Goal: Task Accomplishment & Management: Manage account settings

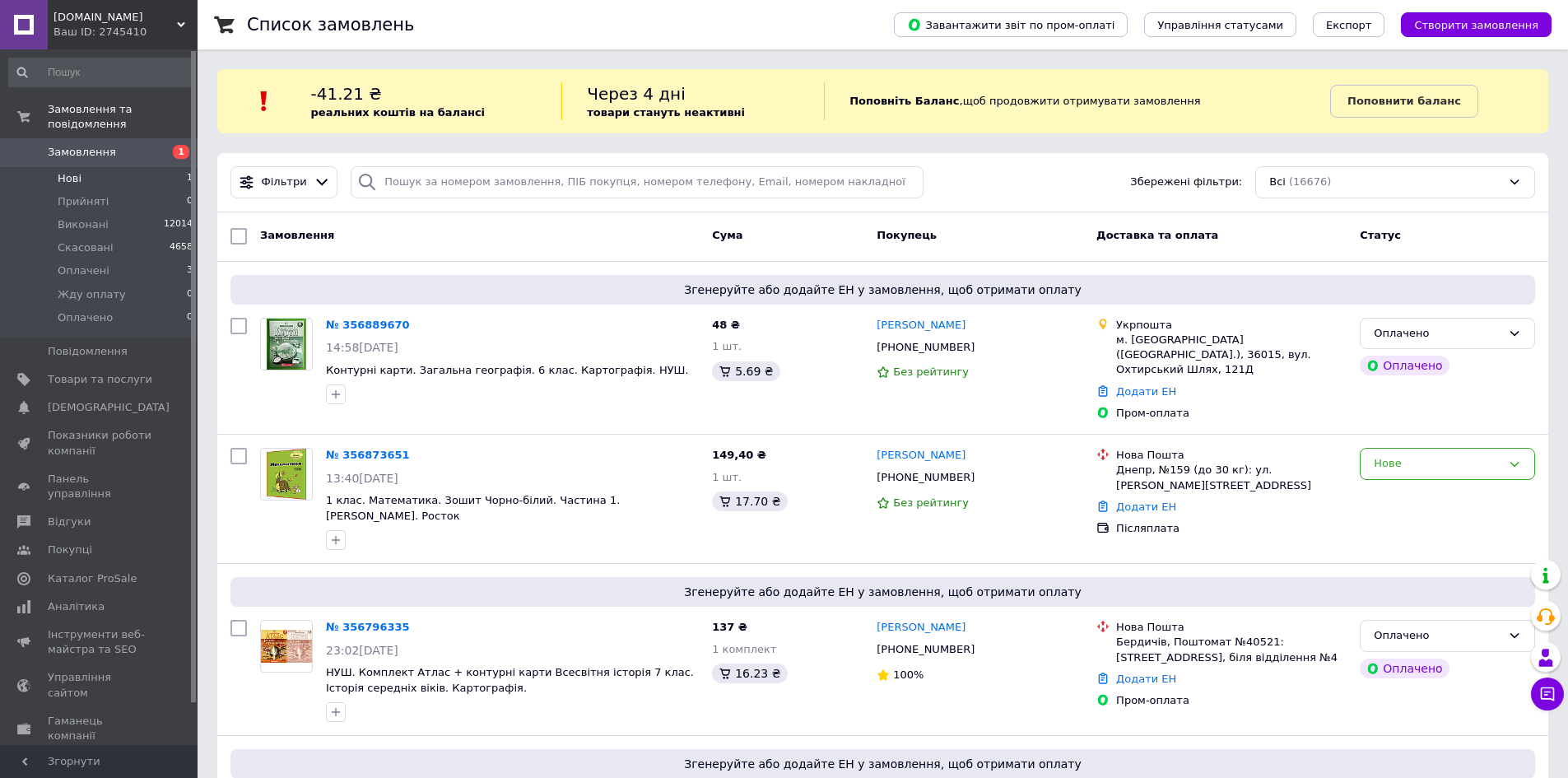
click at [80, 167] on li "Нові 1" at bounding box center [101, 178] width 202 height 23
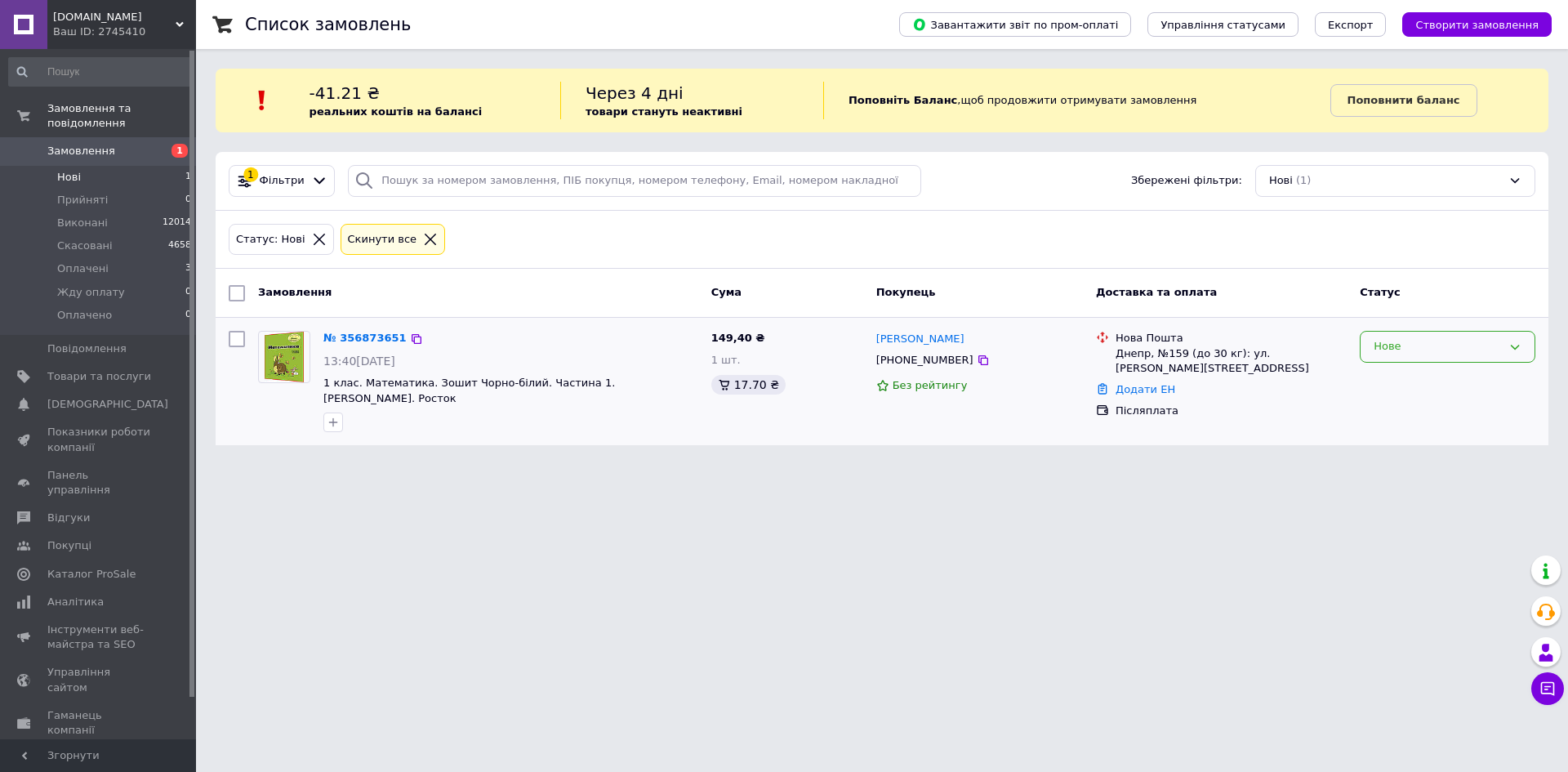
click at [1408, 342] on div "Нове" at bounding box center [1438, 347] width 128 height 18
click at [1405, 378] on li "Прийнято" at bounding box center [1447, 381] width 174 height 30
click at [1405, 378] on div at bounding box center [1447, 381] width 189 height 114
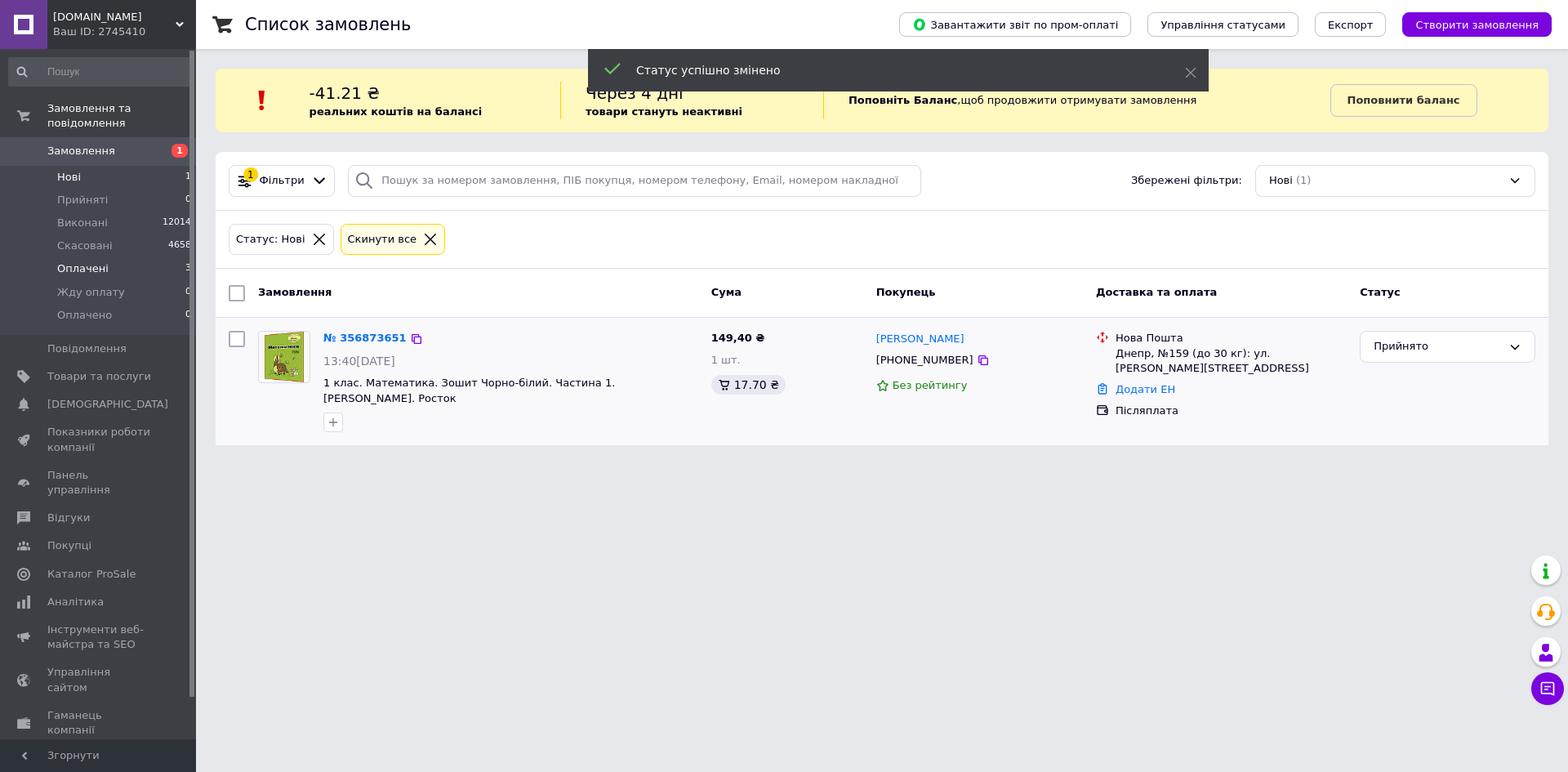
click at [114, 257] on li "Оплачені 3" at bounding box center [100, 268] width 201 height 22
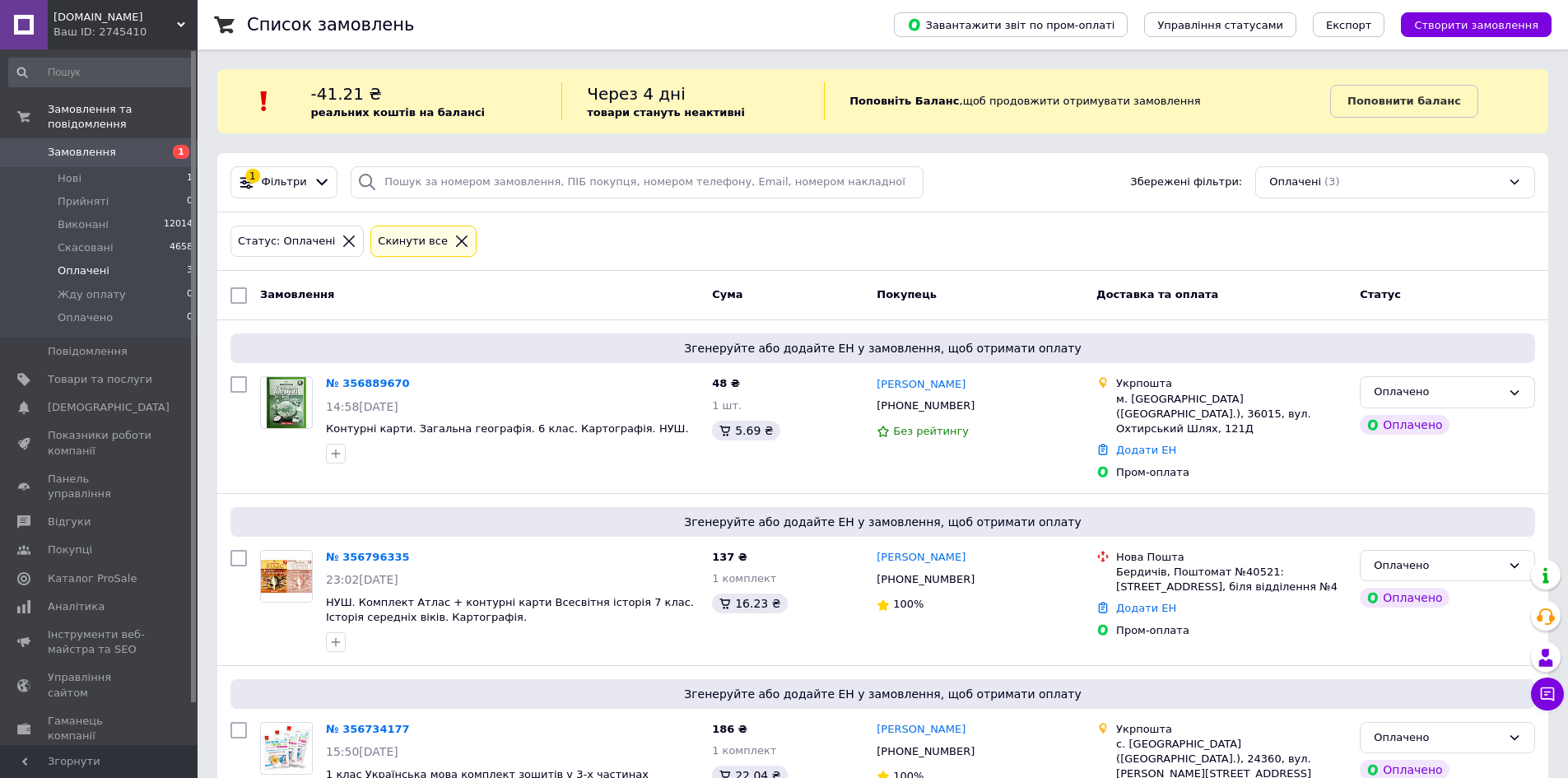
scroll to position [86, 0]
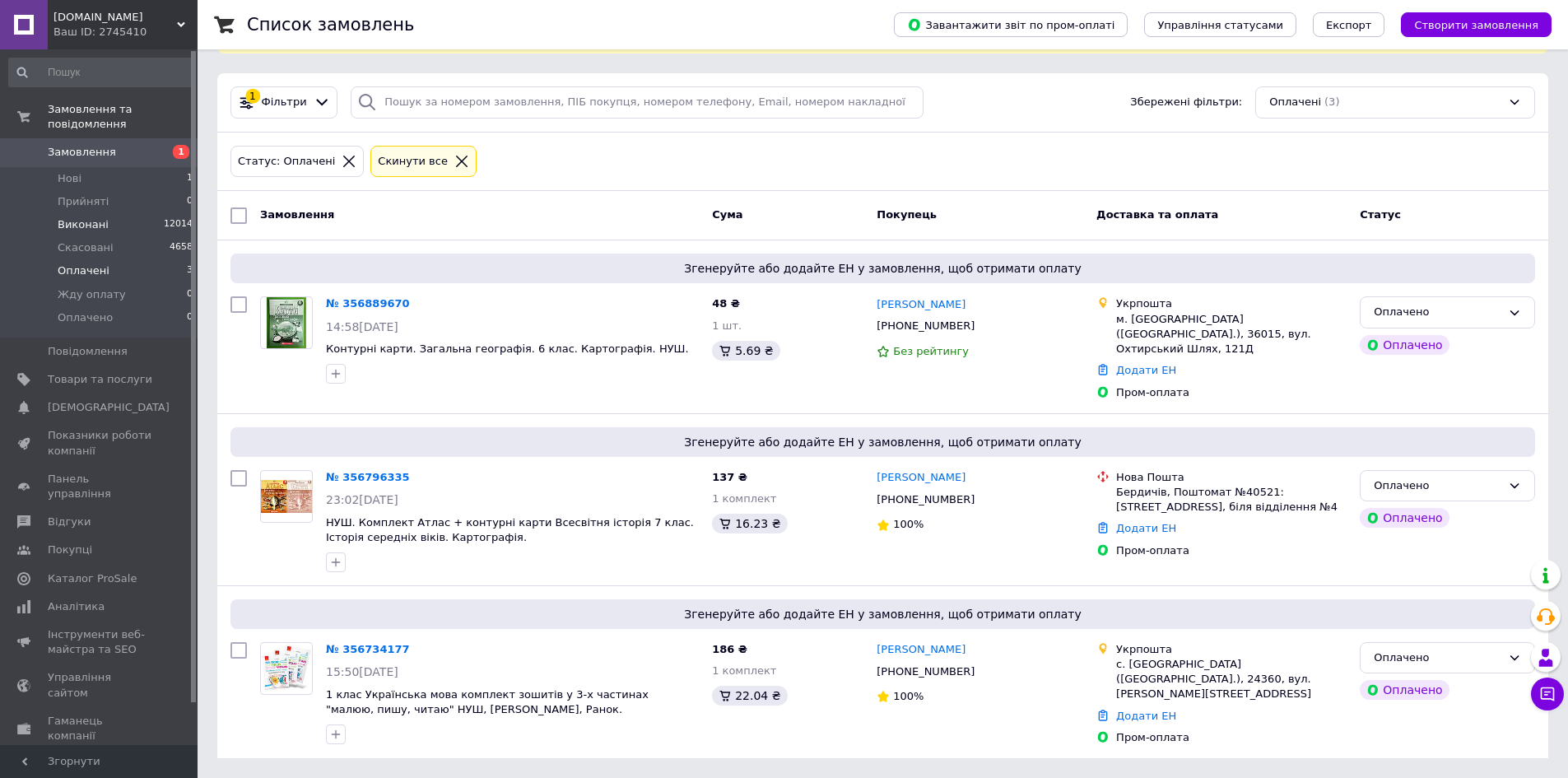
click at [89, 218] on li "Виконані 12014" at bounding box center [101, 224] width 202 height 23
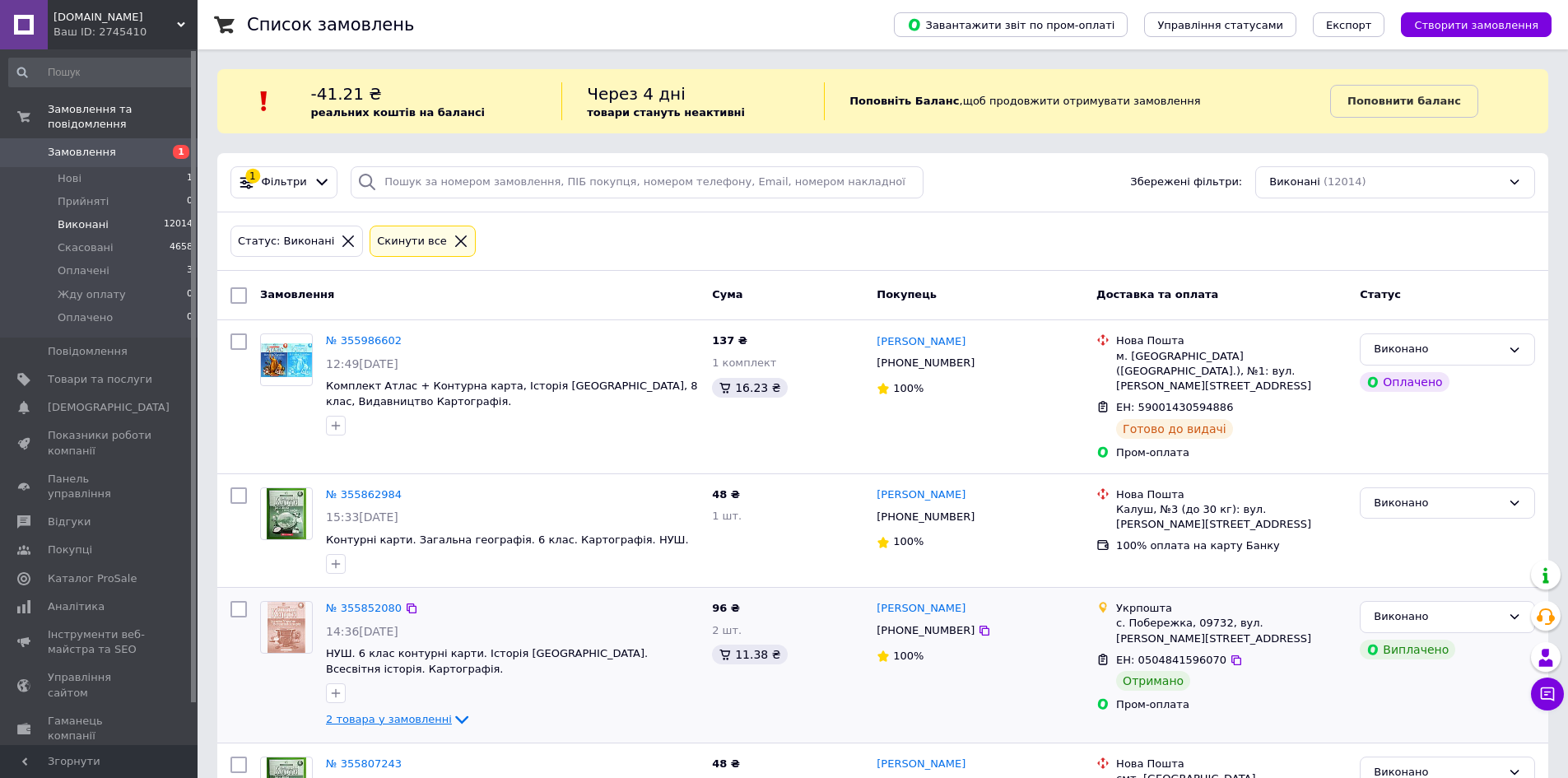
click at [381, 713] on span "2 товара у замовленні" at bounding box center [389, 719] width 126 height 13
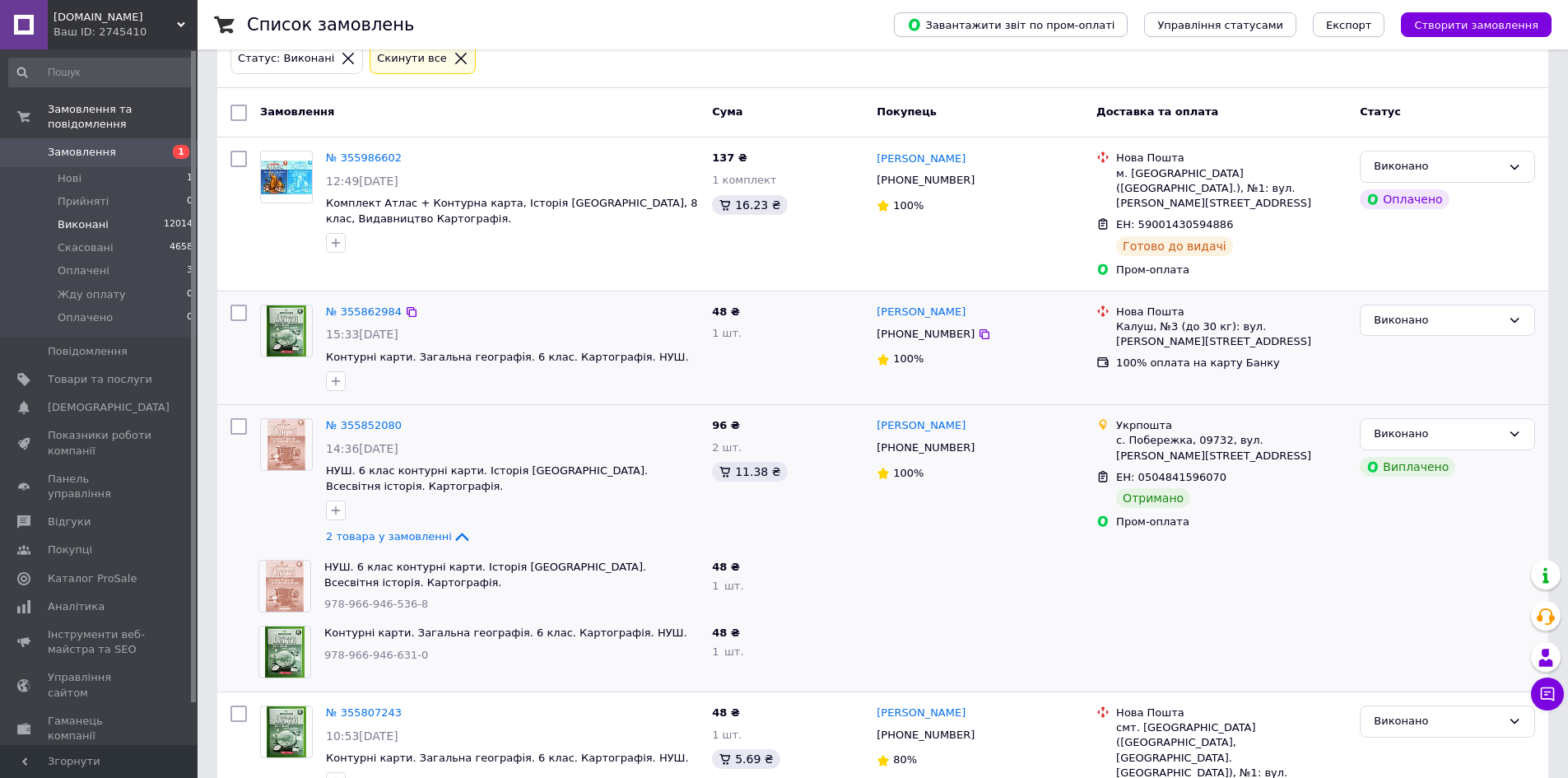
scroll to position [197, 0]
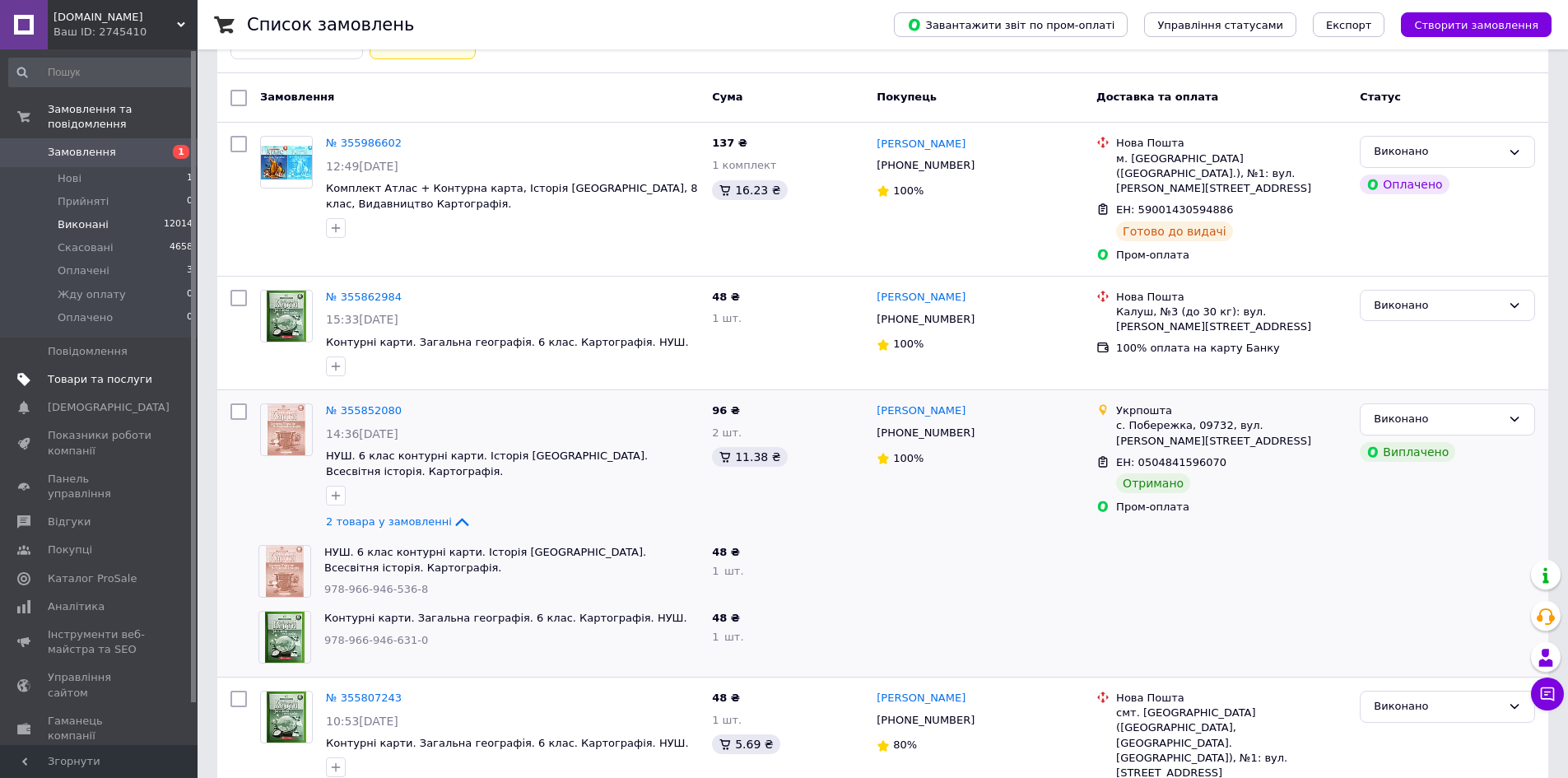
click at [103, 366] on link "Товари та послуги" at bounding box center [101, 380] width 202 height 28
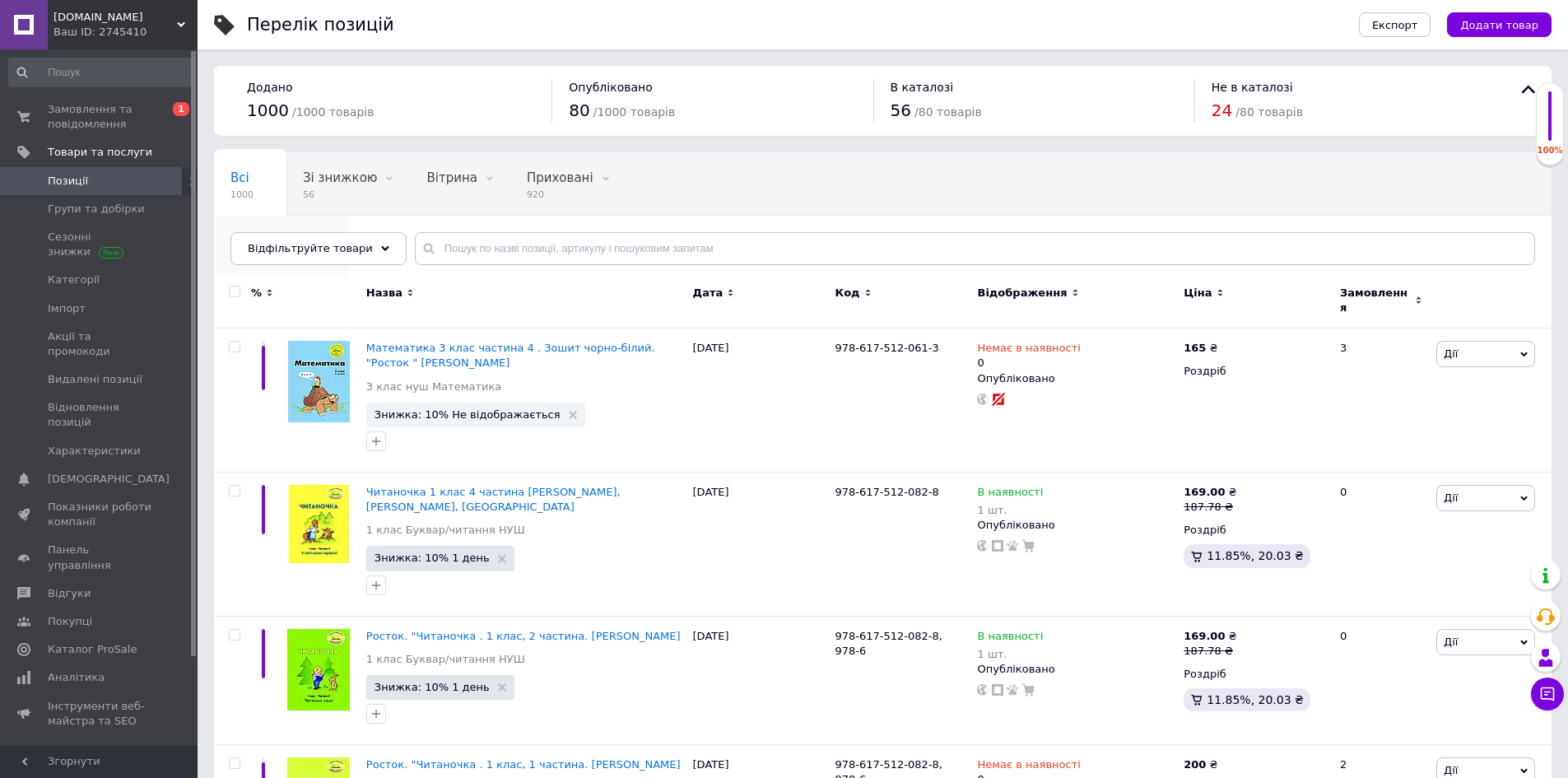
click at [316, 233] on span "Опубліковані" at bounding box center [273, 239] width 85 height 15
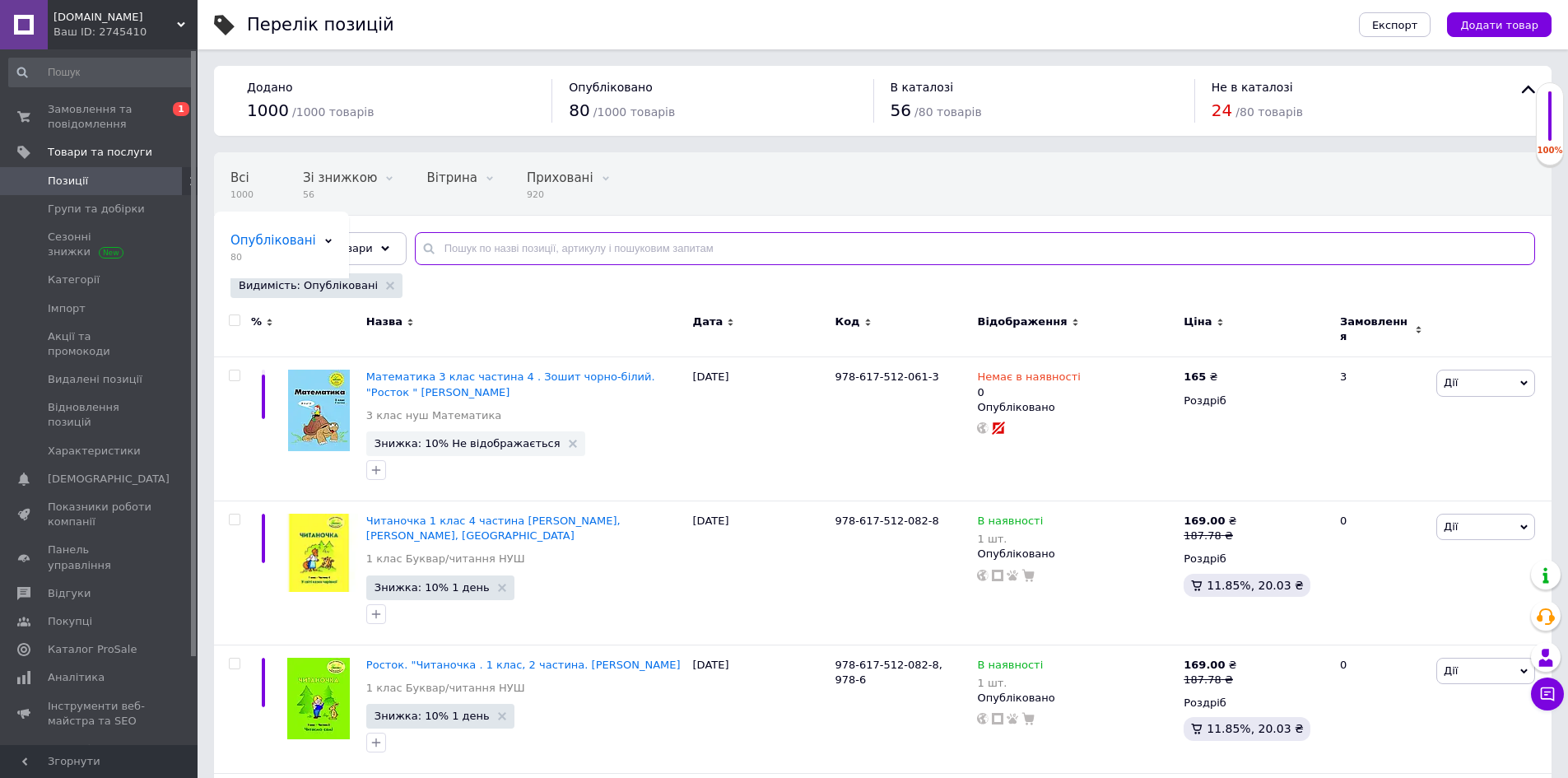
click at [570, 258] on input "text" at bounding box center [975, 249] width 1121 height 33
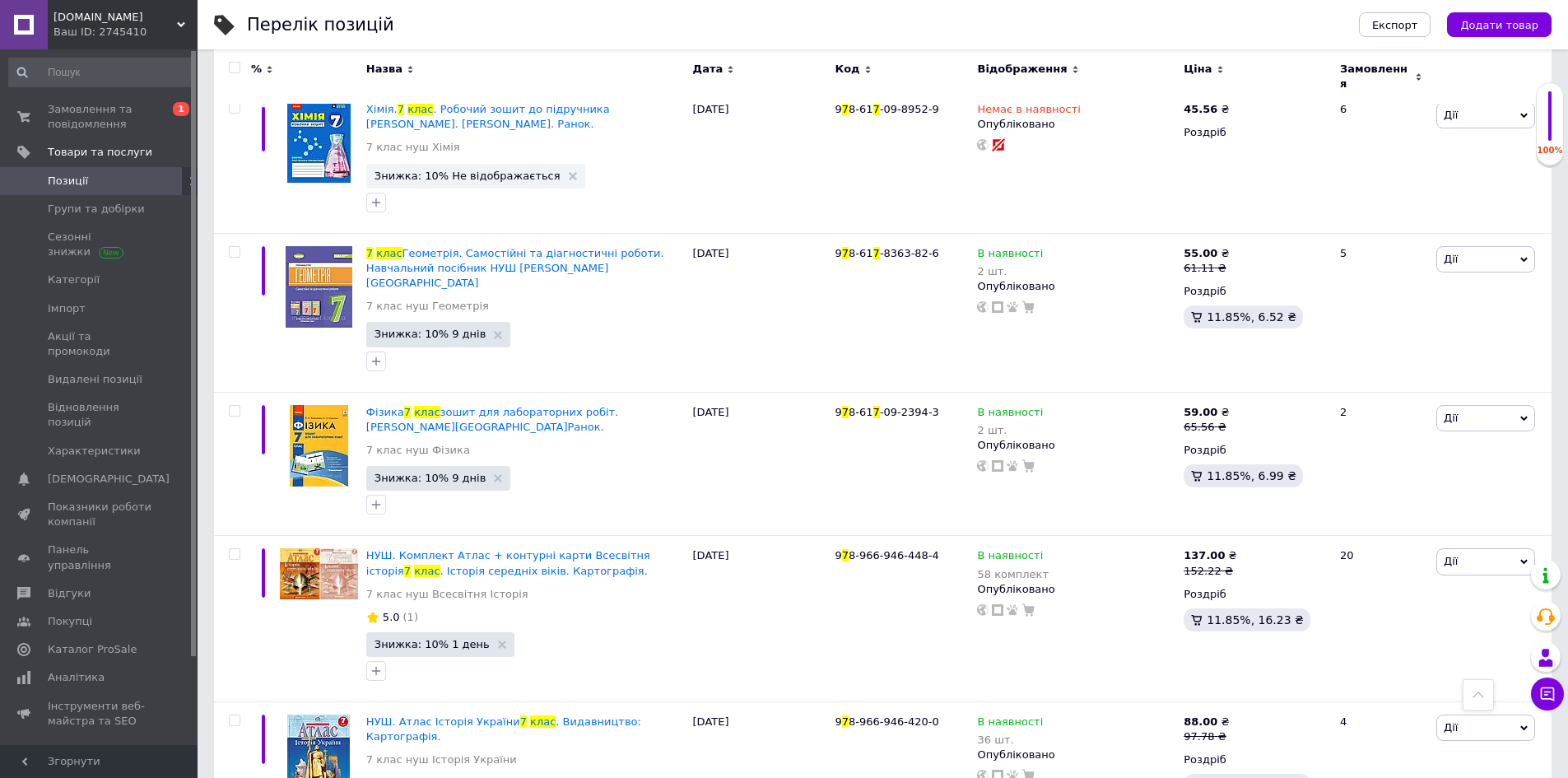
scroll to position [2460, 0]
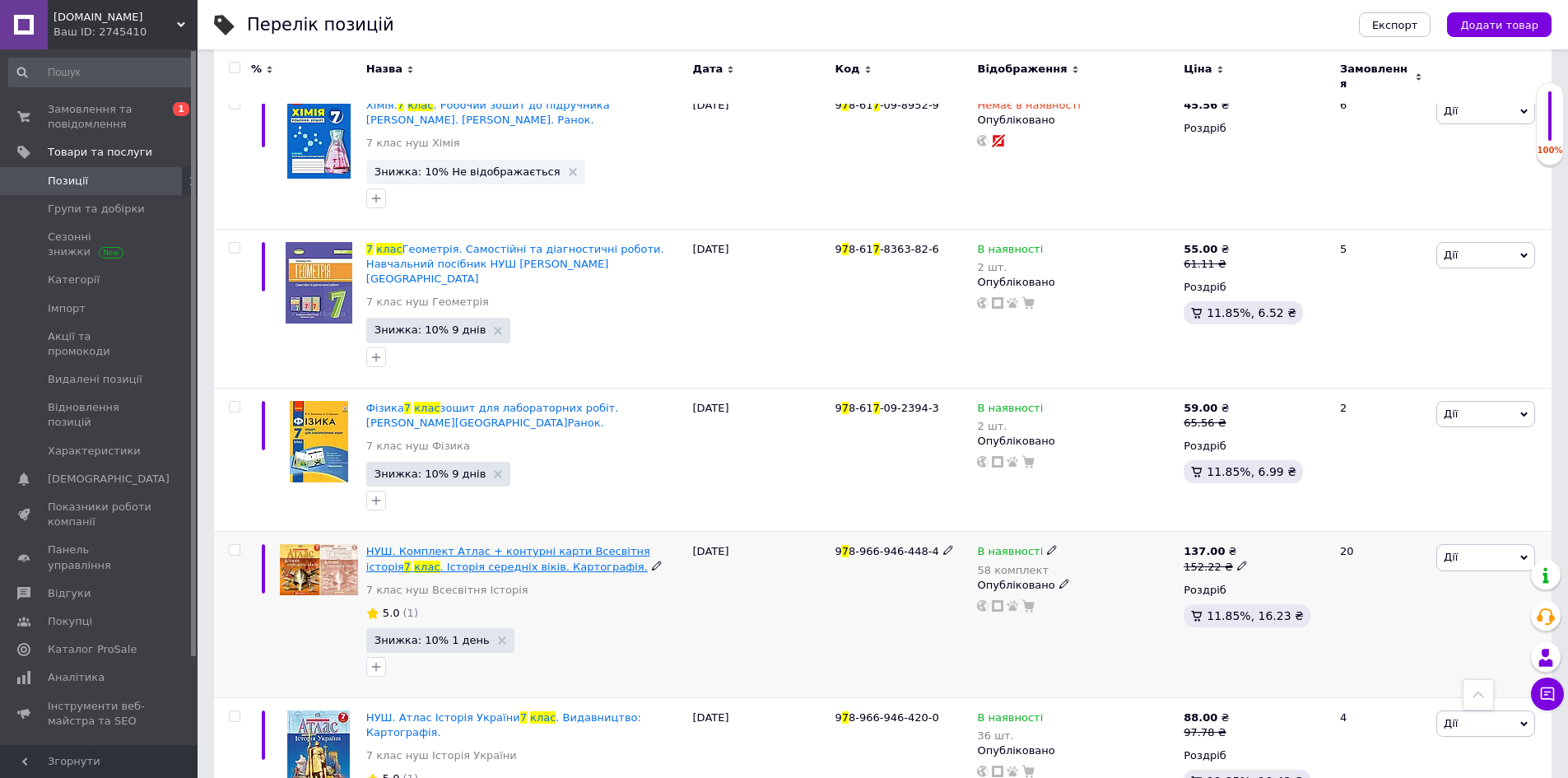
type input "7 клас"
click at [475, 545] on span "НУШ. Комплект Атлас + контурні карти Всесвітня історія" at bounding box center [507, 558] width 284 height 27
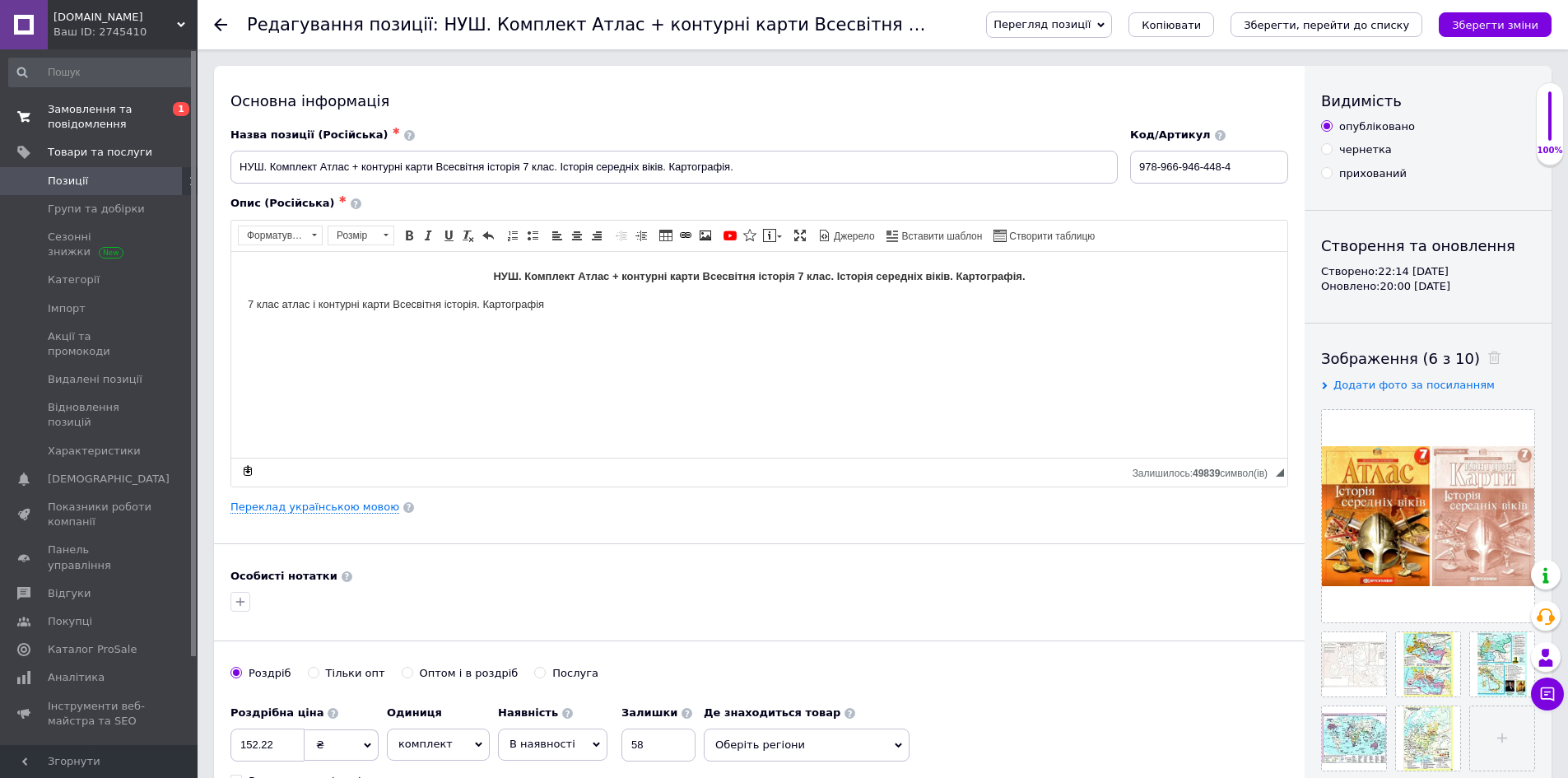
click at [105, 116] on span "Замовлення та повідомлення" at bounding box center [100, 117] width 105 height 29
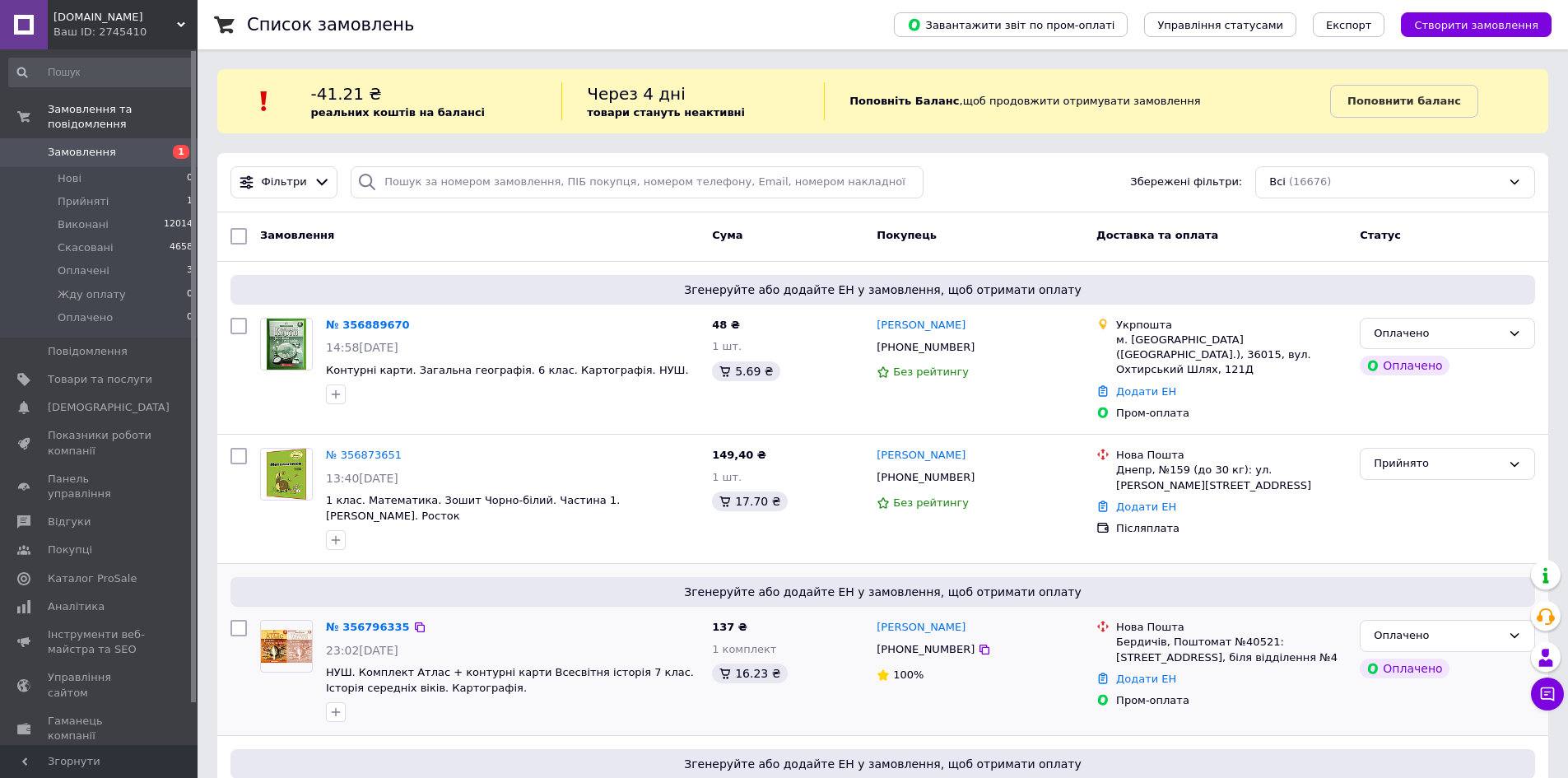
click at [295, 632] on img at bounding box center [287, 647] width 51 height 33
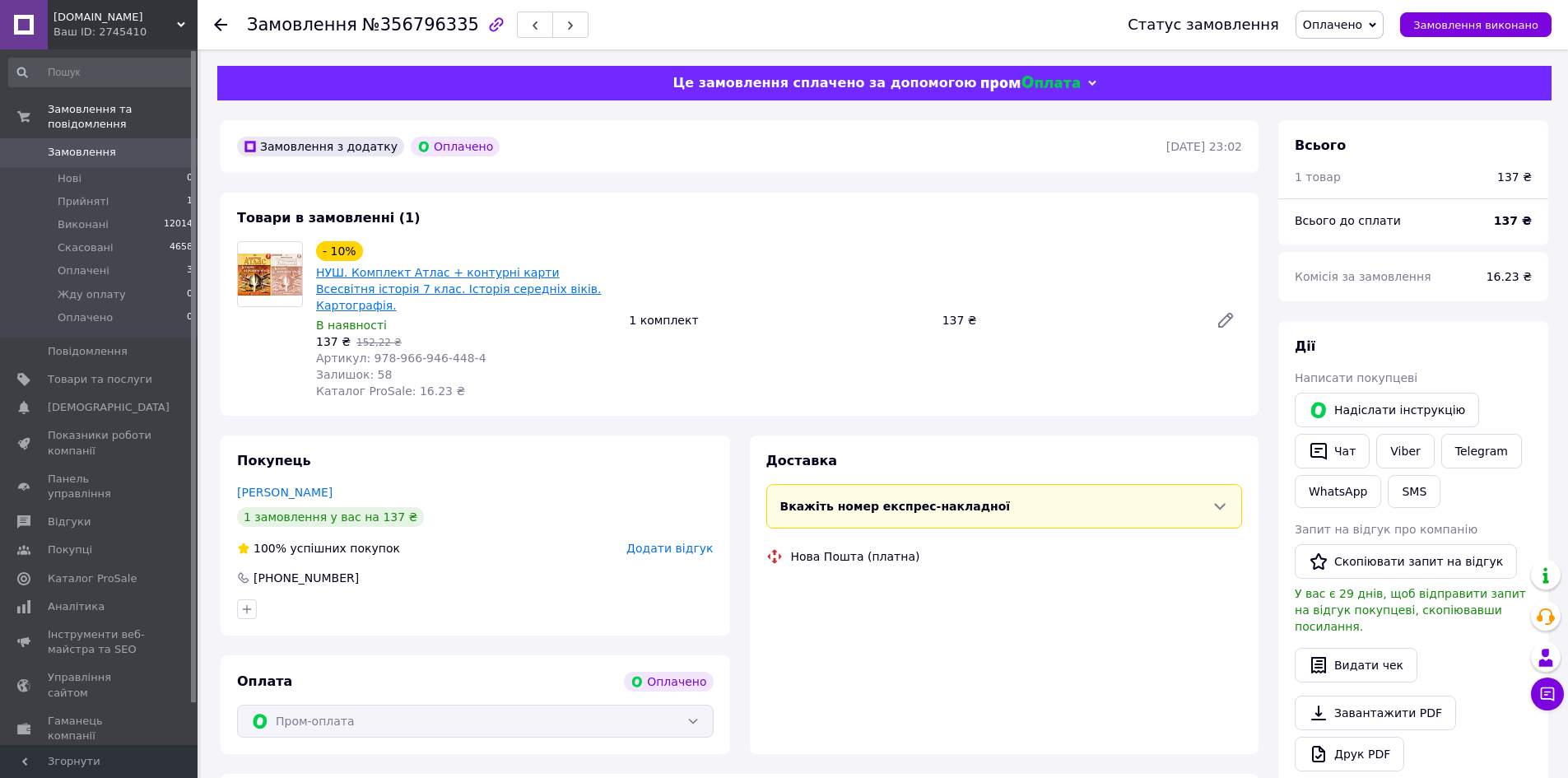
click at [473, 308] on link "НУШ. Комплект Атлас + контурні карти Всесвітня історія 7 клас. Історія середніх…" at bounding box center [458, 288] width 285 height 46
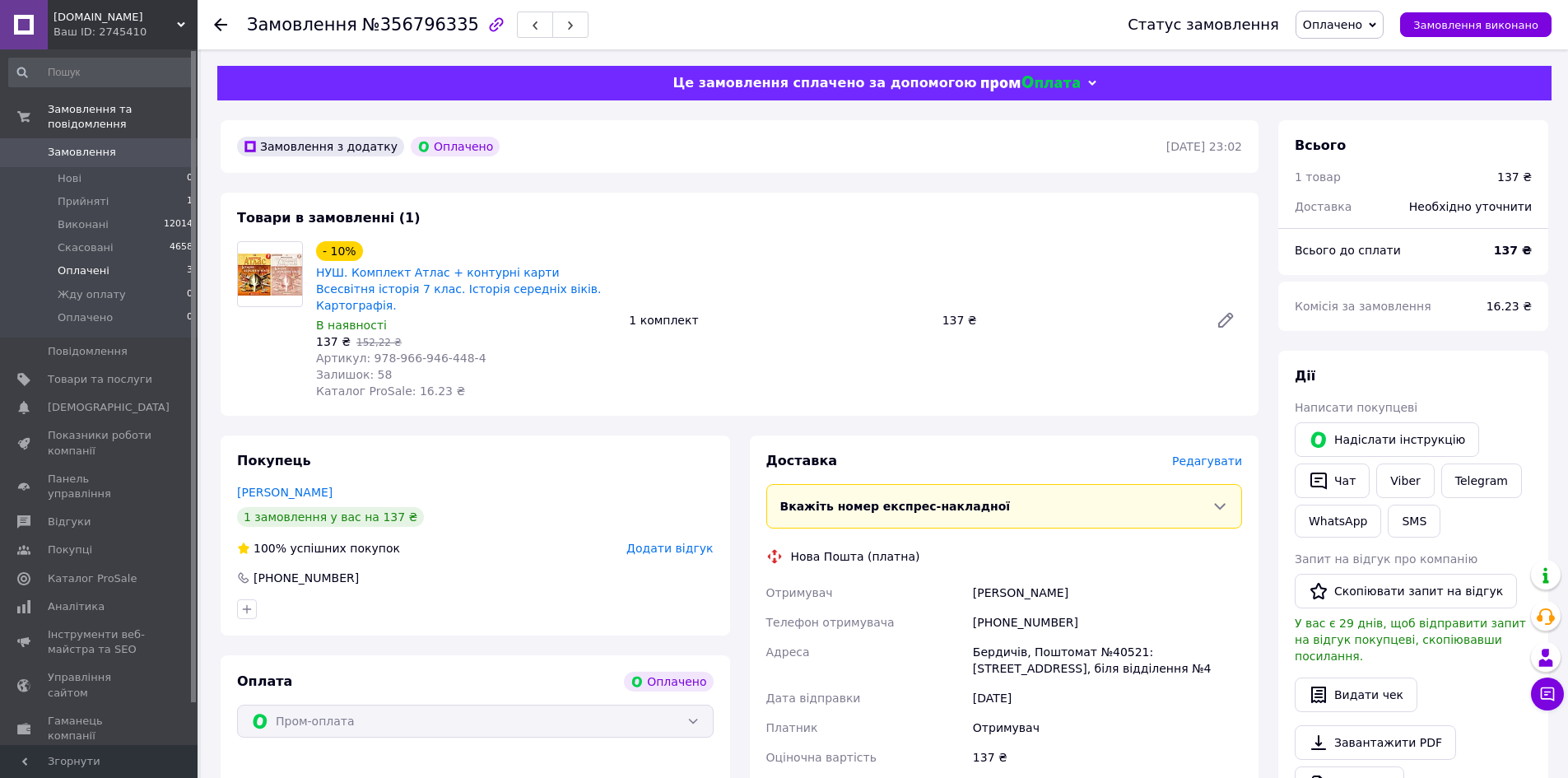
click at [125, 259] on li "Оплачені 3" at bounding box center [101, 270] width 202 height 23
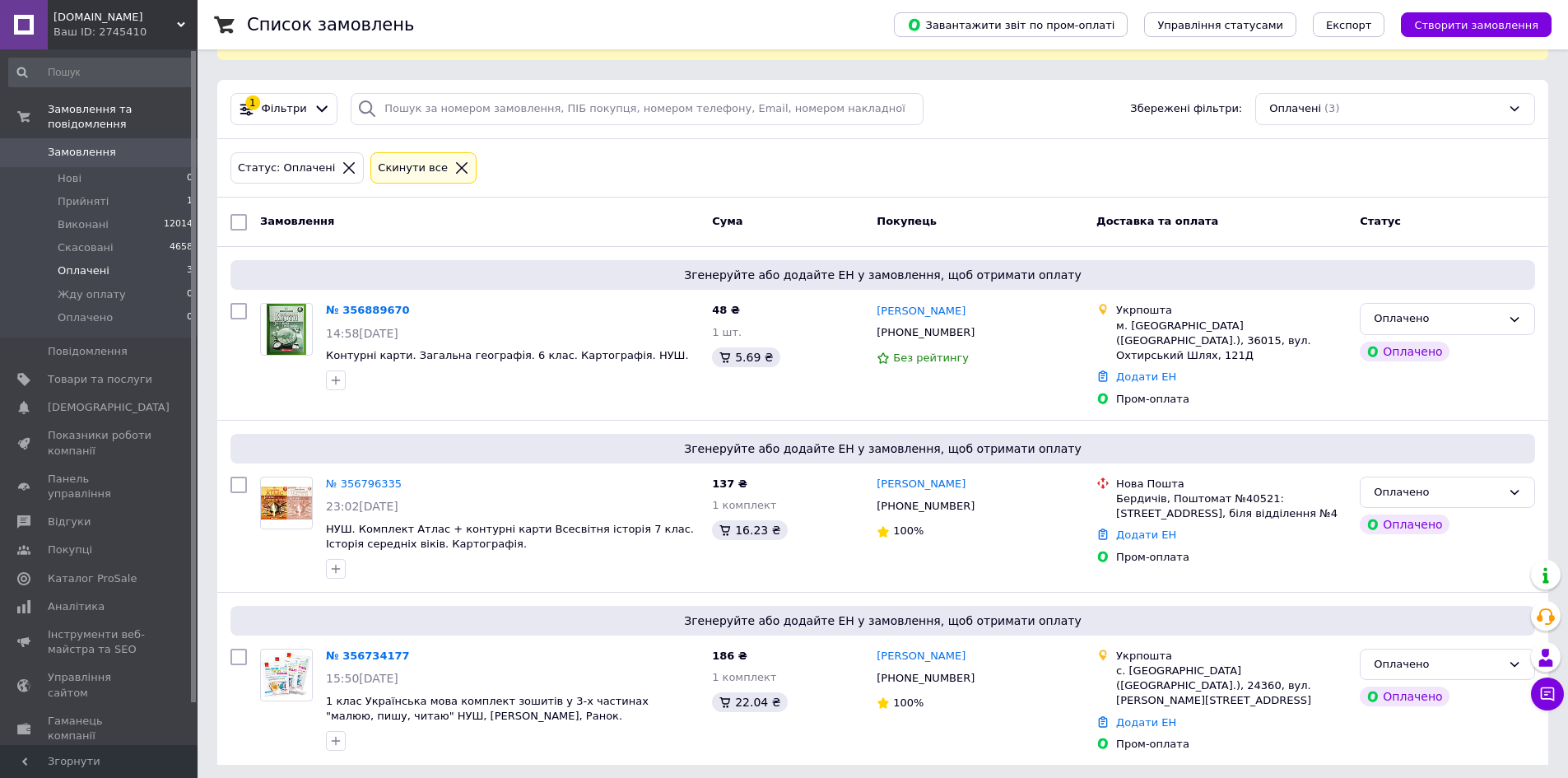
scroll to position [86, 0]
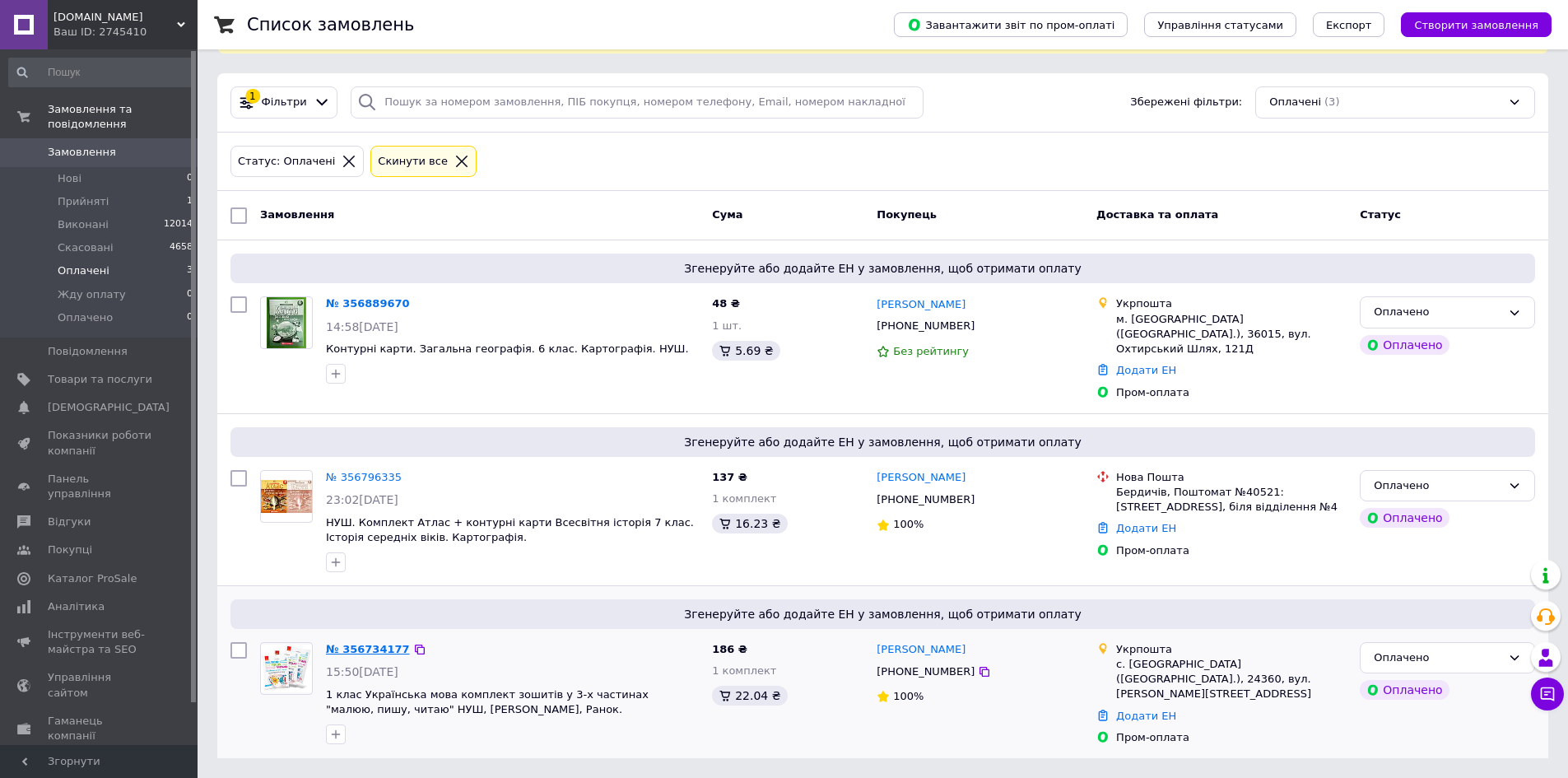
click at [353, 643] on link "№ 356734177" at bounding box center [368, 648] width 84 height 13
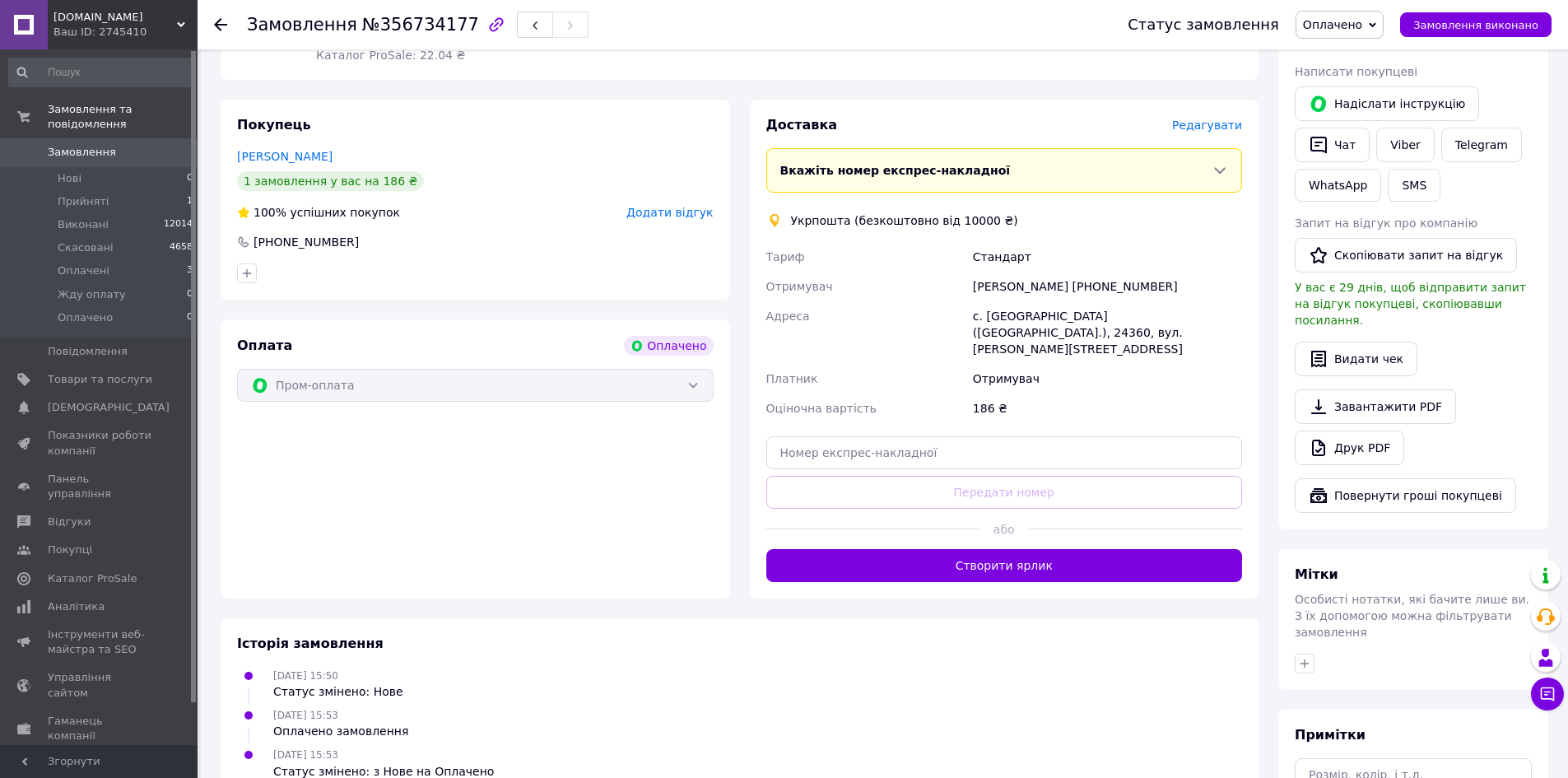
scroll to position [441, 0]
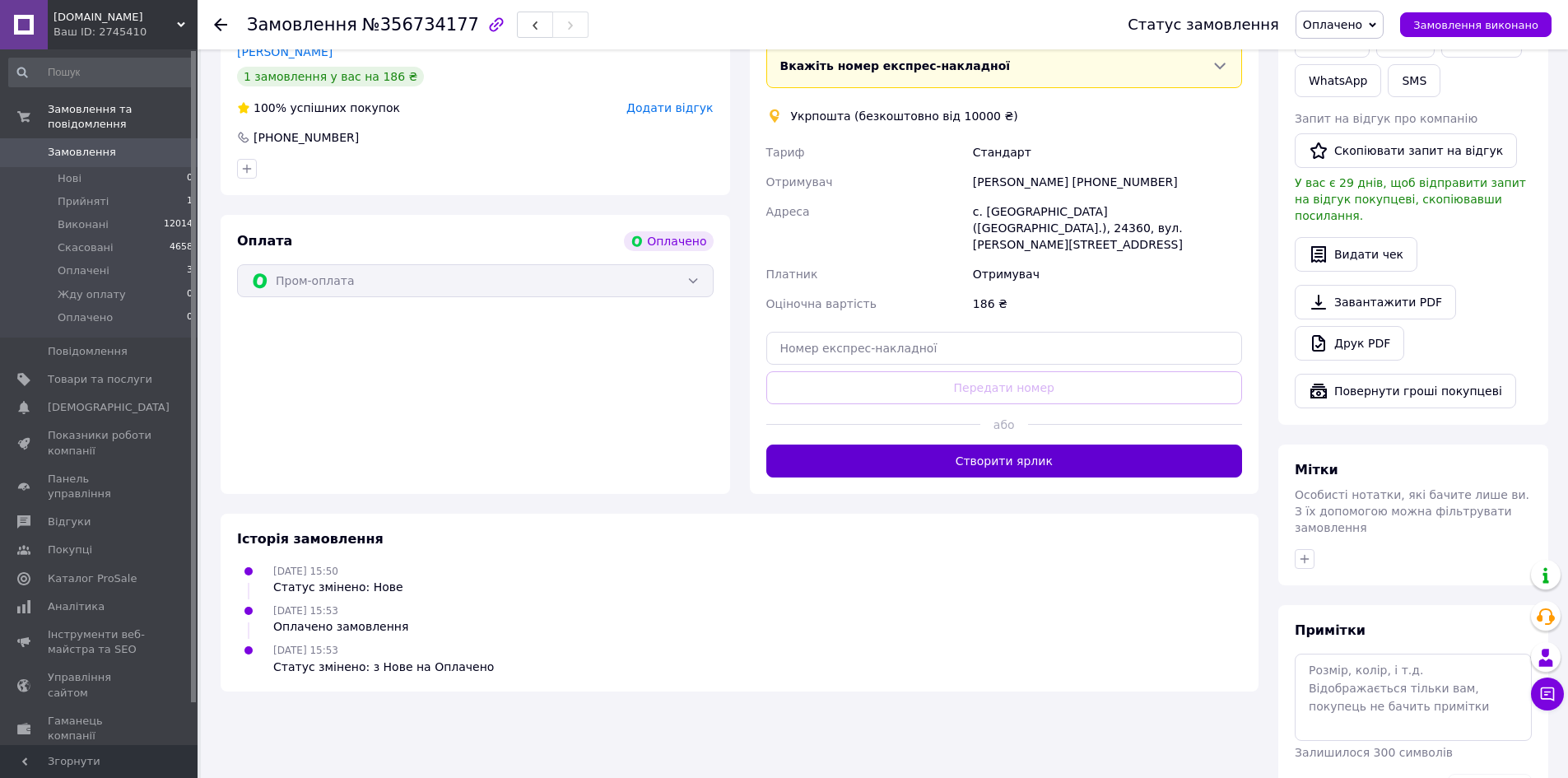
click at [1002, 478] on button "Створити ярлик" at bounding box center [1005, 461] width 477 height 33
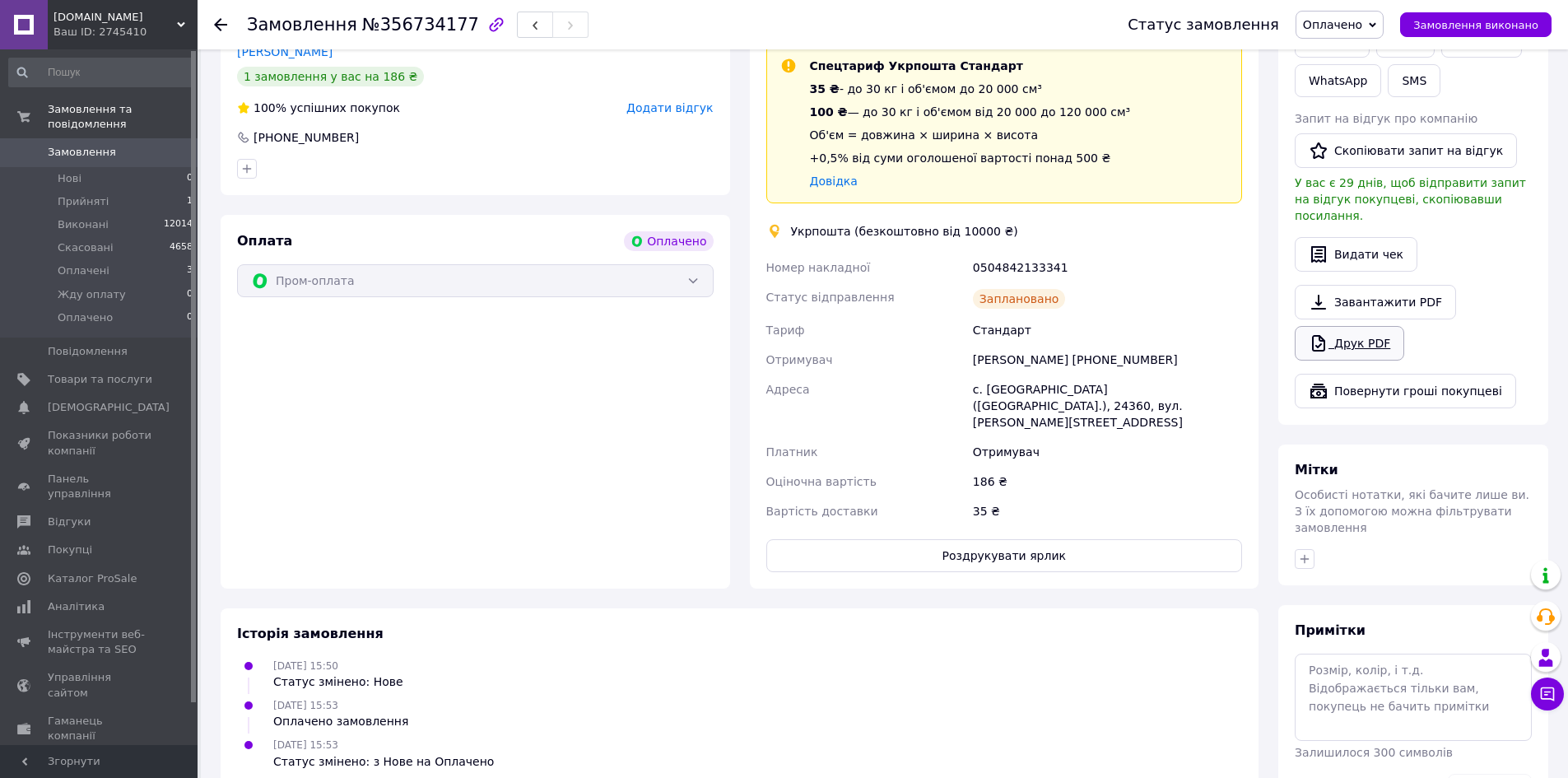
click at [1364, 360] on link "Друк PDF" at bounding box center [1350, 342] width 110 height 34
click at [1399, 58] on link "Viber" at bounding box center [1405, 39] width 58 height 34
click at [882, 644] on div "Історія замовлення" at bounding box center [740, 634] width 1005 height 19
click at [1023, 283] on div "0504842133341" at bounding box center [1107, 268] width 276 height 29
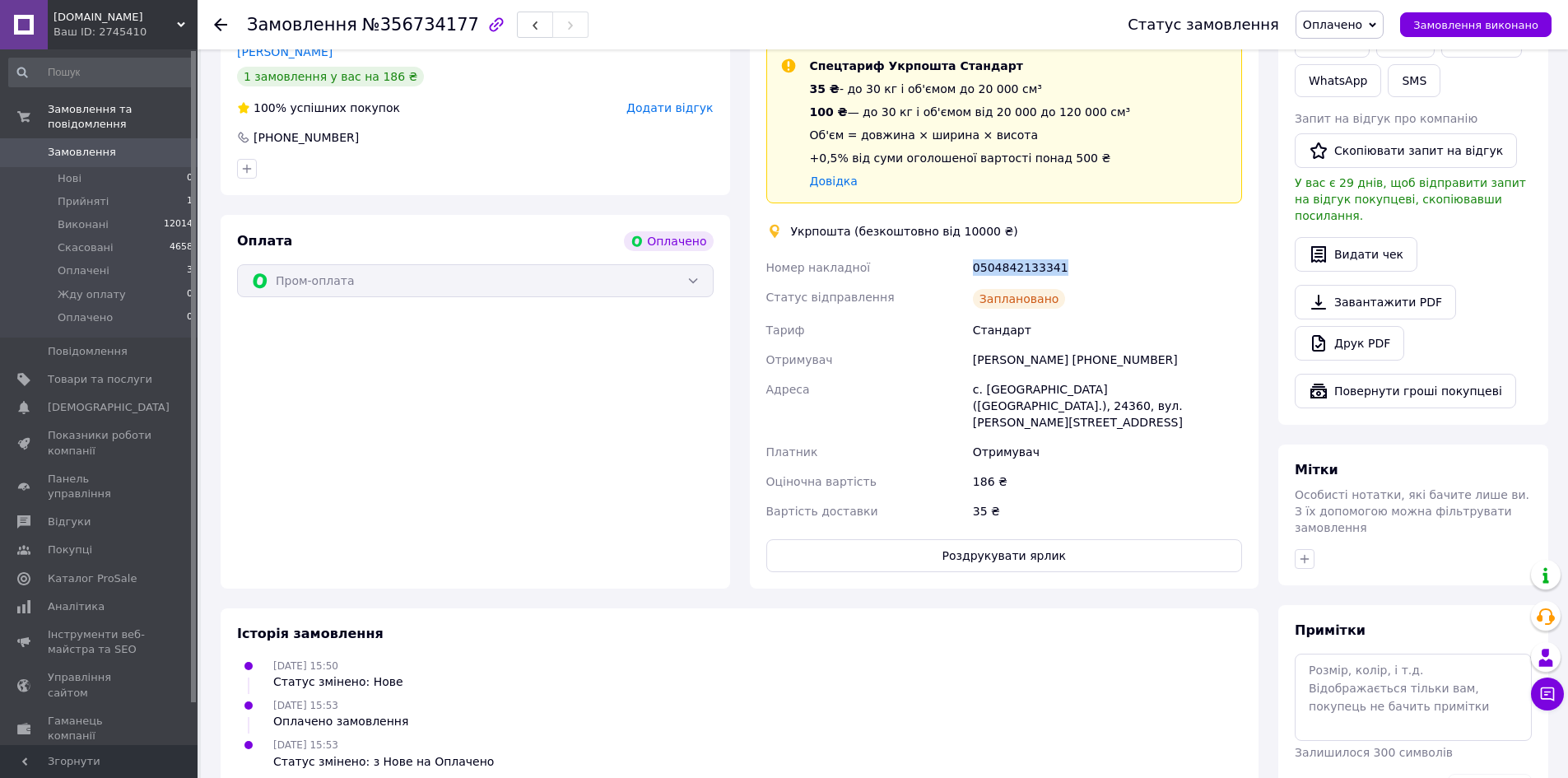
copy div "0504842133341"
click at [1358, 42] on div "Статус замовлення Оплачено Прийнято Виконано Скасовано Жду оплату Оплачено Замо…" at bounding box center [1324, 25] width 457 height 49
click at [1361, 35] on span "Оплачено" at bounding box center [1340, 25] width 88 height 28
click at [112, 259] on li "Оплачені 3" at bounding box center [101, 270] width 202 height 23
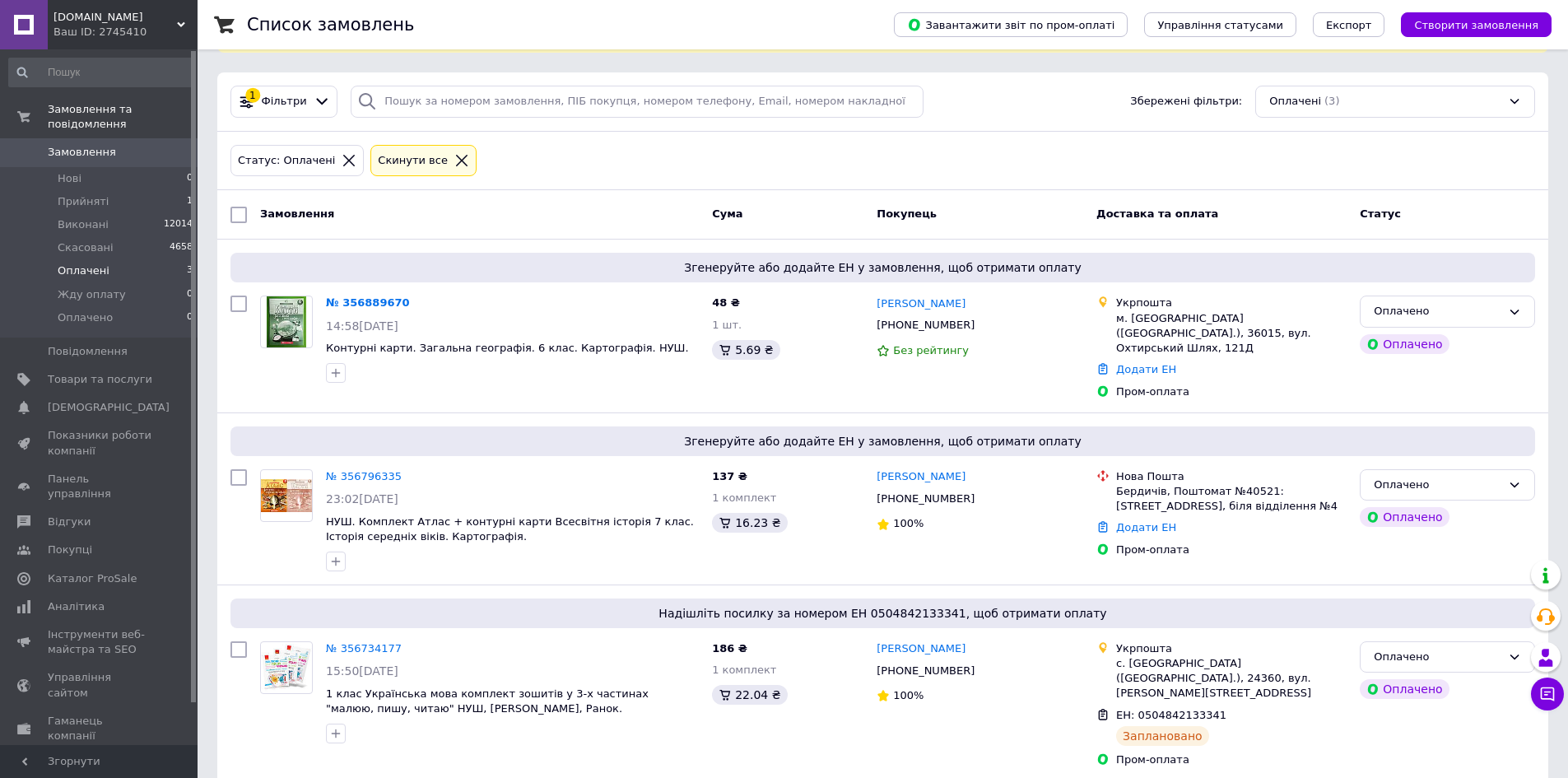
scroll to position [94, 0]
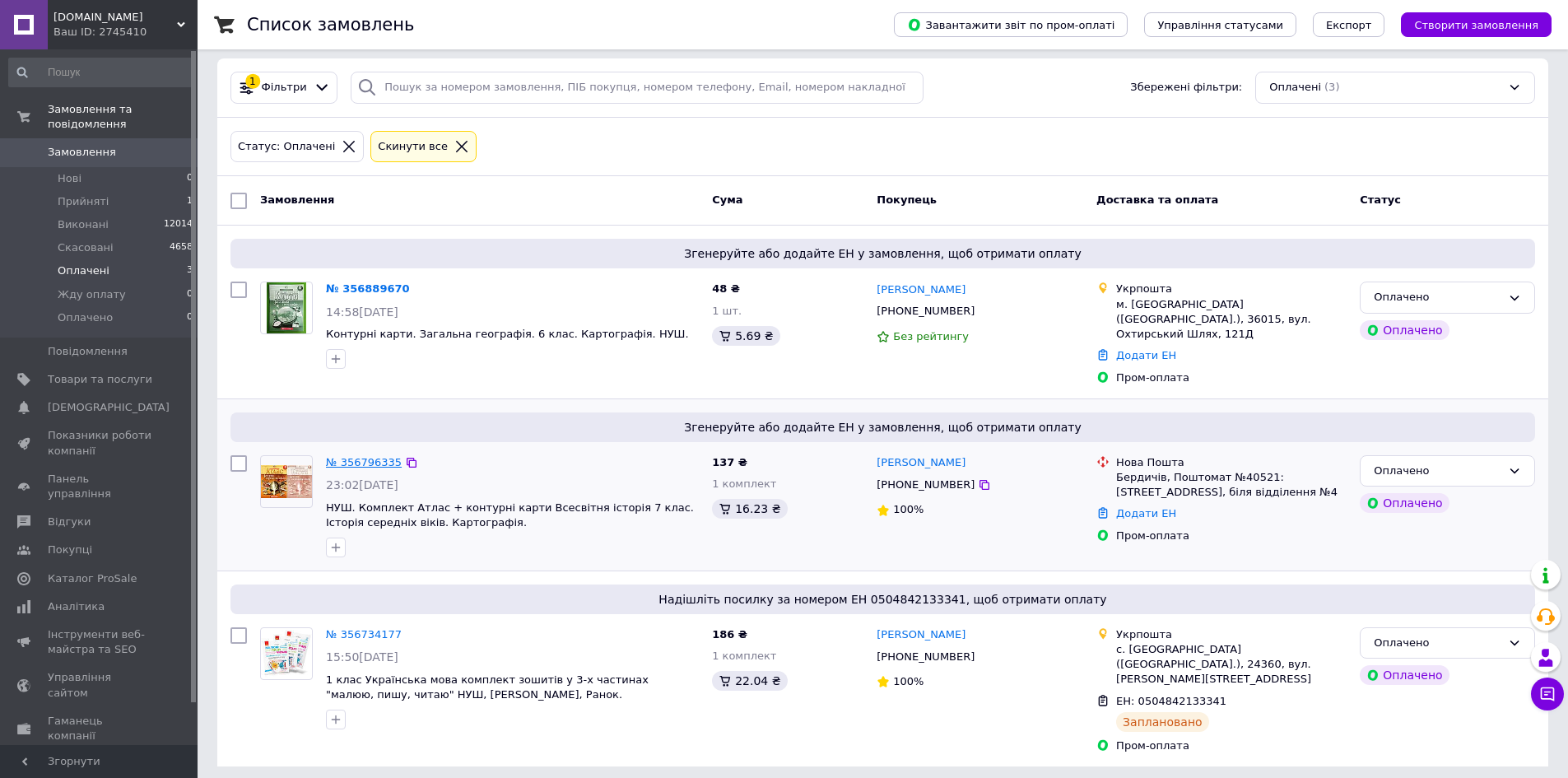
click at [361, 459] on link "№ 356796335" at bounding box center [363, 462] width 76 height 13
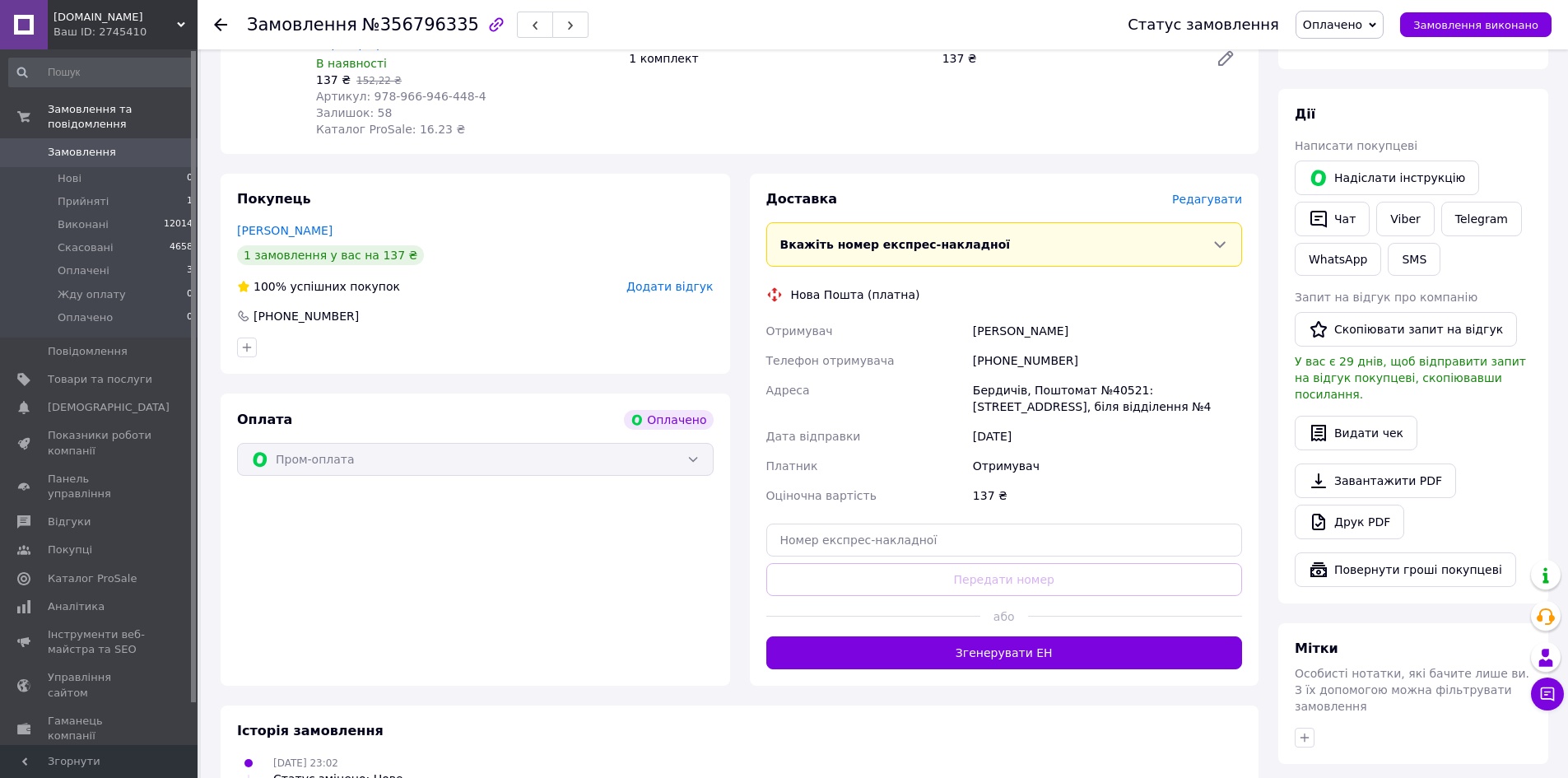
scroll to position [310, 0]
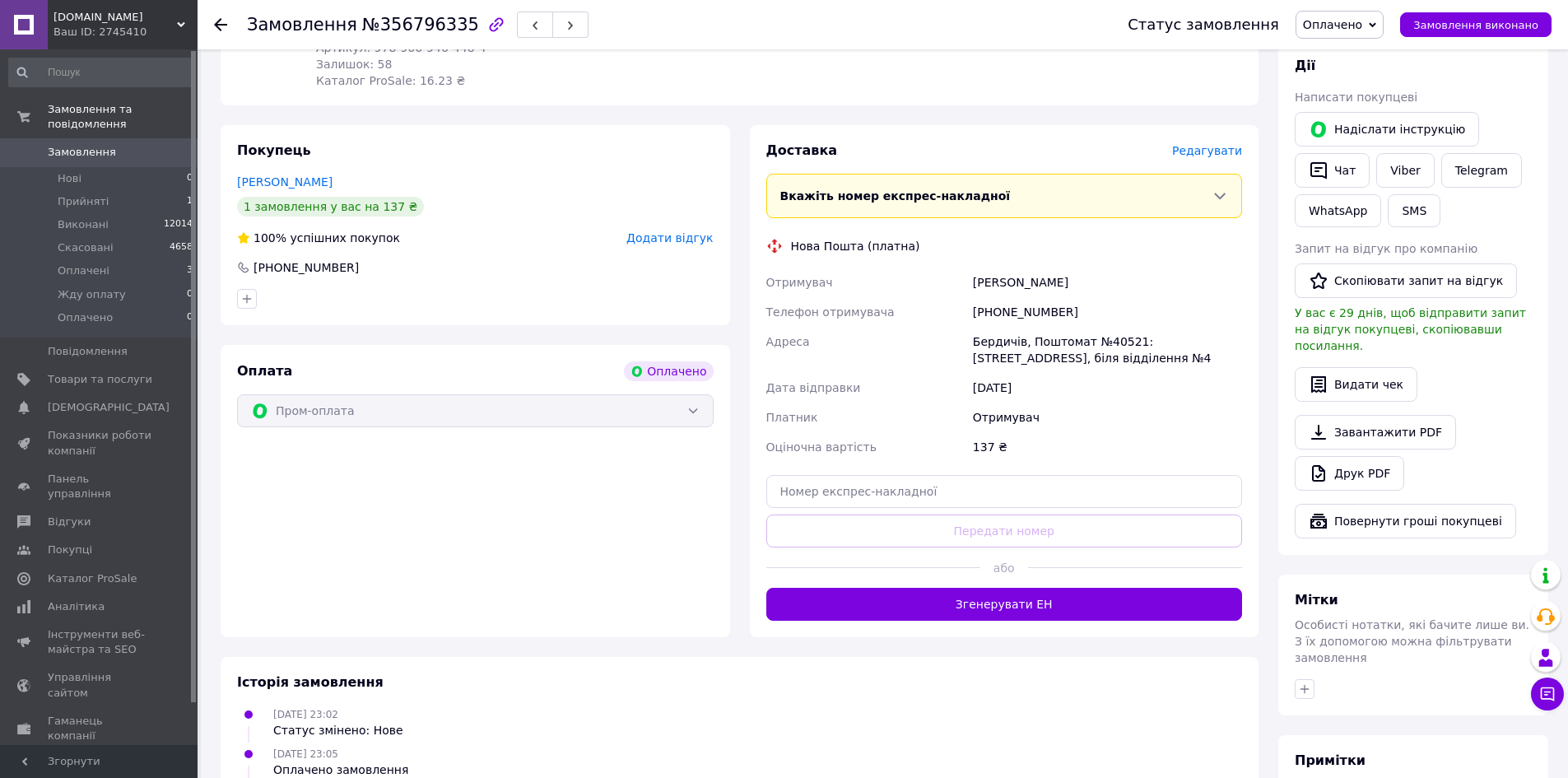
click at [1005, 327] on div "[PHONE_NUMBER]" at bounding box center [1107, 312] width 276 height 29
copy div "380966662007"
click at [1014, 297] on div "Борисенко Елена" at bounding box center [1107, 283] width 276 height 29
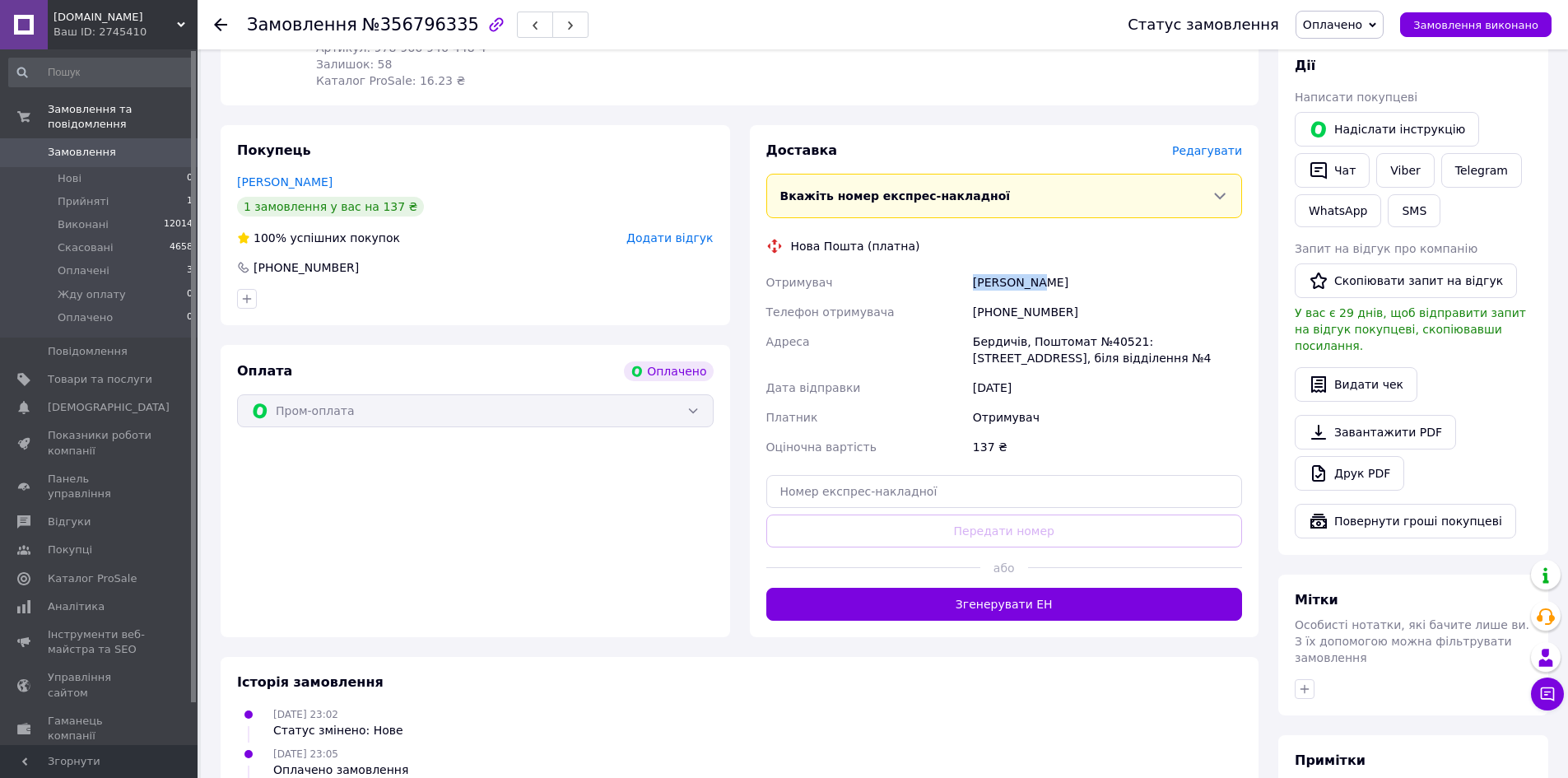
copy div "Борисенко"
click at [1143, 373] on div "Бердичів, Поштомат №40521: [STREET_ADDRESS], біля відділення №4" at bounding box center [1107, 349] width 276 height 46
copy div "40521"
click at [957, 508] on input "text" at bounding box center [1005, 492] width 477 height 33
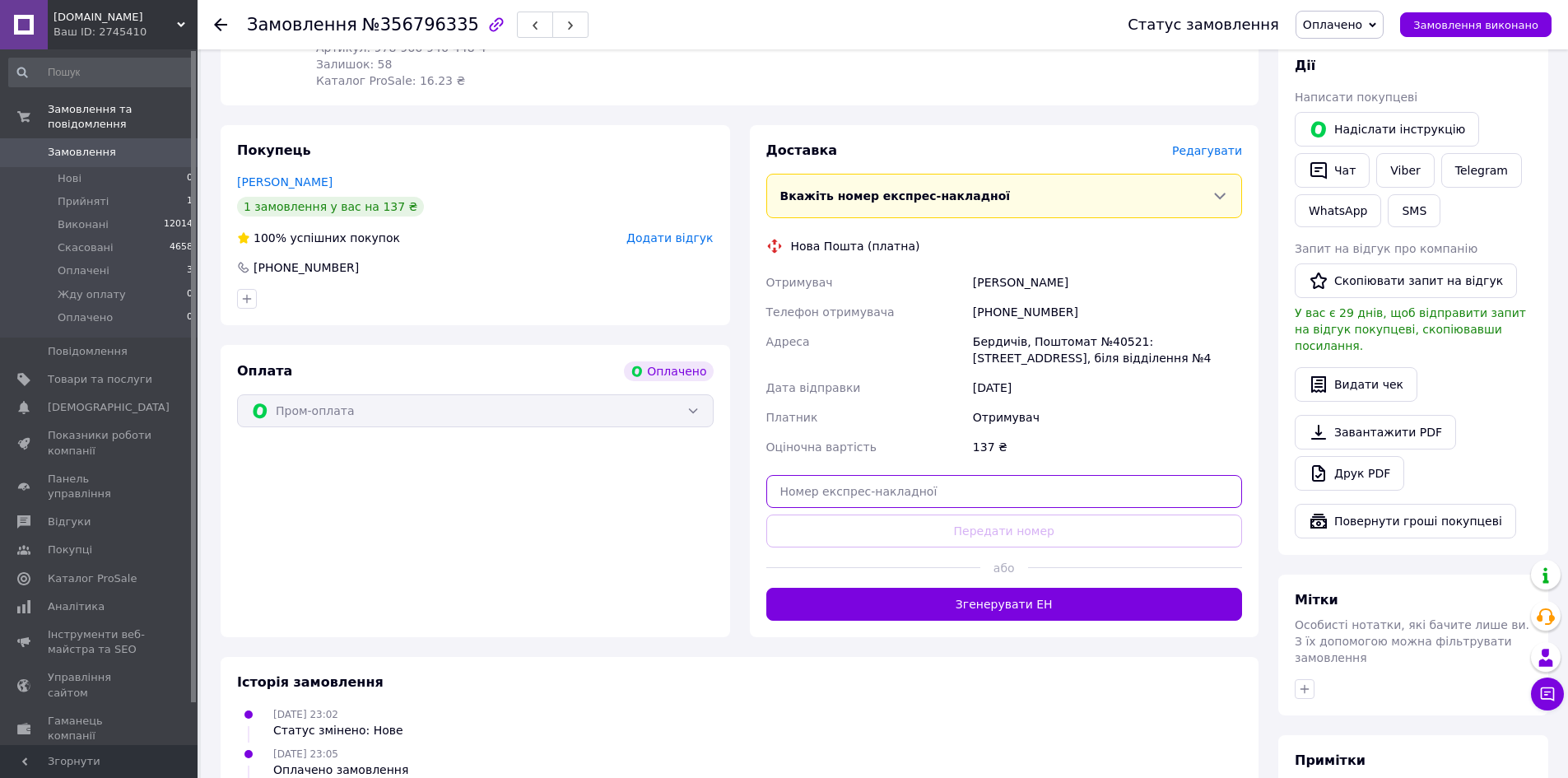
paste input "20451225222557"
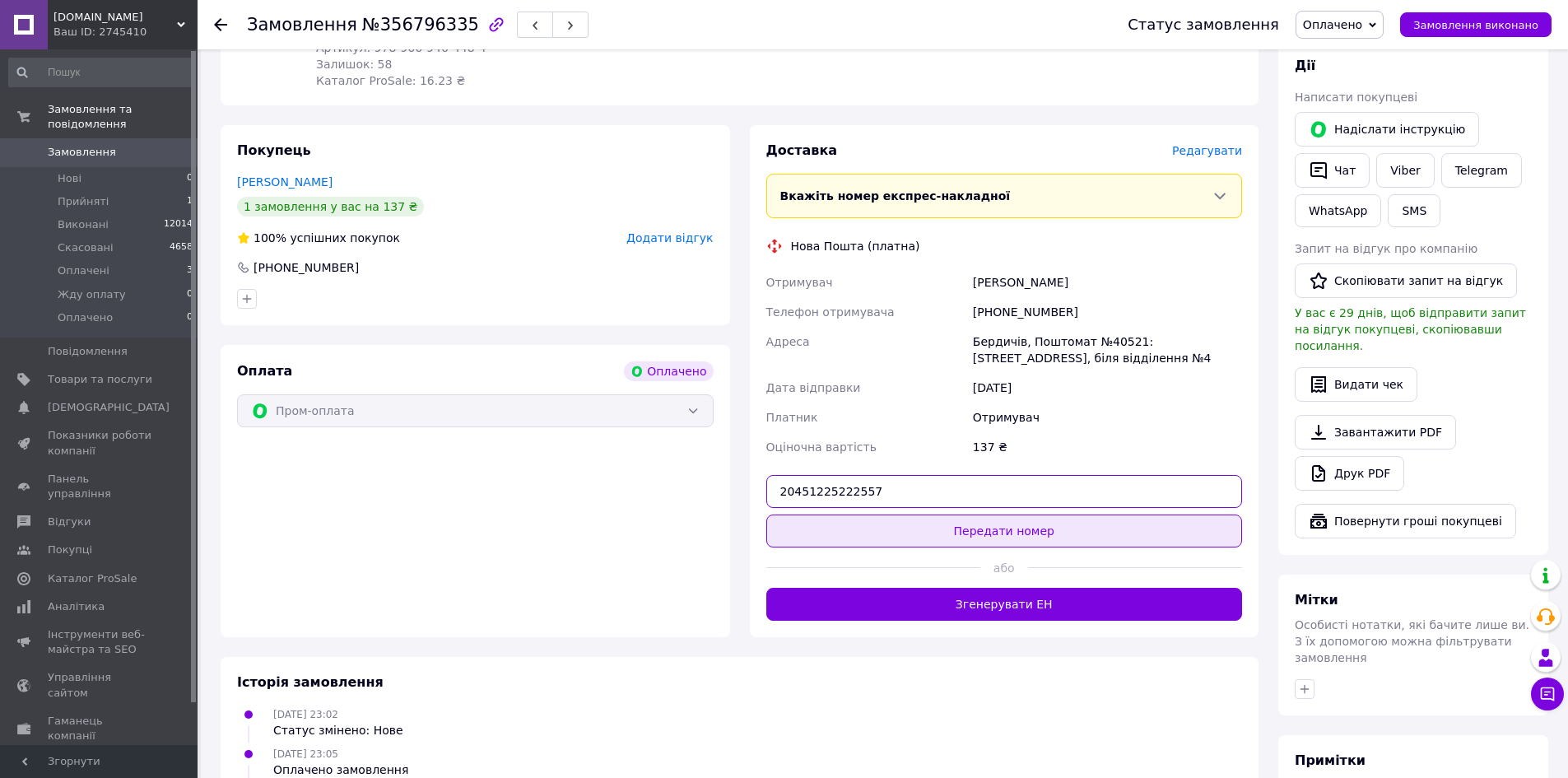
type input "20451225222557"
click at [1020, 547] on button "Передати номер" at bounding box center [1005, 531] width 477 height 33
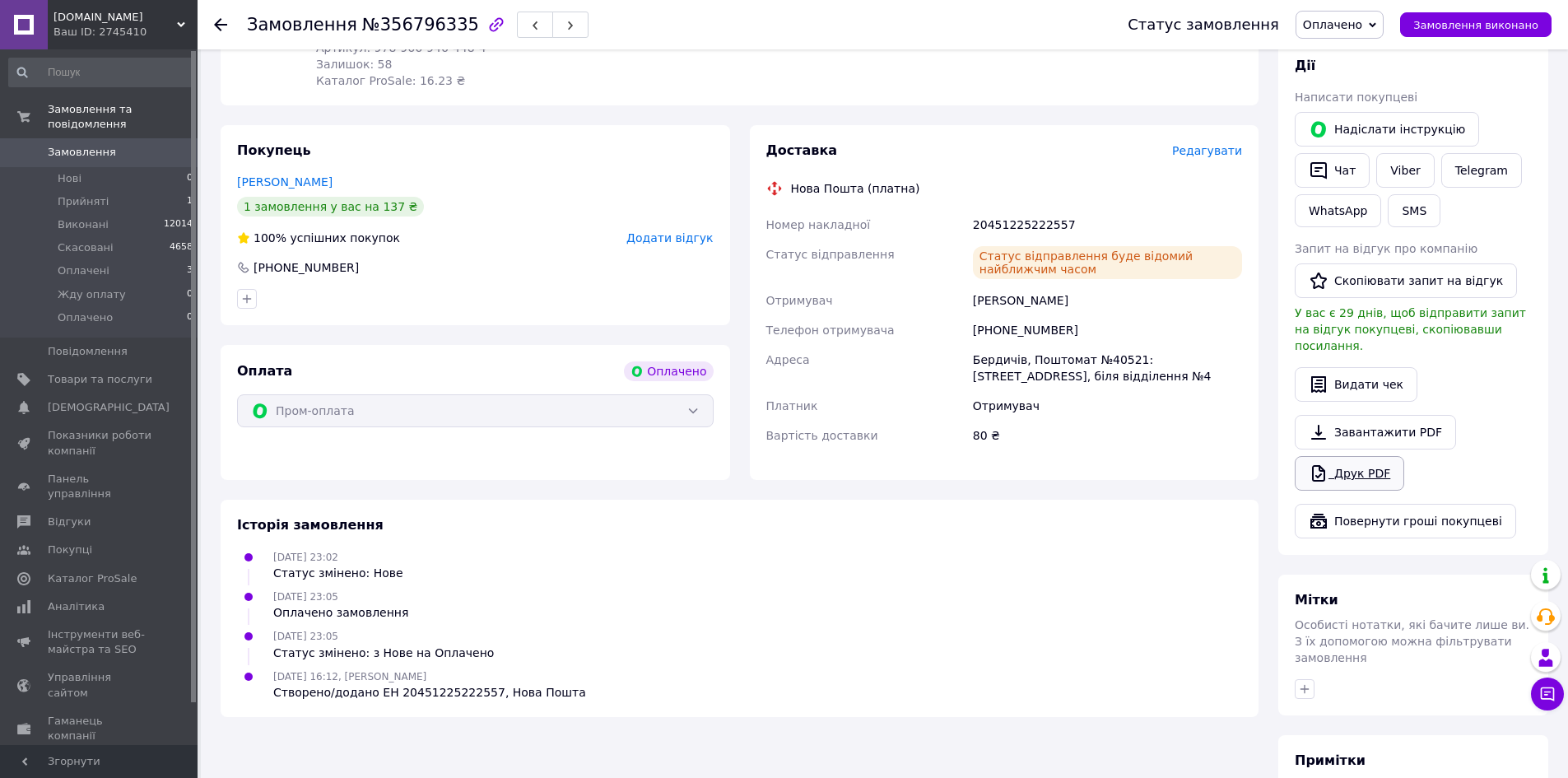
click at [1363, 491] on link "Друк PDF" at bounding box center [1350, 473] width 110 height 34
click at [1419, 187] on link "Viber" at bounding box center [1405, 170] width 58 height 34
click at [1567, 496] on div "Замовлення №356796335 Статус замовлення Оплачено Прийнято Виконано Скасовано Жд…" at bounding box center [885, 356] width 1368 height 1234
click at [1416, 187] on link "Viber" at bounding box center [1405, 170] width 58 height 34
click at [1405, 187] on link "Viber" at bounding box center [1405, 170] width 58 height 34
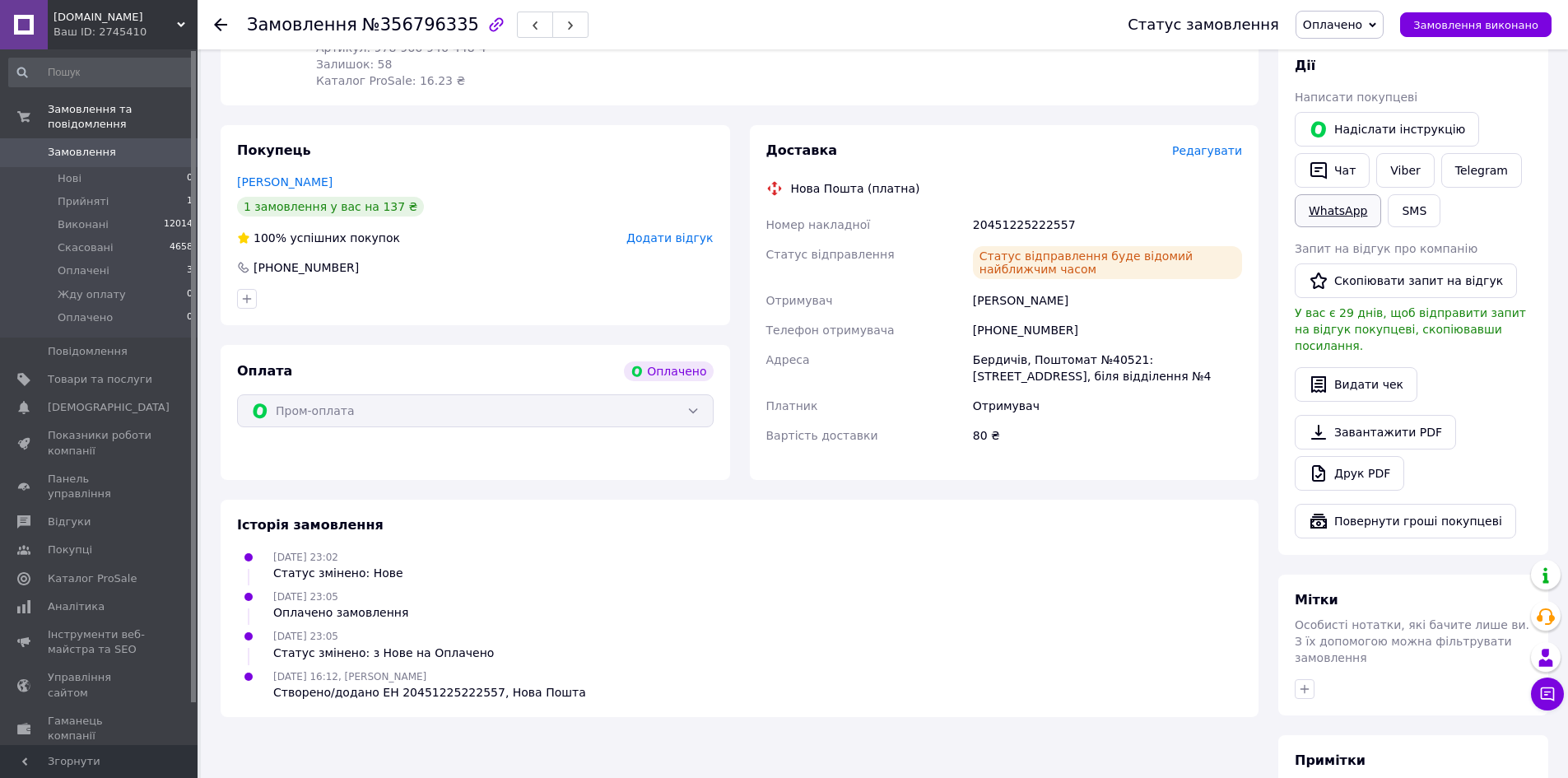
click at [1382, 228] on link "WhatsApp" at bounding box center [1338, 211] width 86 height 33
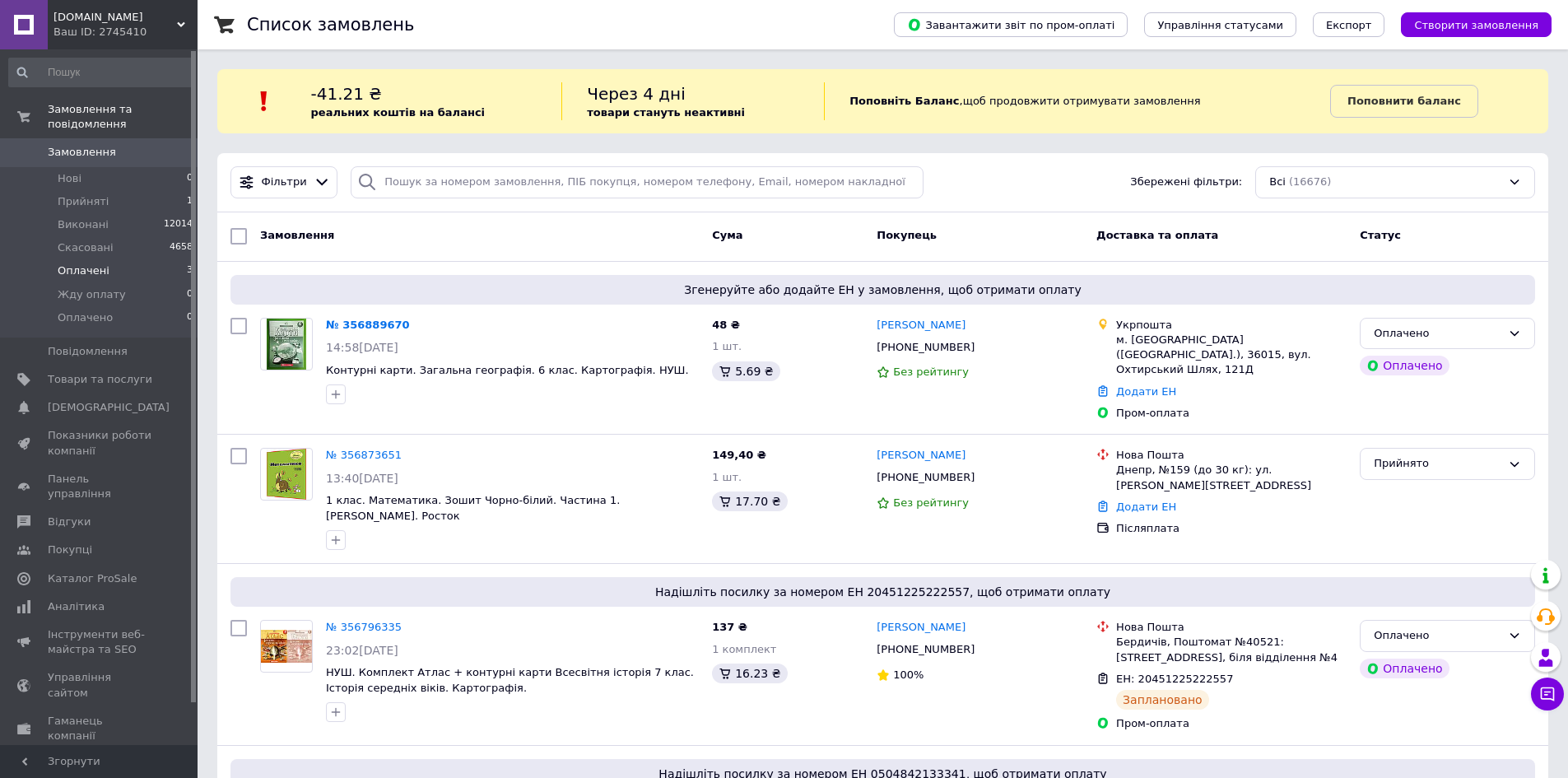
click at [108, 259] on li "Оплачені 3" at bounding box center [101, 270] width 202 height 23
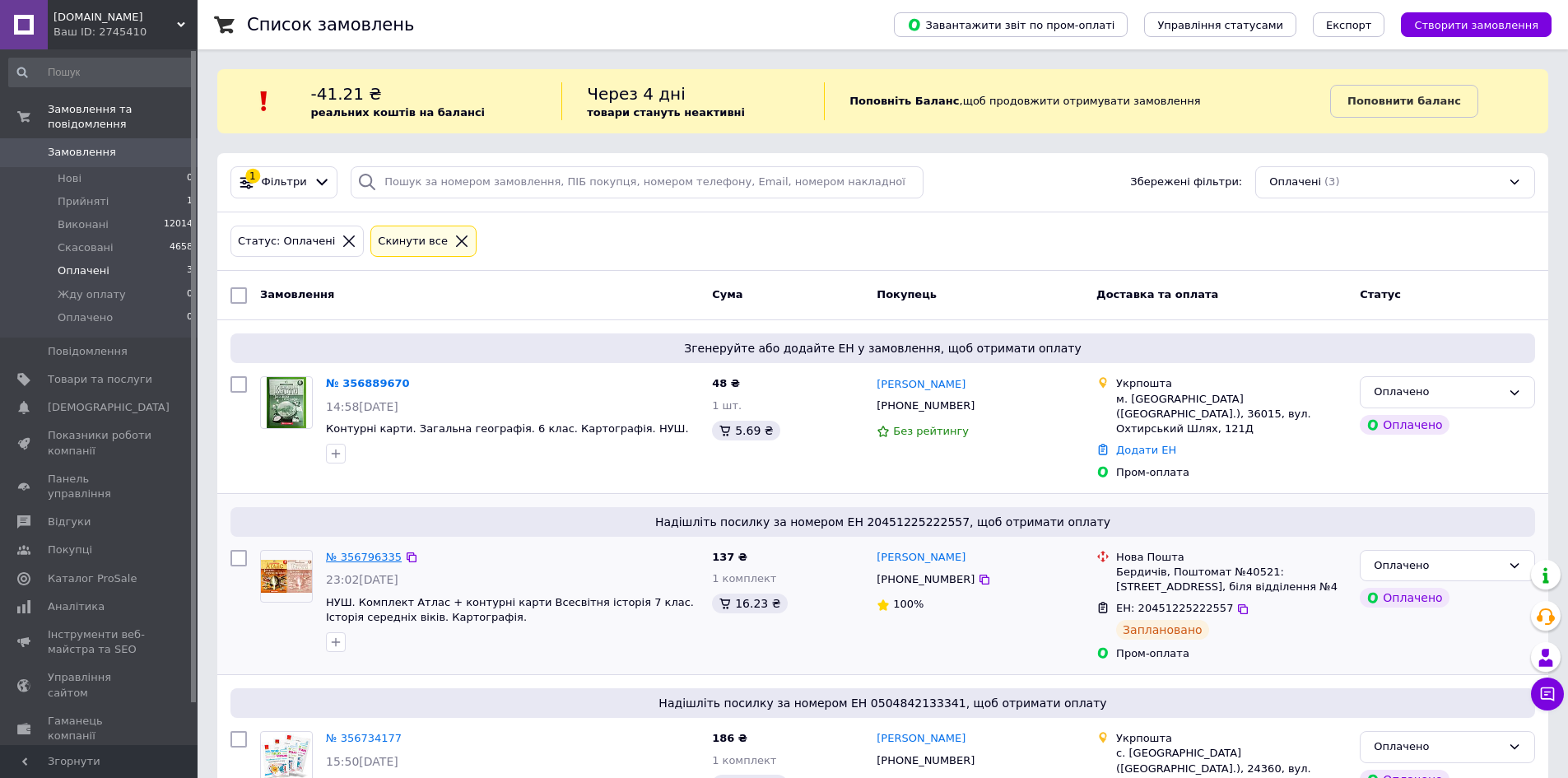
click at [378, 550] on link "№ 356796335" at bounding box center [363, 556] width 76 height 13
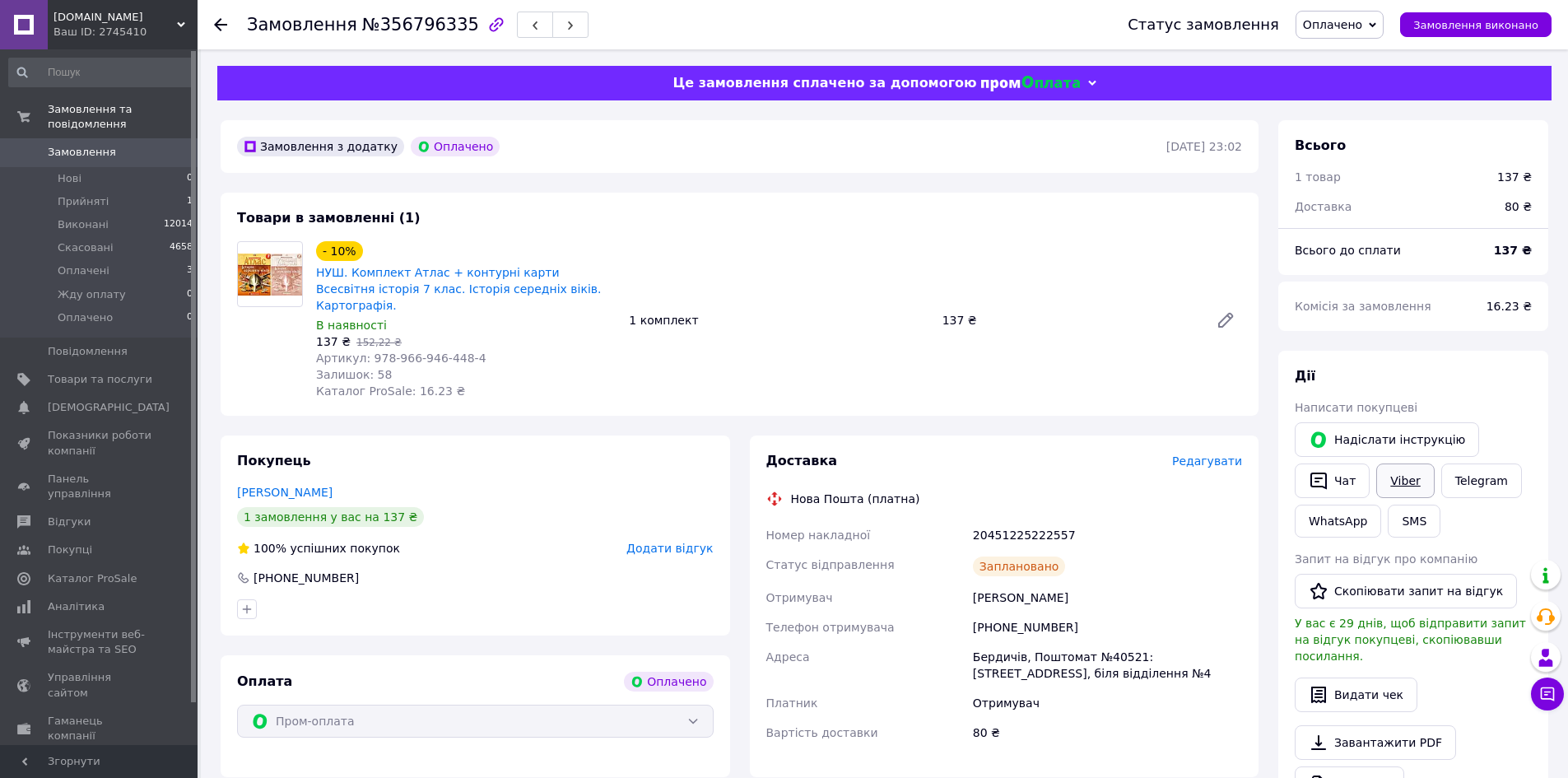
click at [1406, 498] on link "Viber" at bounding box center [1405, 480] width 58 height 34
click at [1441, 498] on link "Telegram" at bounding box center [1482, 480] width 80 height 34
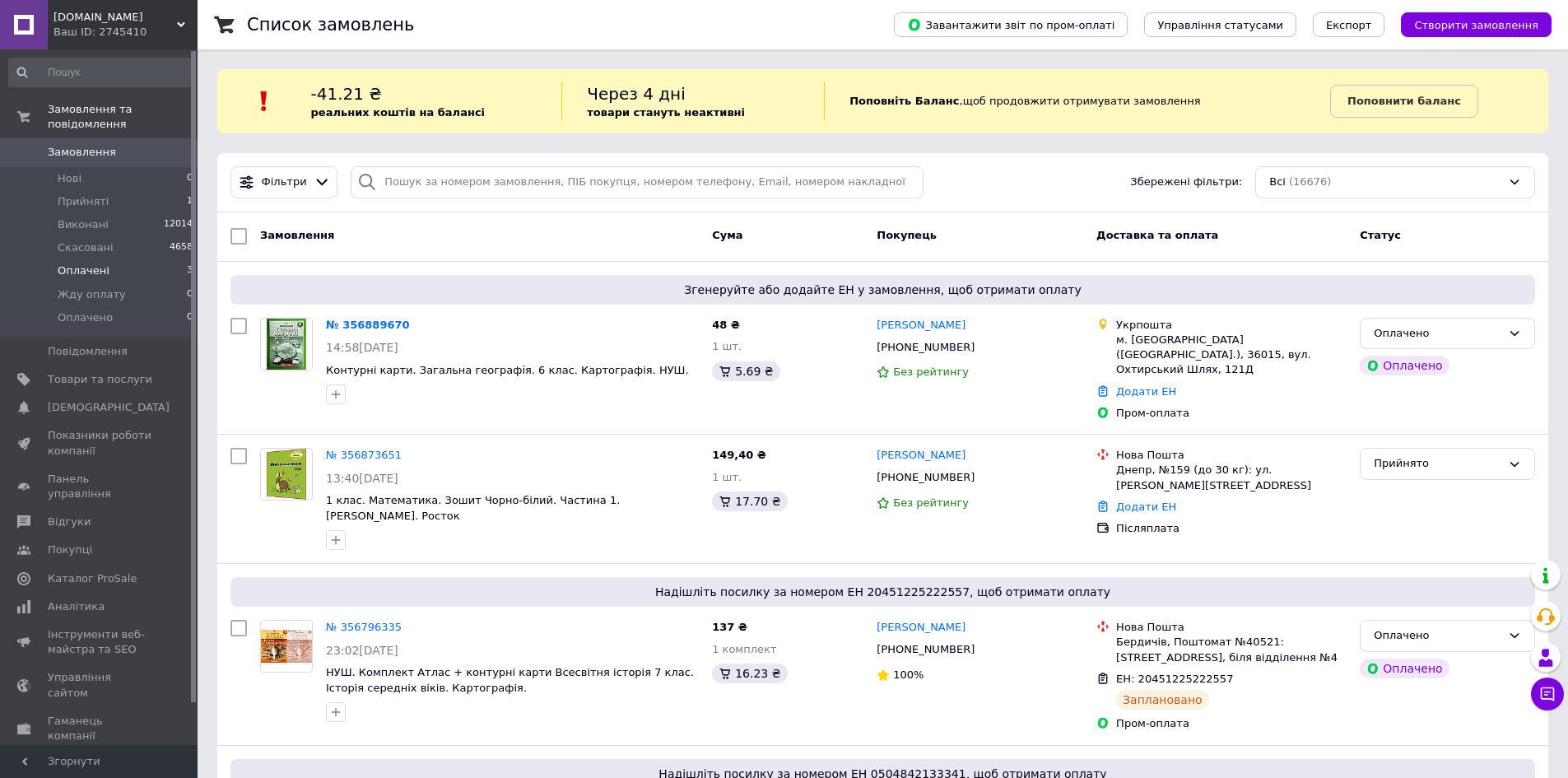
click at [105, 262] on li "Оплачені 3" at bounding box center [101, 270] width 202 height 23
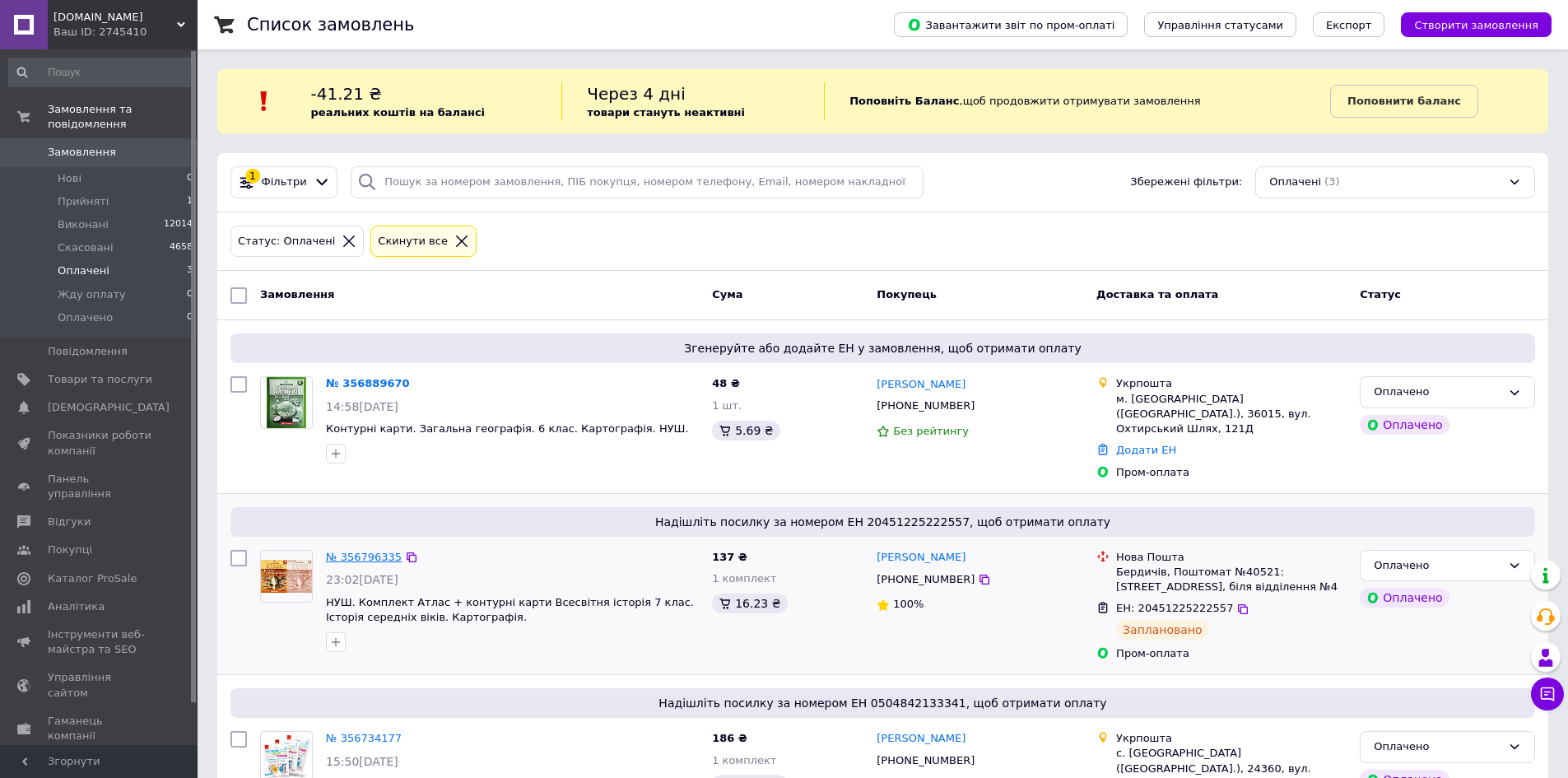
click at [352, 554] on link "№ 356796335" at bounding box center [363, 556] width 76 height 13
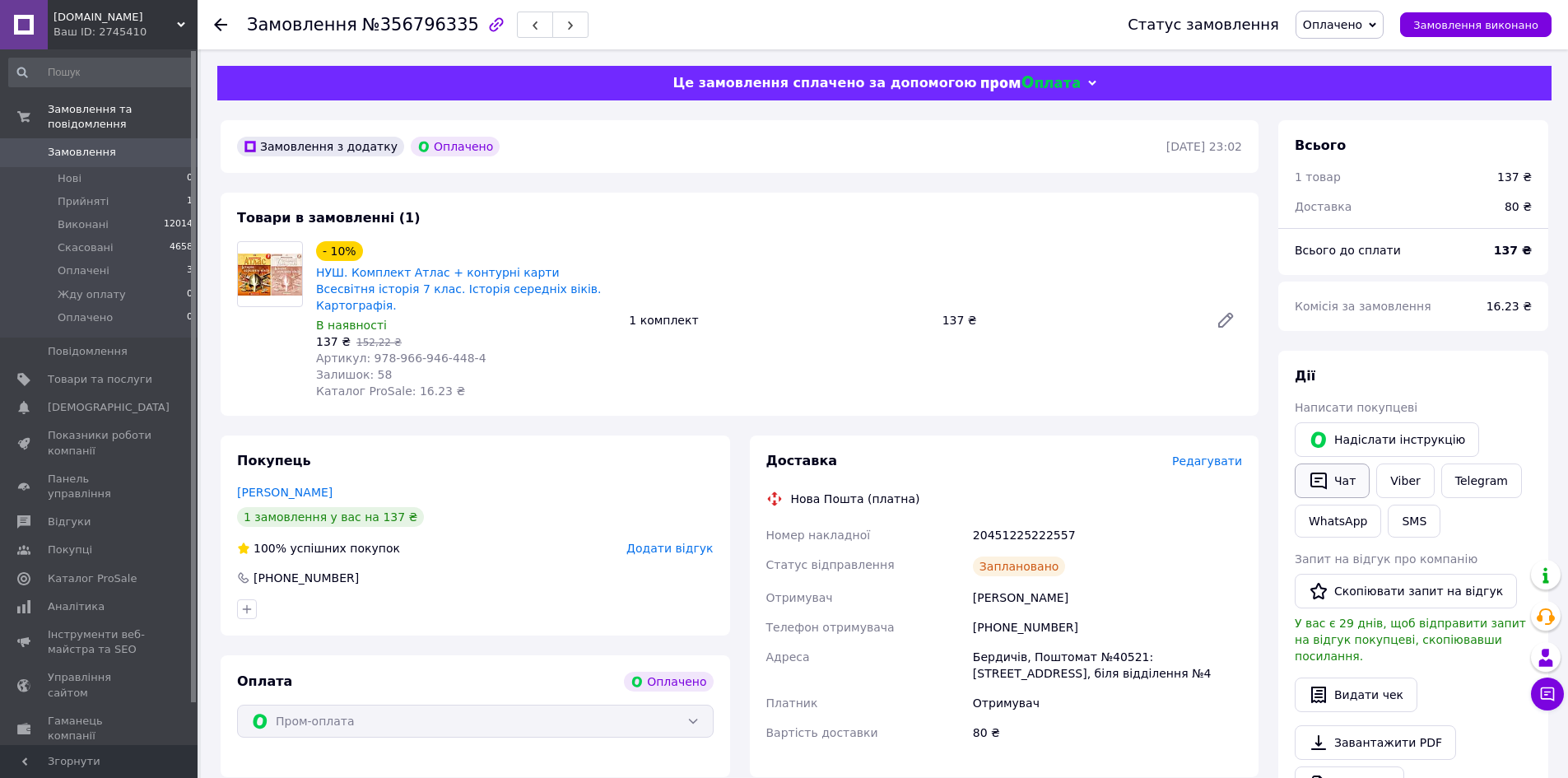
click at [1345, 498] on button "Чат" at bounding box center [1333, 480] width 75 height 34
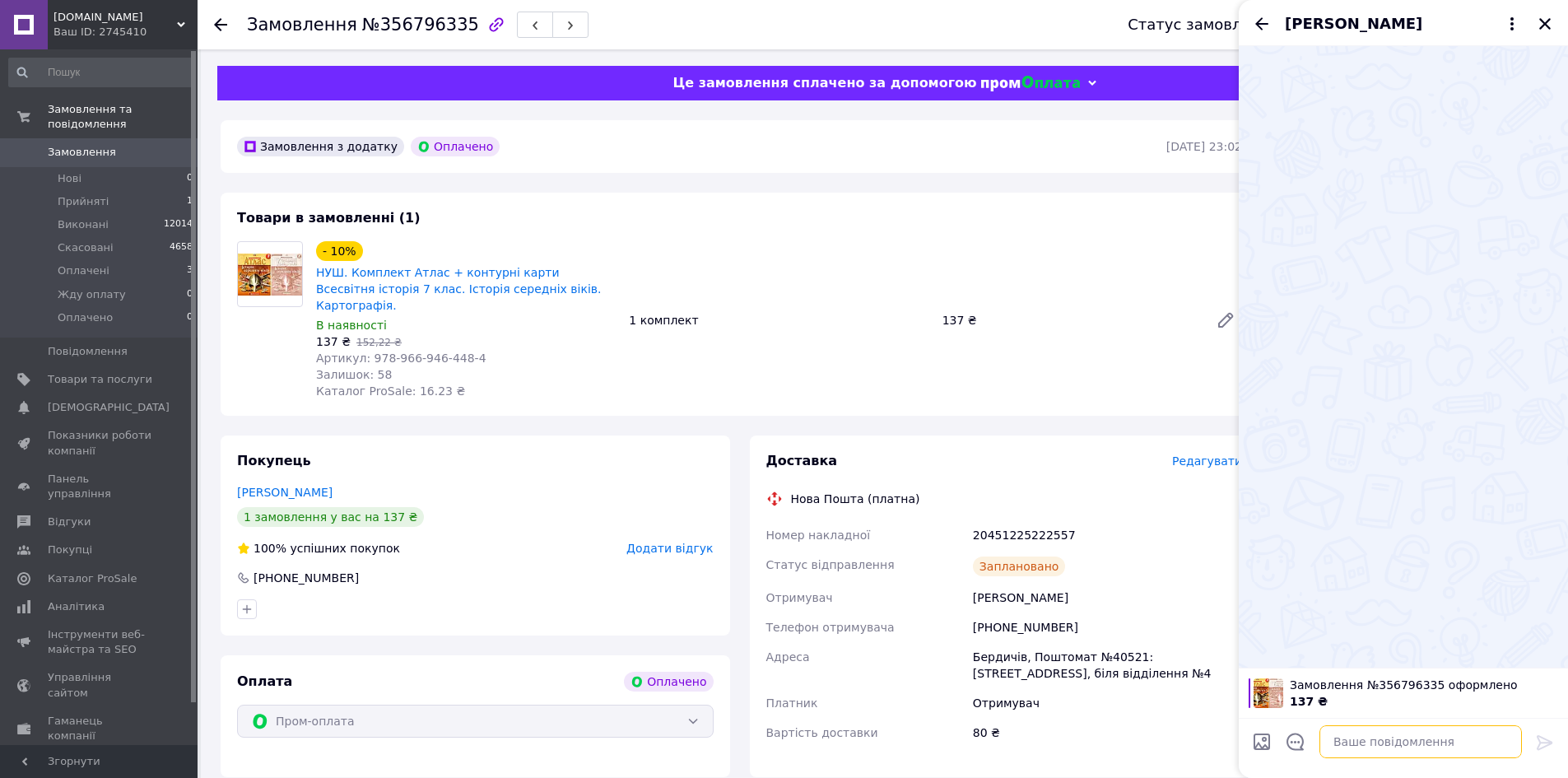
click at [1364, 729] on textarea at bounding box center [1421, 742] width 202 height 33
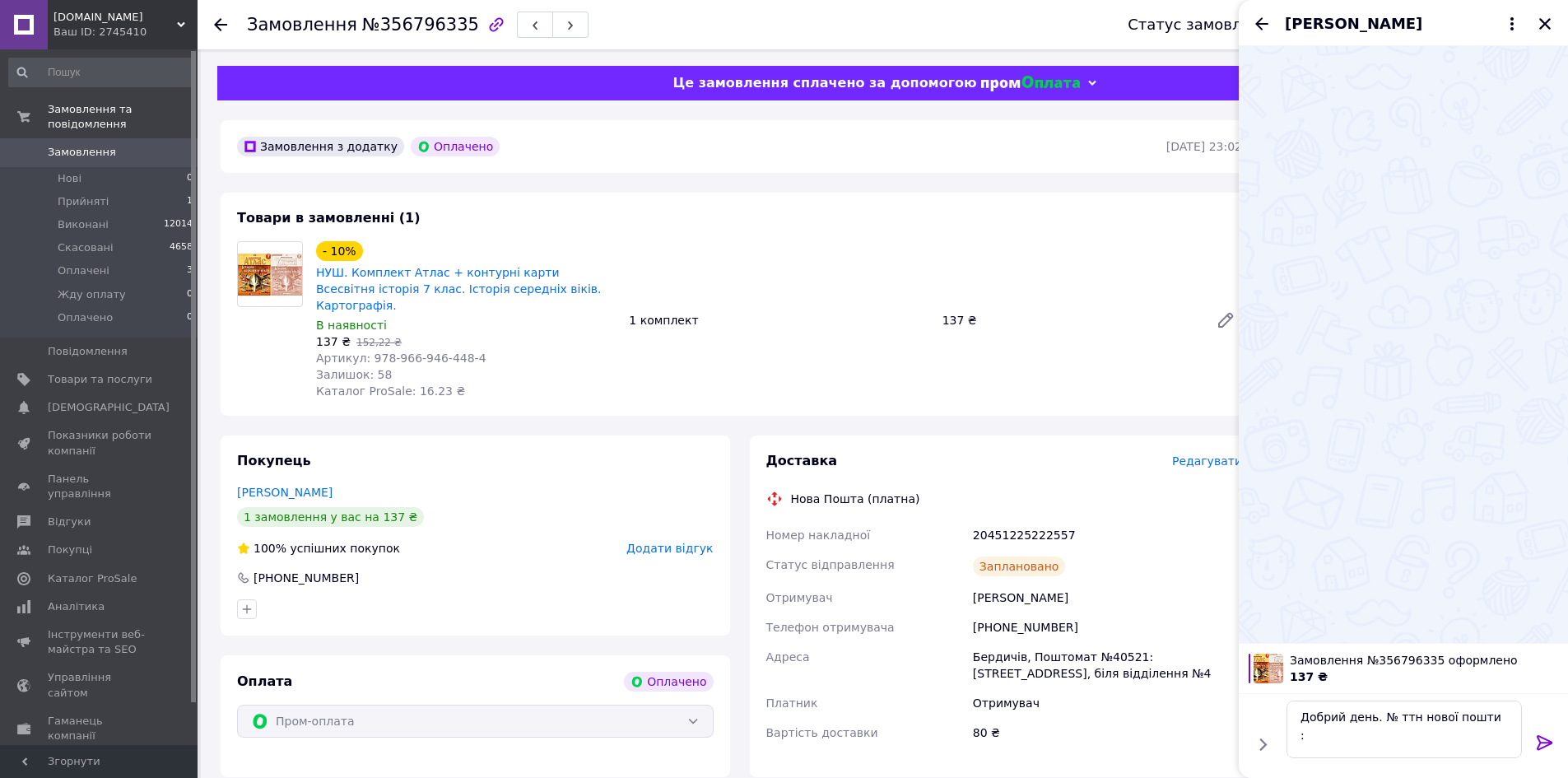
click at [1008, 549] on div "20451225222557" at bounding box center [1107, 535] width 276 height 29
copy div "20451225222557"
click at [1375, 748] on textarea "Добрий день. № ттн нової пошти :" at bounding box center [1404, 729] width 235 height 58
paste textarea "20451225222557"
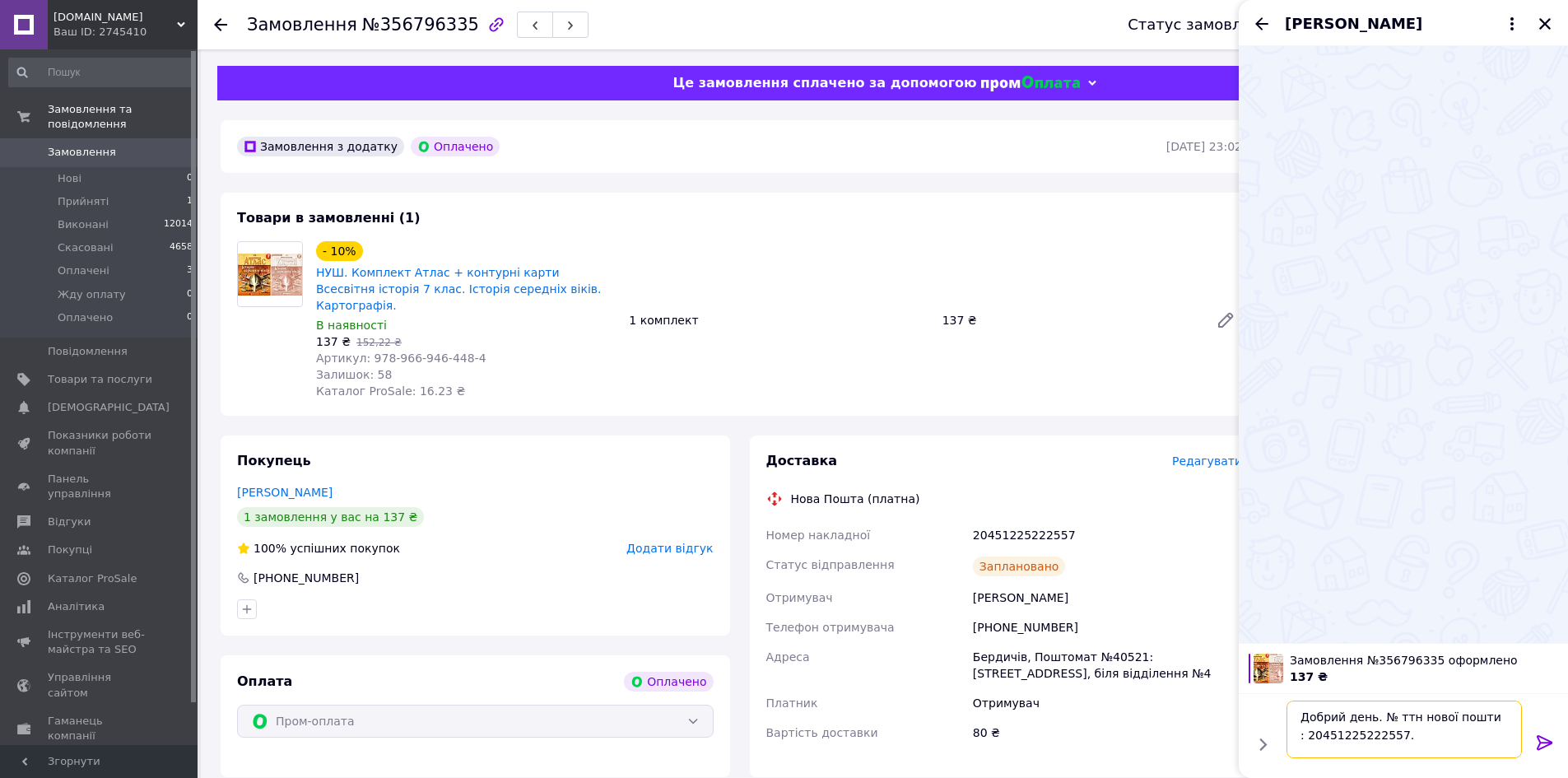
type textarea "Добрий день. № ттн нової пошти : 20451225222557."
click at [1552, 746] on icon at bounding box center [1545, 743] width 20 height 20
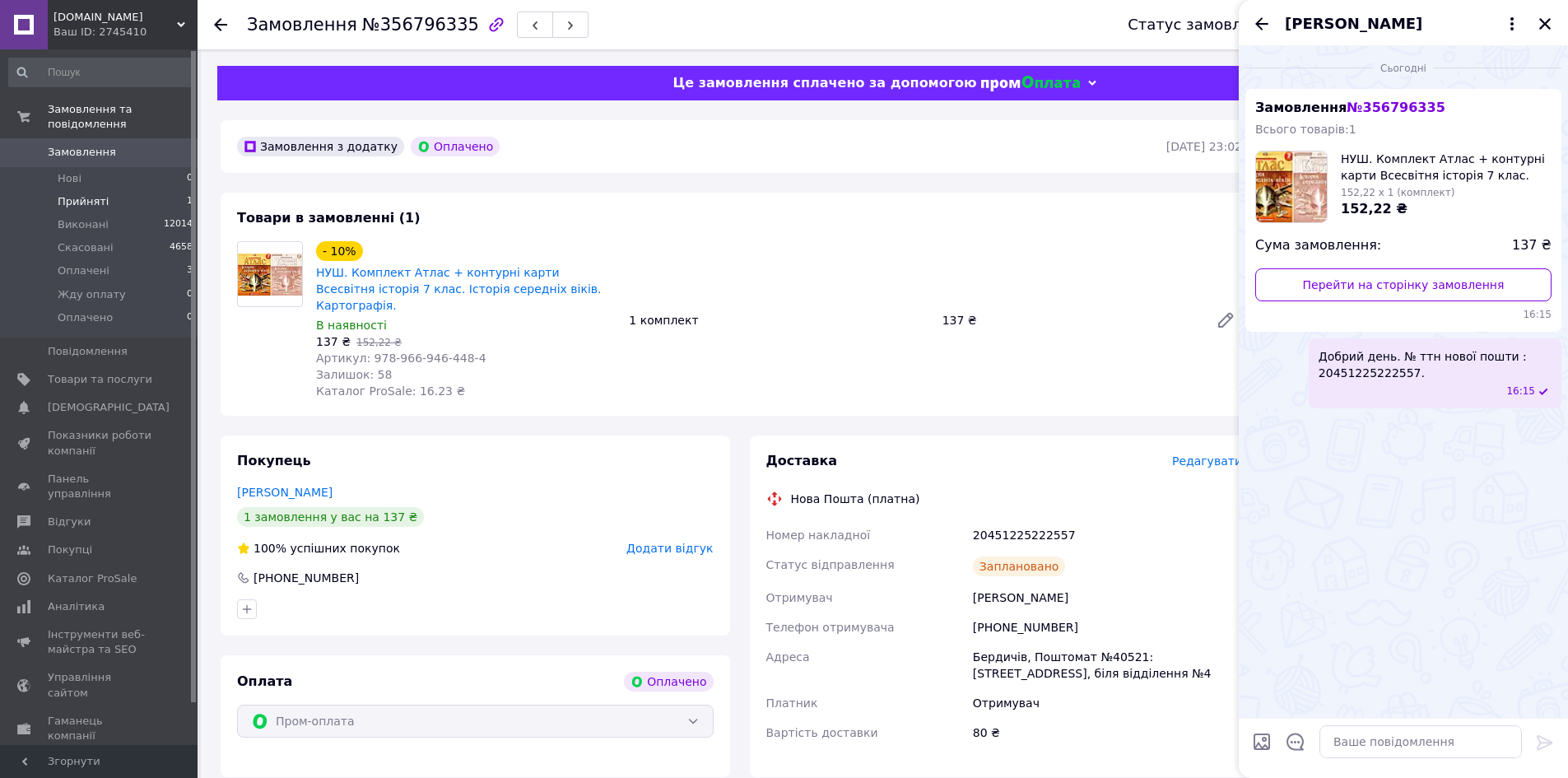
click at [113, 190] on li "Прийняті 1" at bounding box center [101, 201] width 202 height 23
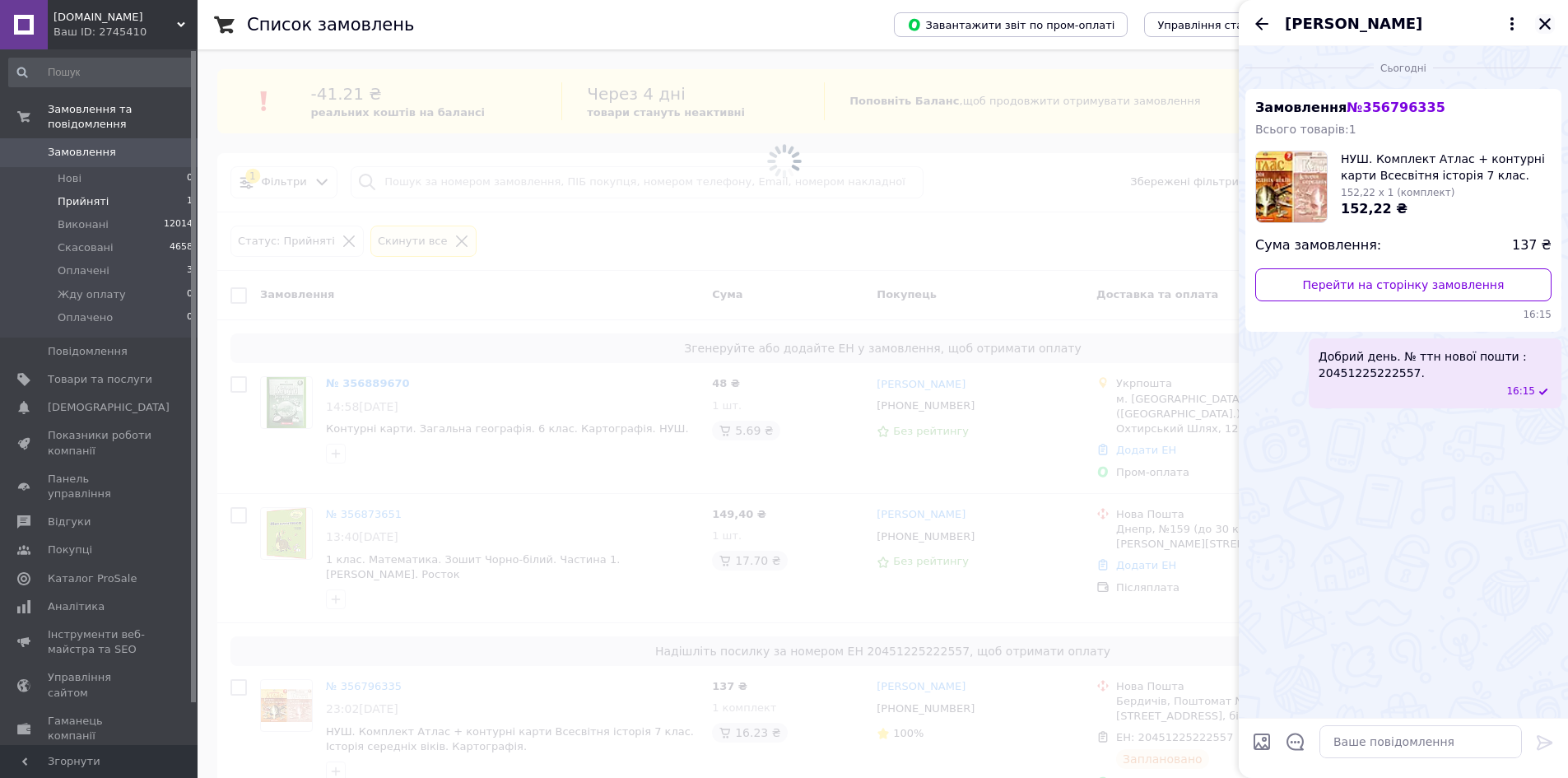
click at [1549, 27] on icon "Закрити" at bounding box center [1544, 24] width 15 height 15
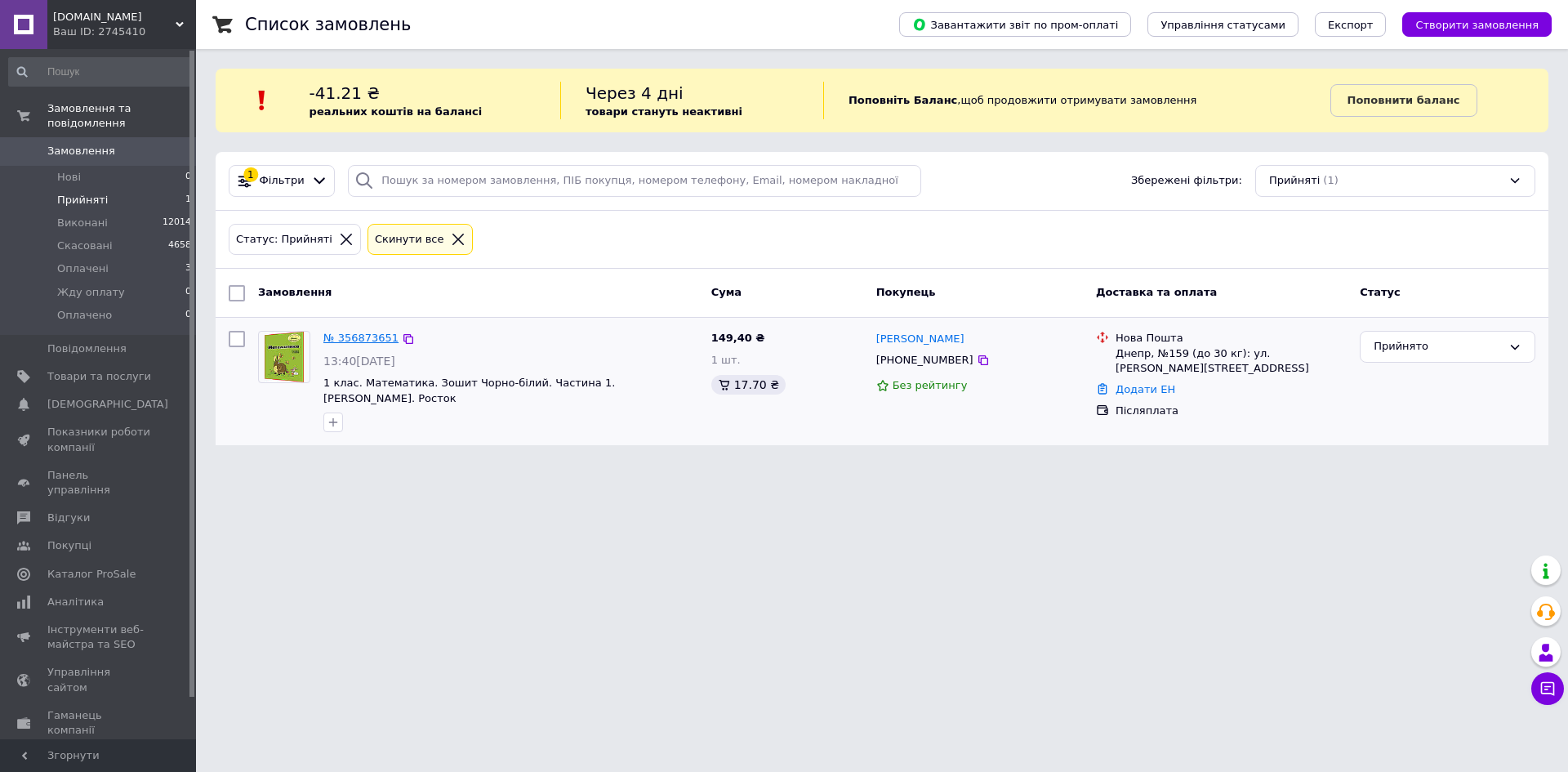
click at [376, 338] on link "№ 356873651" at bounding box center [360, 338] width 75 height 13
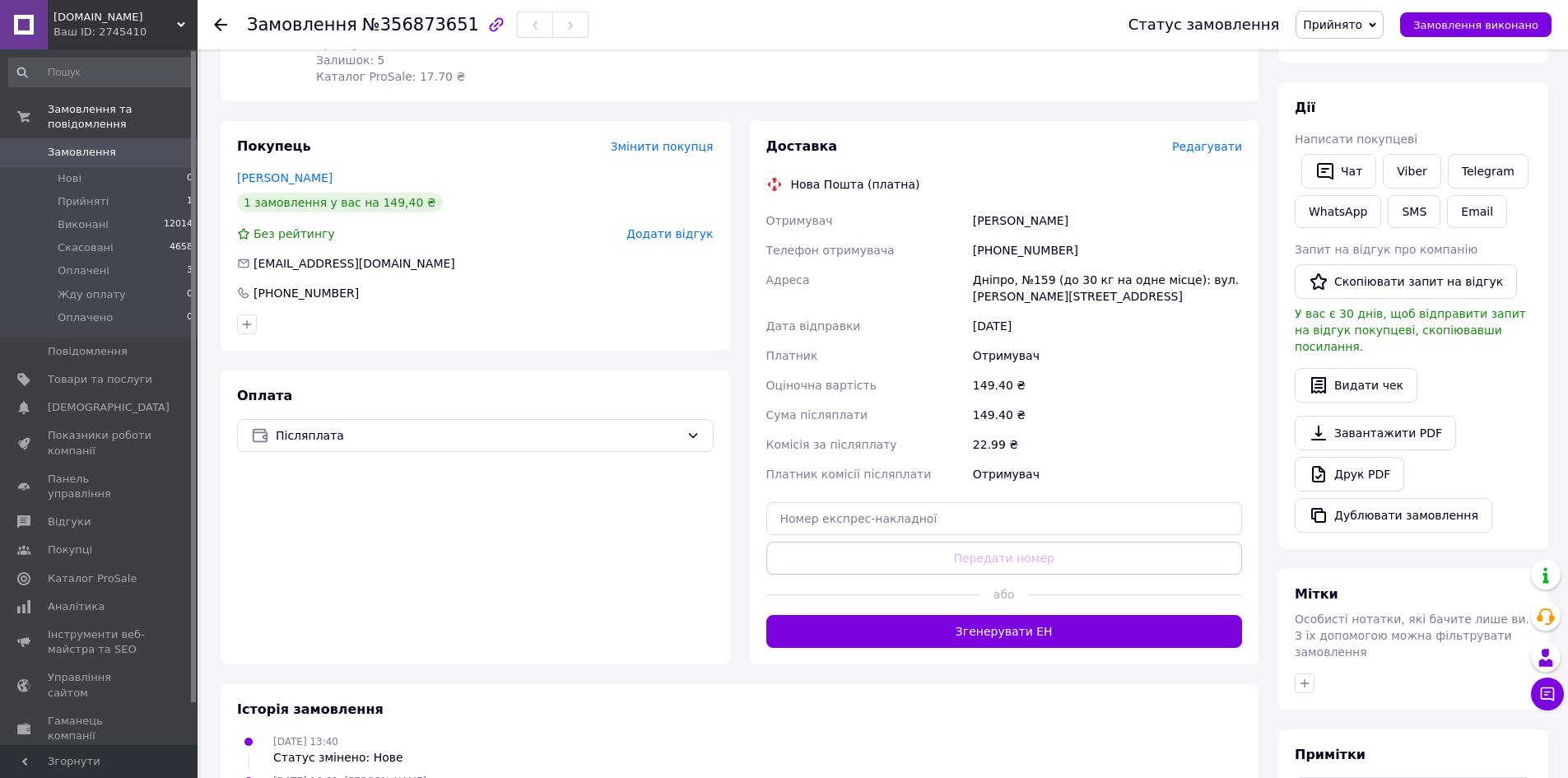
scroll to position [248, 0]
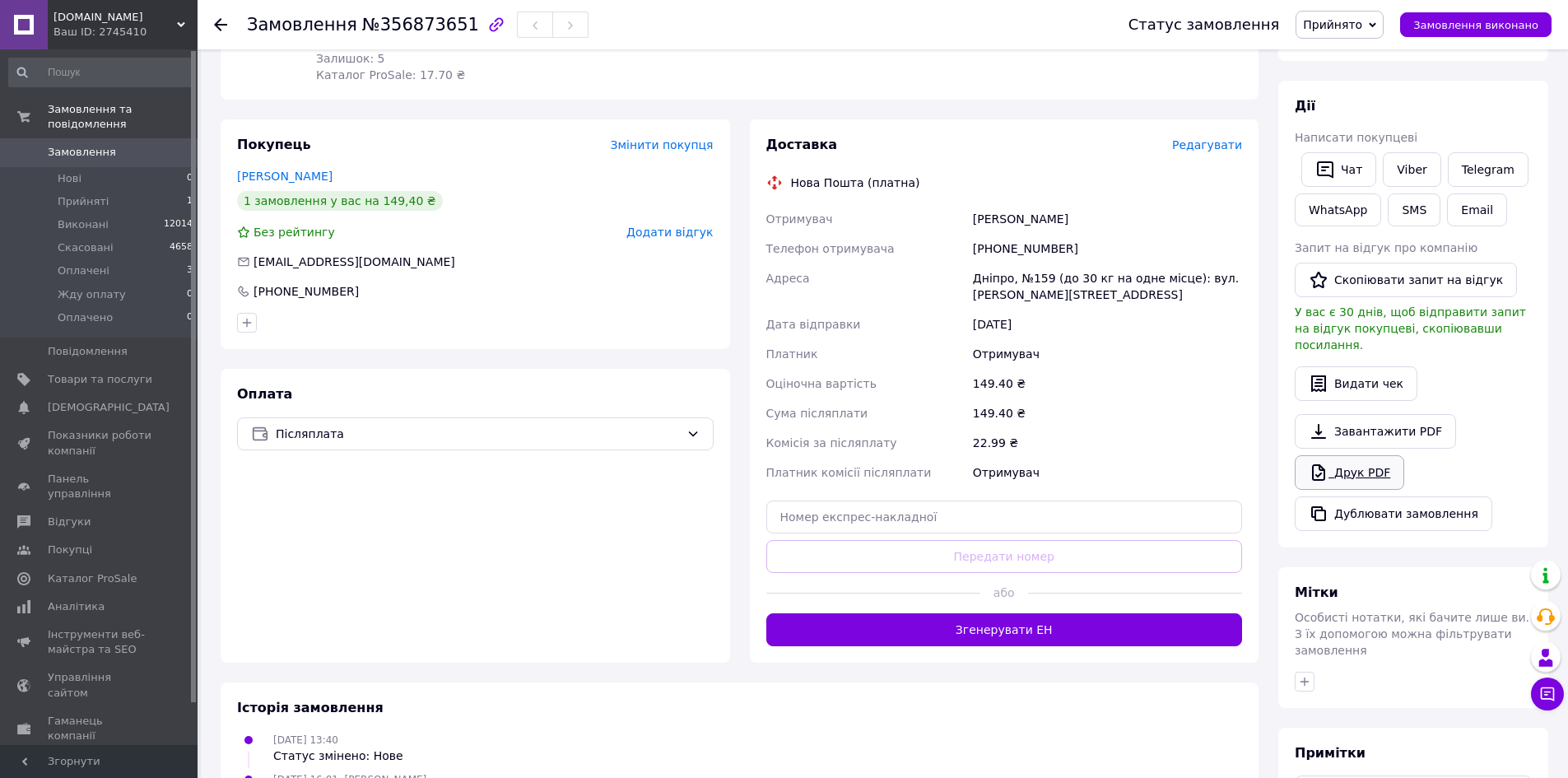
click at [1352, 490] on link "Друк PDF" at bounding box center [1350, 472] width 110 height 34
click at [1367, 490] on link "Друк PDF" at bounding box center [1350, 472] width 110 height 34
click at [1416, 186] on link "Viber" at bounding box center [1412, 169] width 58 height 34
click at [340, 595] on div "Оплата Післяплата" at bounding box center [475, 516] width 509 height 294
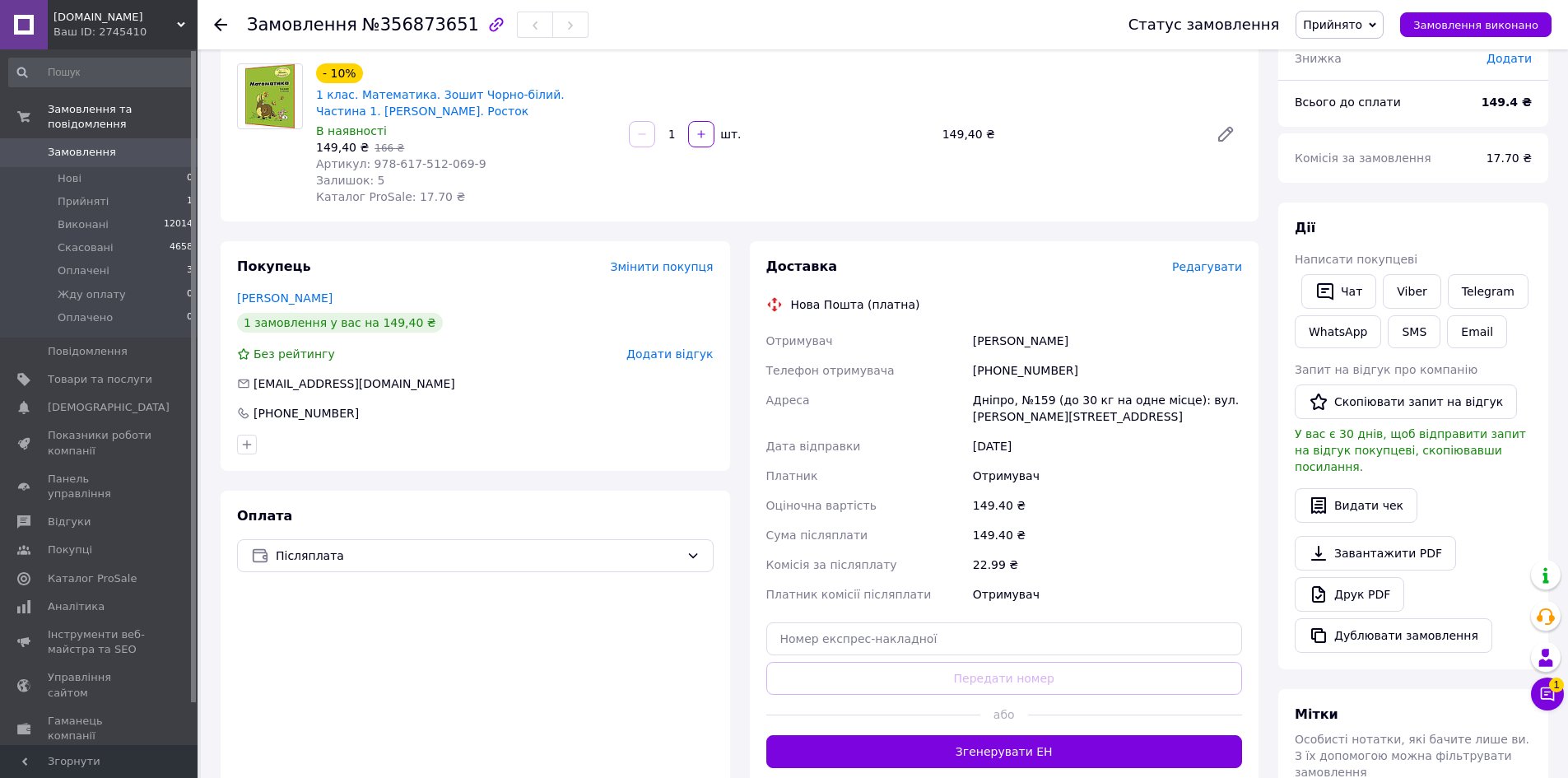
scroll to position [30, 0]
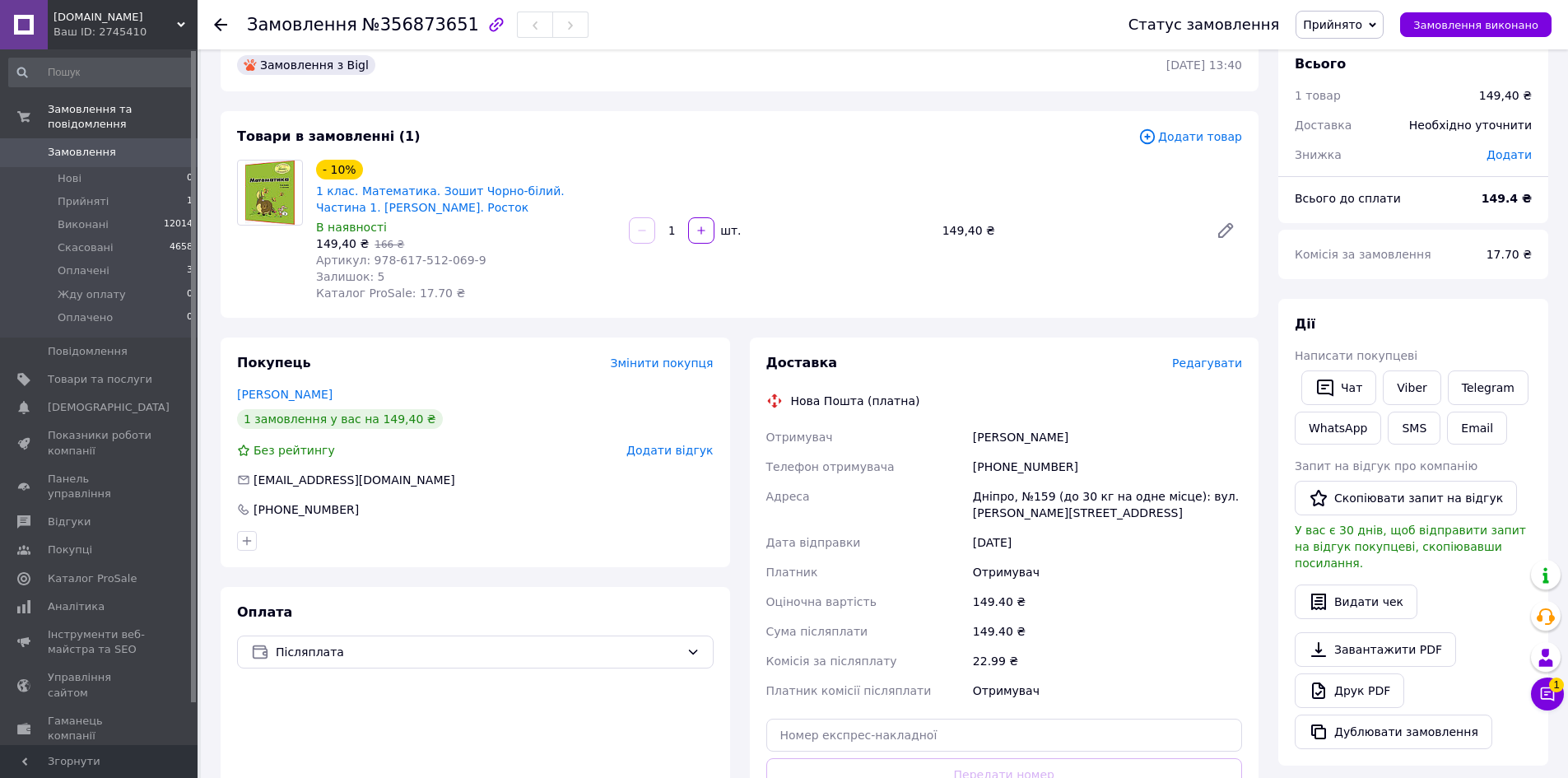
click at [1030, 482] on div "[PHONE_NUMBER]" at bounding box center [1107, 467] width 276 height 29
copy div "380956211239"
click at [1010, 452] on div "Митрохина Дарина" at bounding box center [1107, 437] width 276 height 29
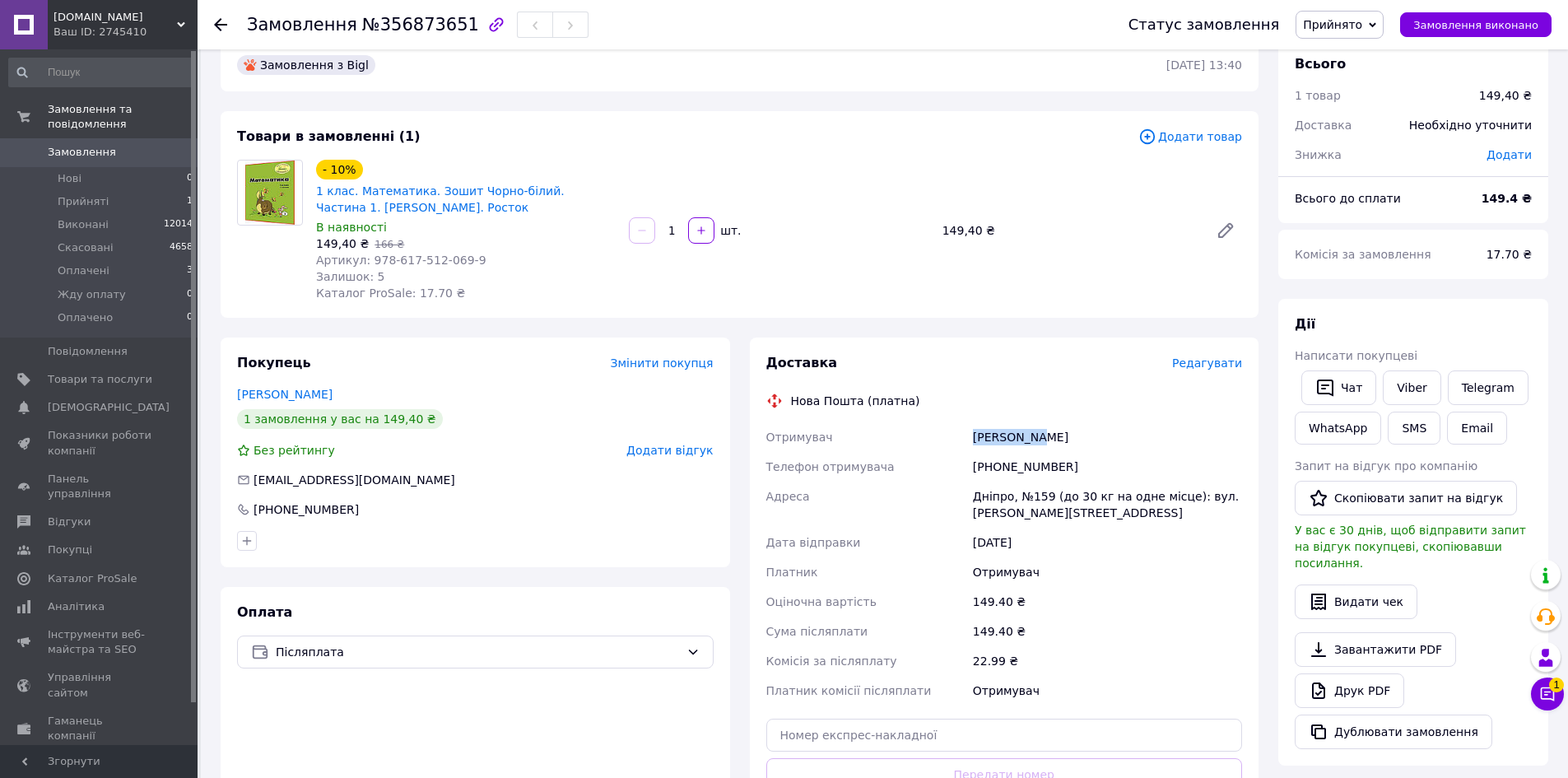
copy div "Митрохина"
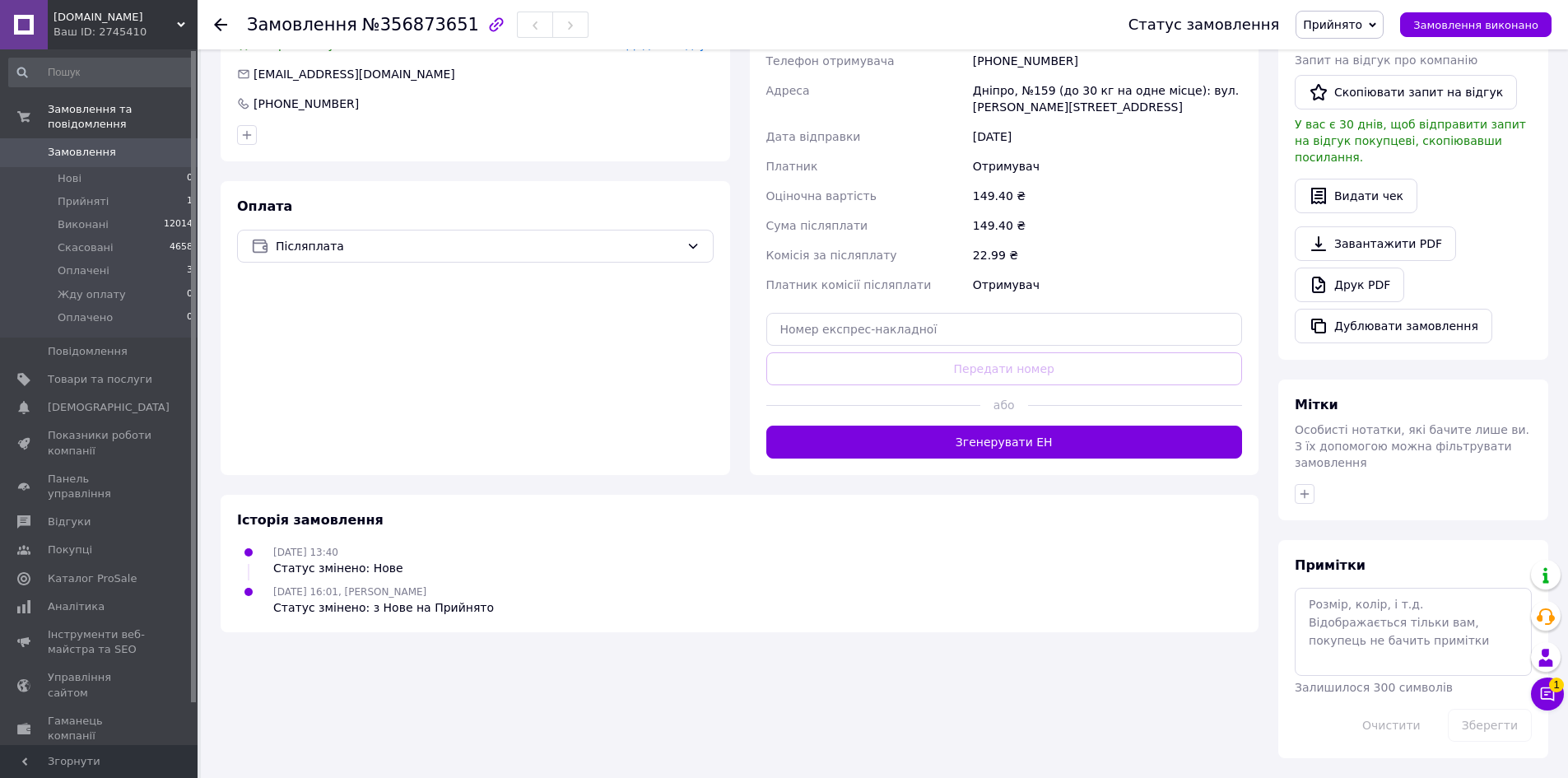
scroll to position [506, 0]
click at [1088, 341] on input "text" at bounding box center [1005, 330] width 477 height 33
paste input "20451225233088"
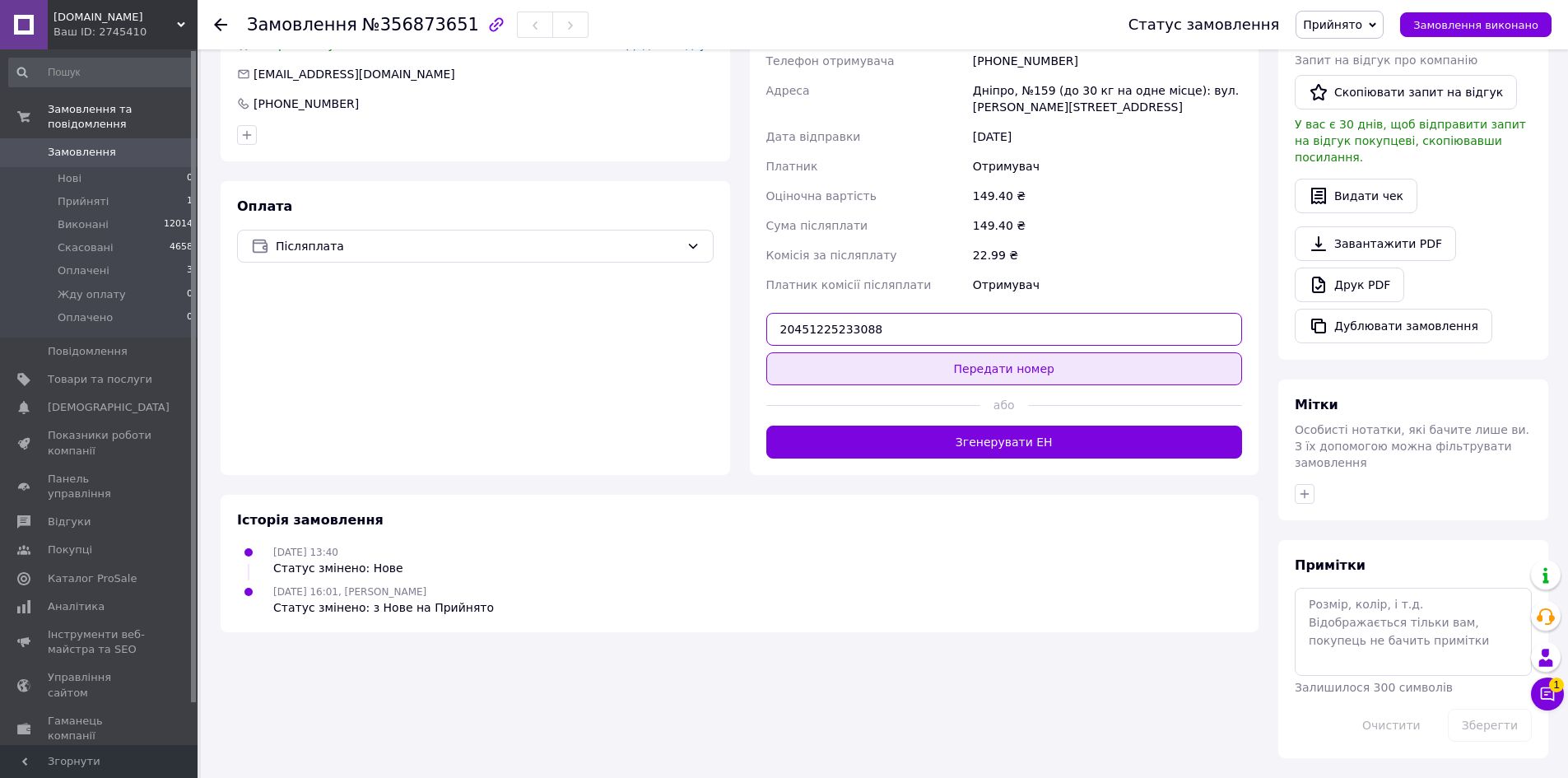
type input "20451225233088"
click at [1041, 386] on button "Передати номер" at bounding box center [1005, 369] width 477 height 33
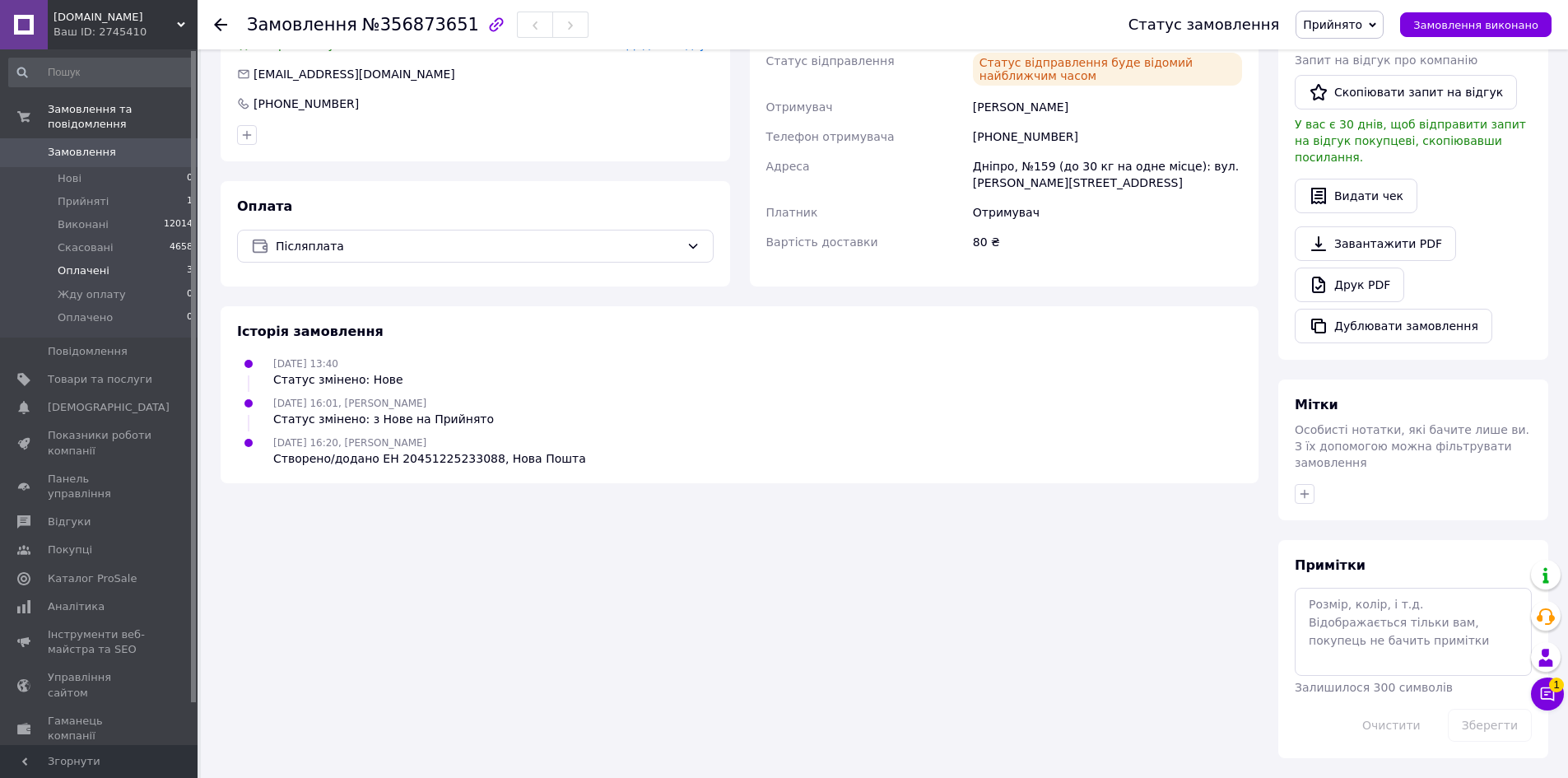
click at [153, 261] on li "Оплачені 3" at bounding box center [101, 270] width 202 height 23
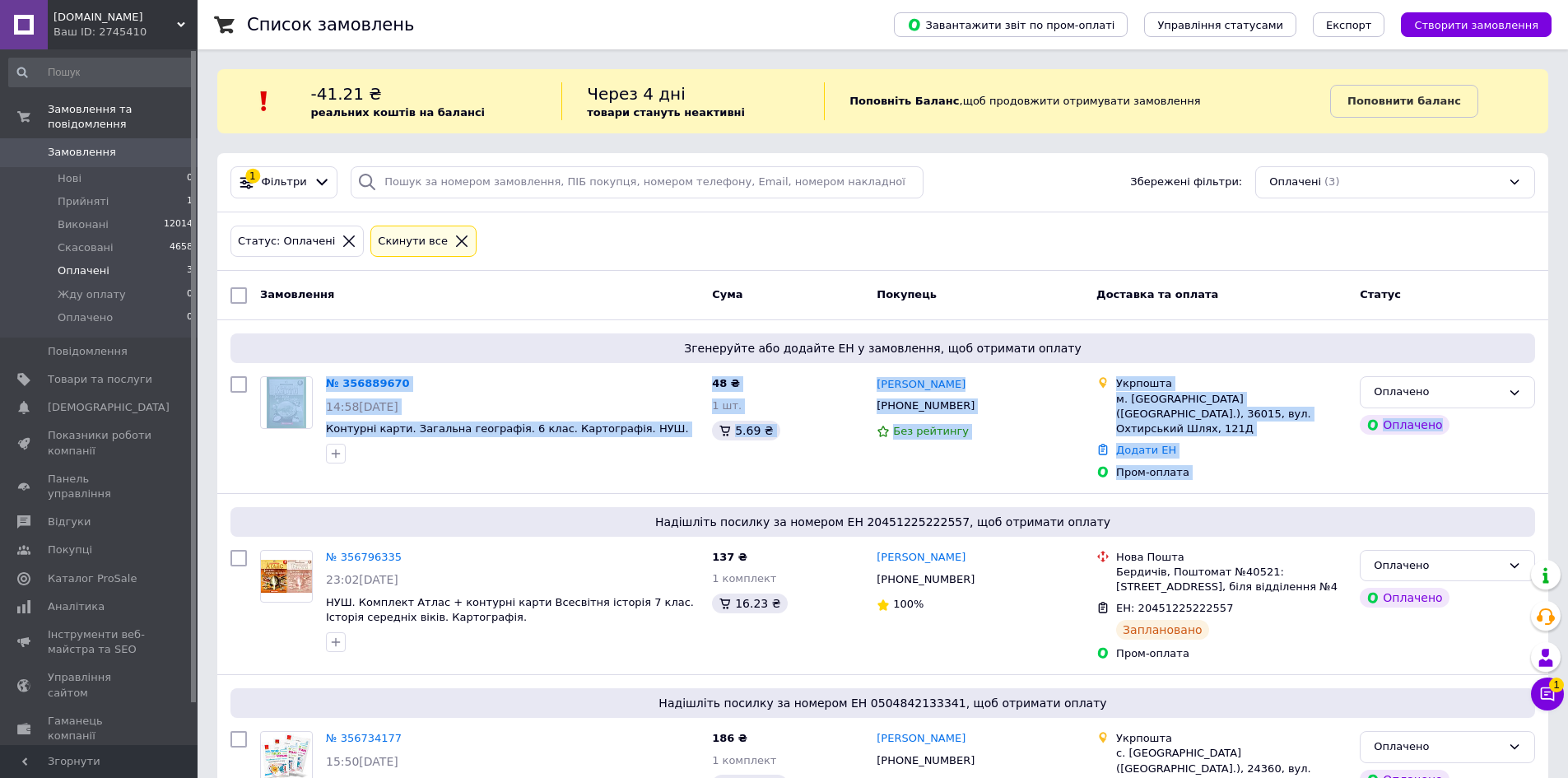
drag, startPoint x: 1566, startPoint y: 345, endPoint x: 1557, endPoint y: 434, distance: 89.5
click at [1557, 434] on div "Список замовлень Завантажити звіт по пром-оплаті Управління статусами Експорт С…" at bounding box center [882, 445] width 1371 height 891
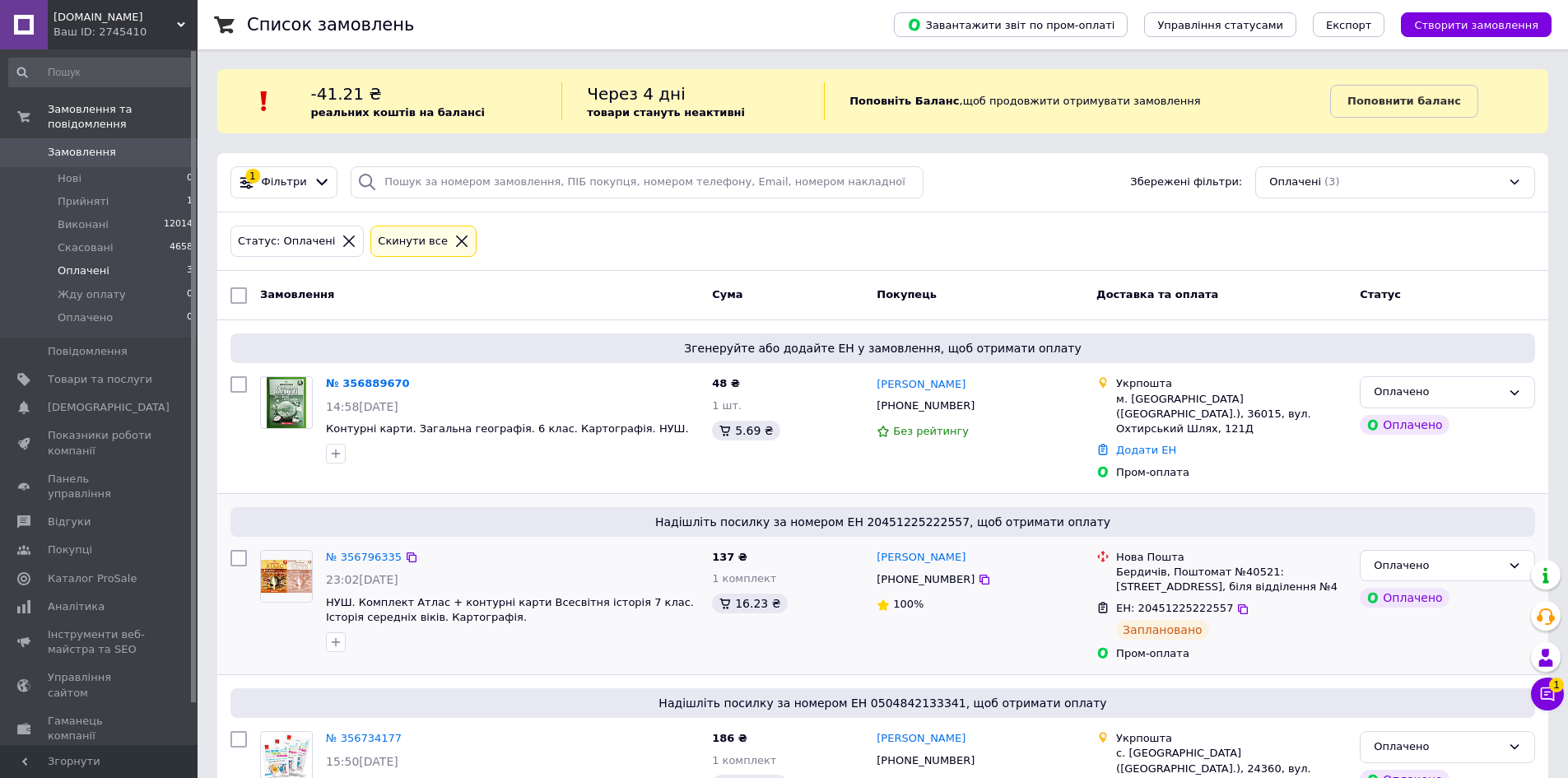
click at [826, 636] on div "137 ₴ 1 комплект 16.23 ₴" at bounding box center [788, 605] width 165 height 125
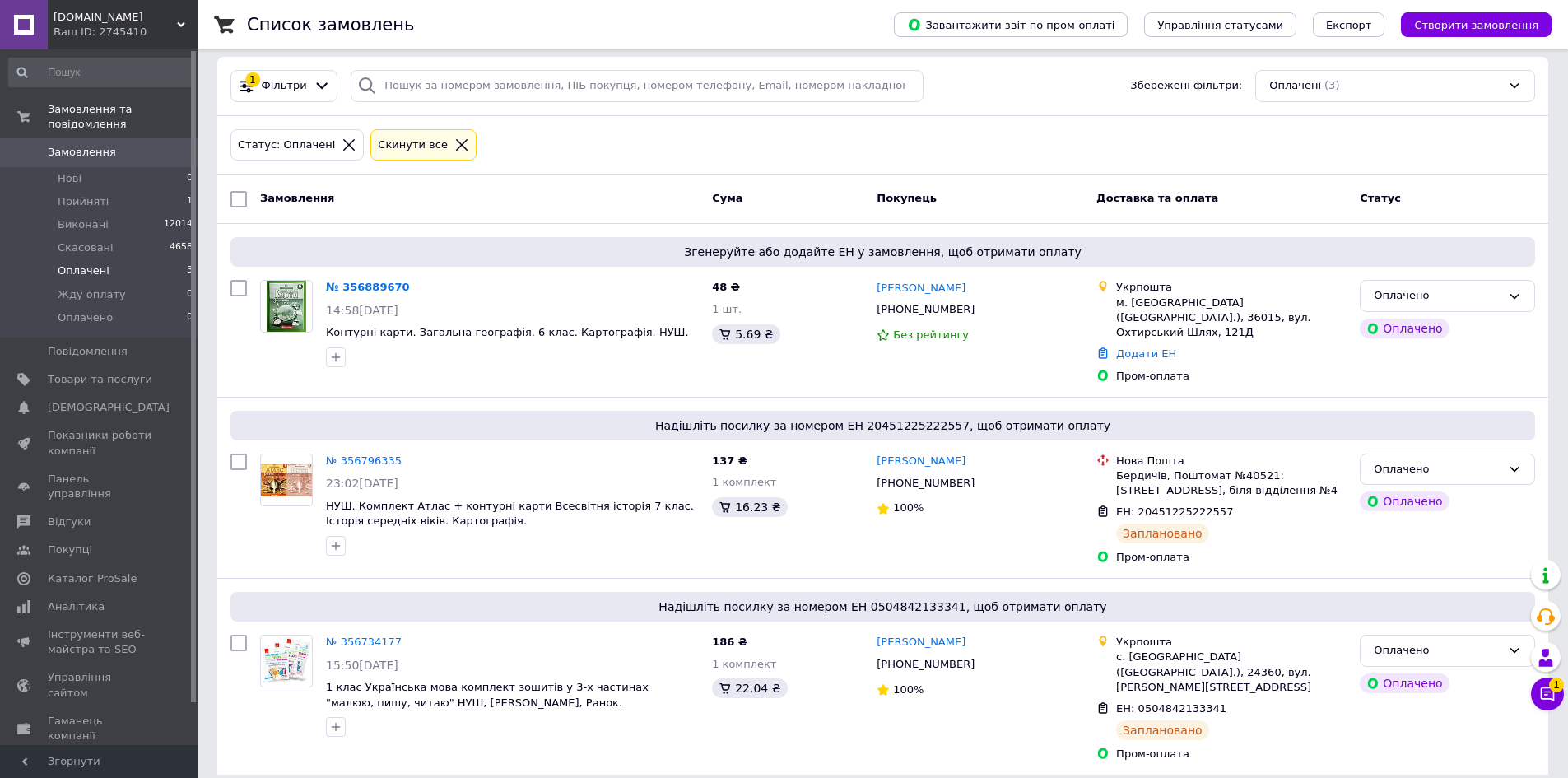
scroll to position [98, 0]
click at [1493, 462] on div "Оплачено" at bounding box center [1437, 468] width 128 height 18
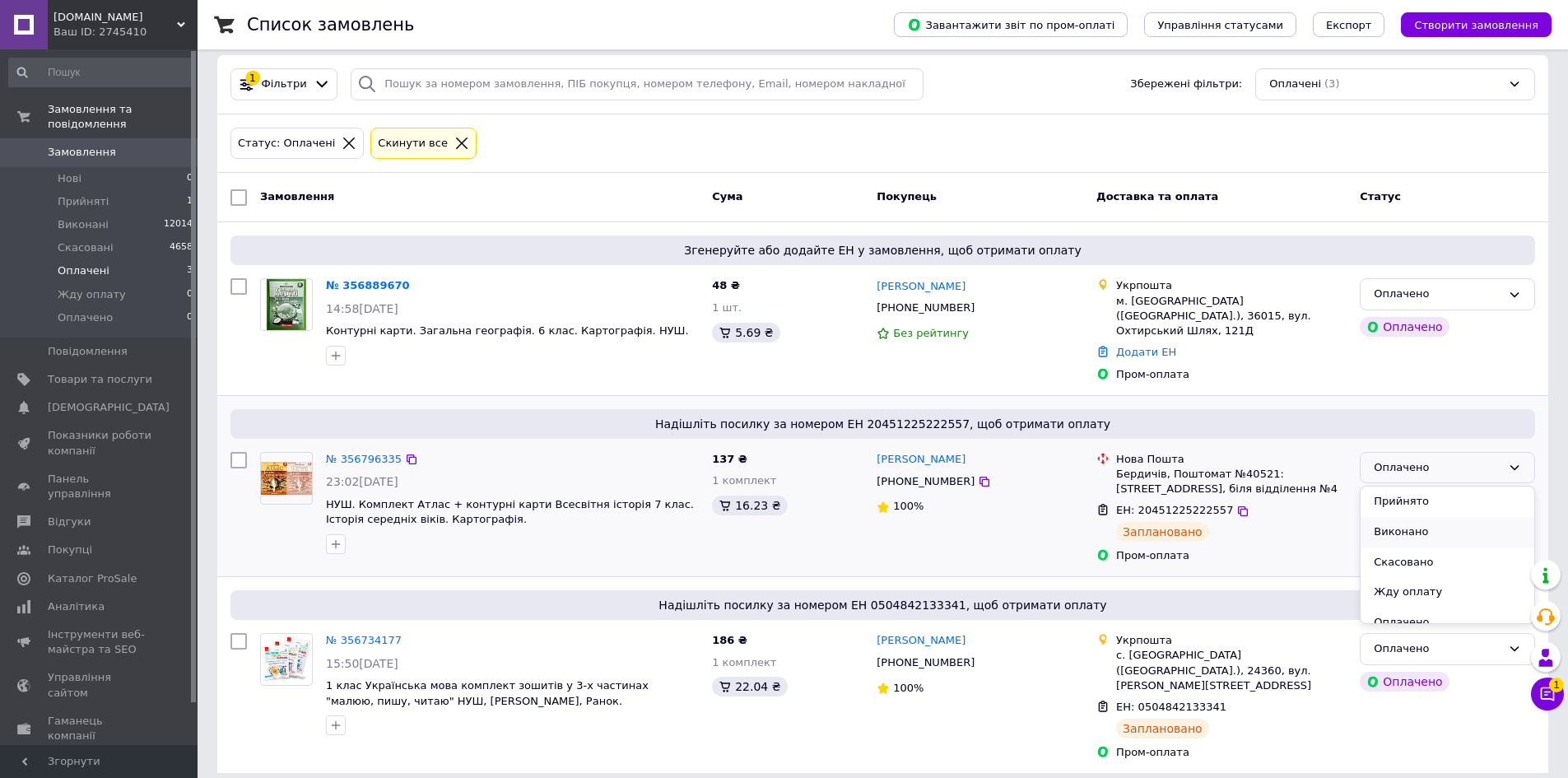
click at [1408, 529] on li "Виконано" at bounding box center [1447, 532] width 174 height 30
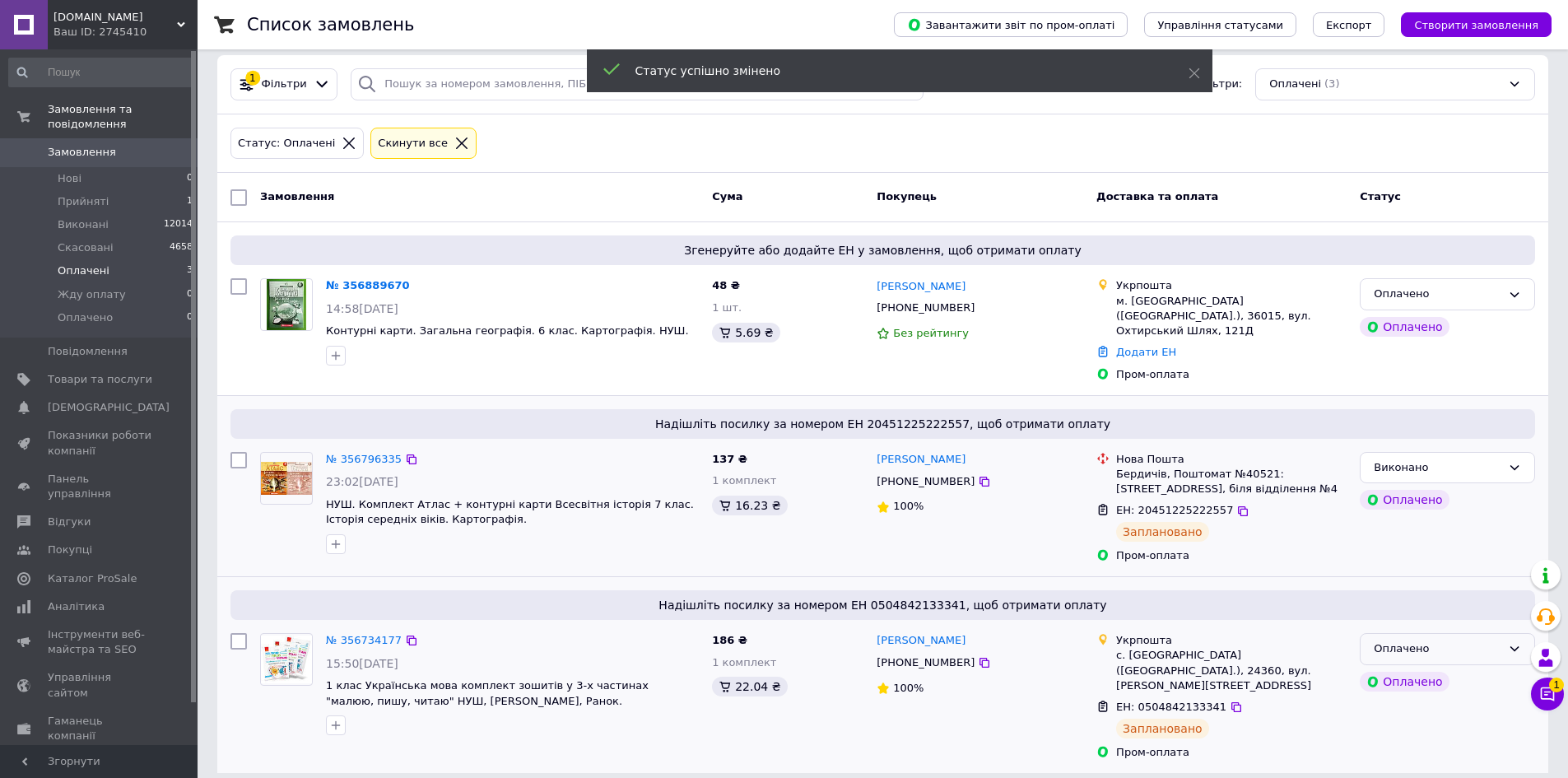
click at [1430, 653] on div "Оплачено" at bounding box center [1437, 649] width 128 height 18
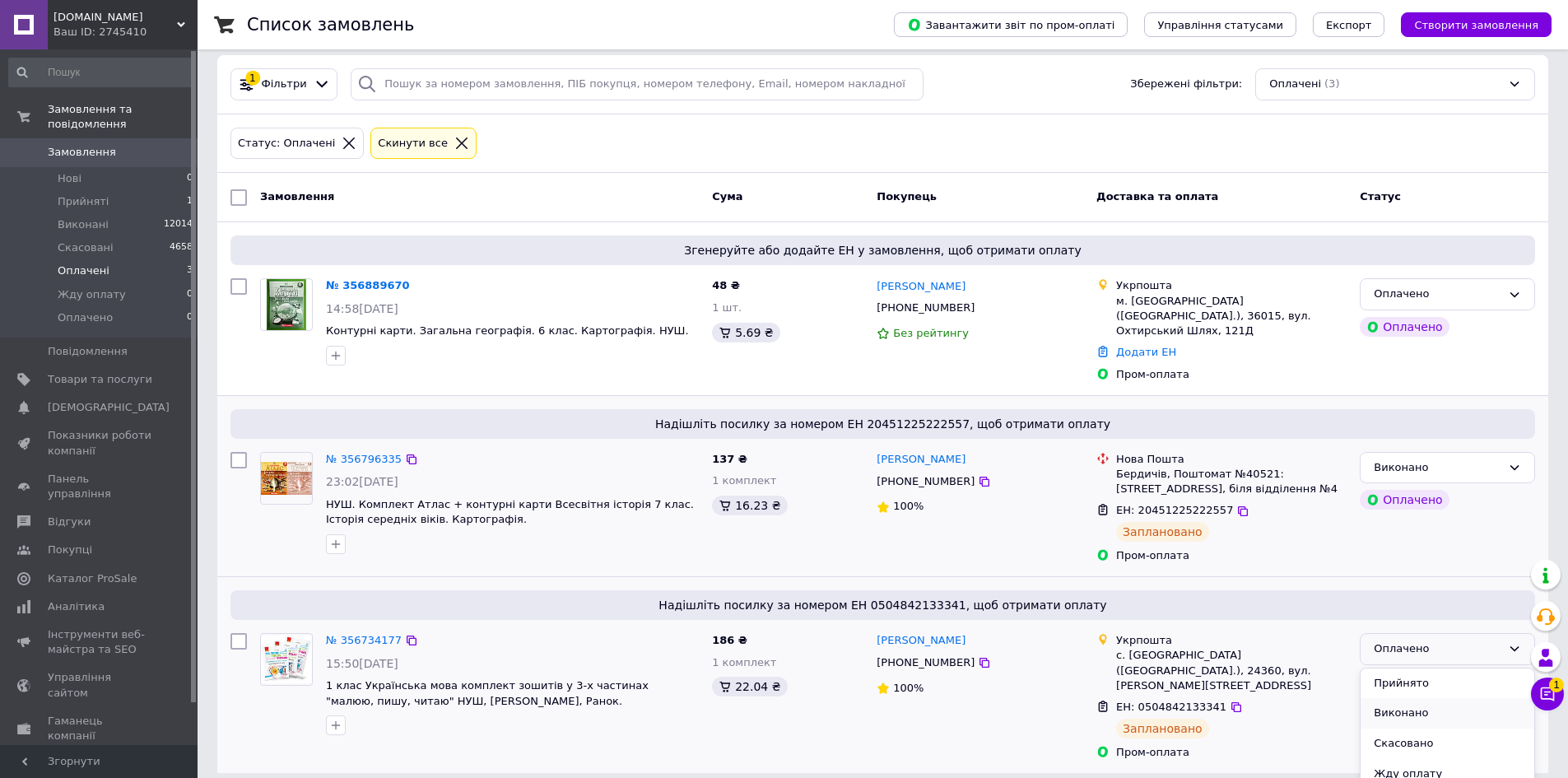
click at [1412, 714] on li "Виконано" at bounding box center [1447, 712] width 174 height 30
click at [136, 190] on li "Прийняті 1" at bounding box center [101, 201] width 202 height 23
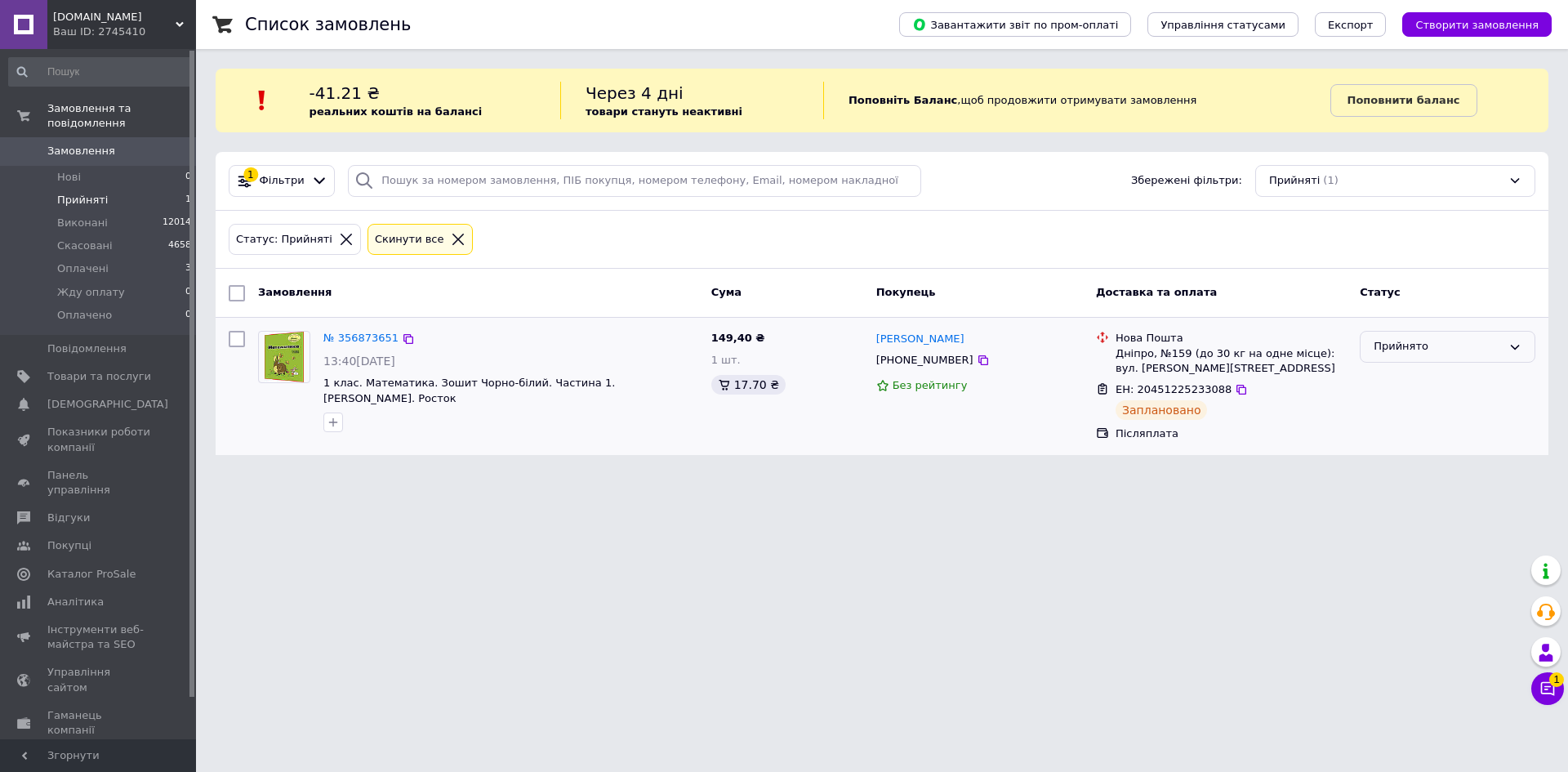
click at [1419, 348] on div "Прийнято" at bounding box center [1438, 347] width 128 height 18
click at [1395, 378] on li "Виконано" at bounding box center [1447, 381] width 174 height 30
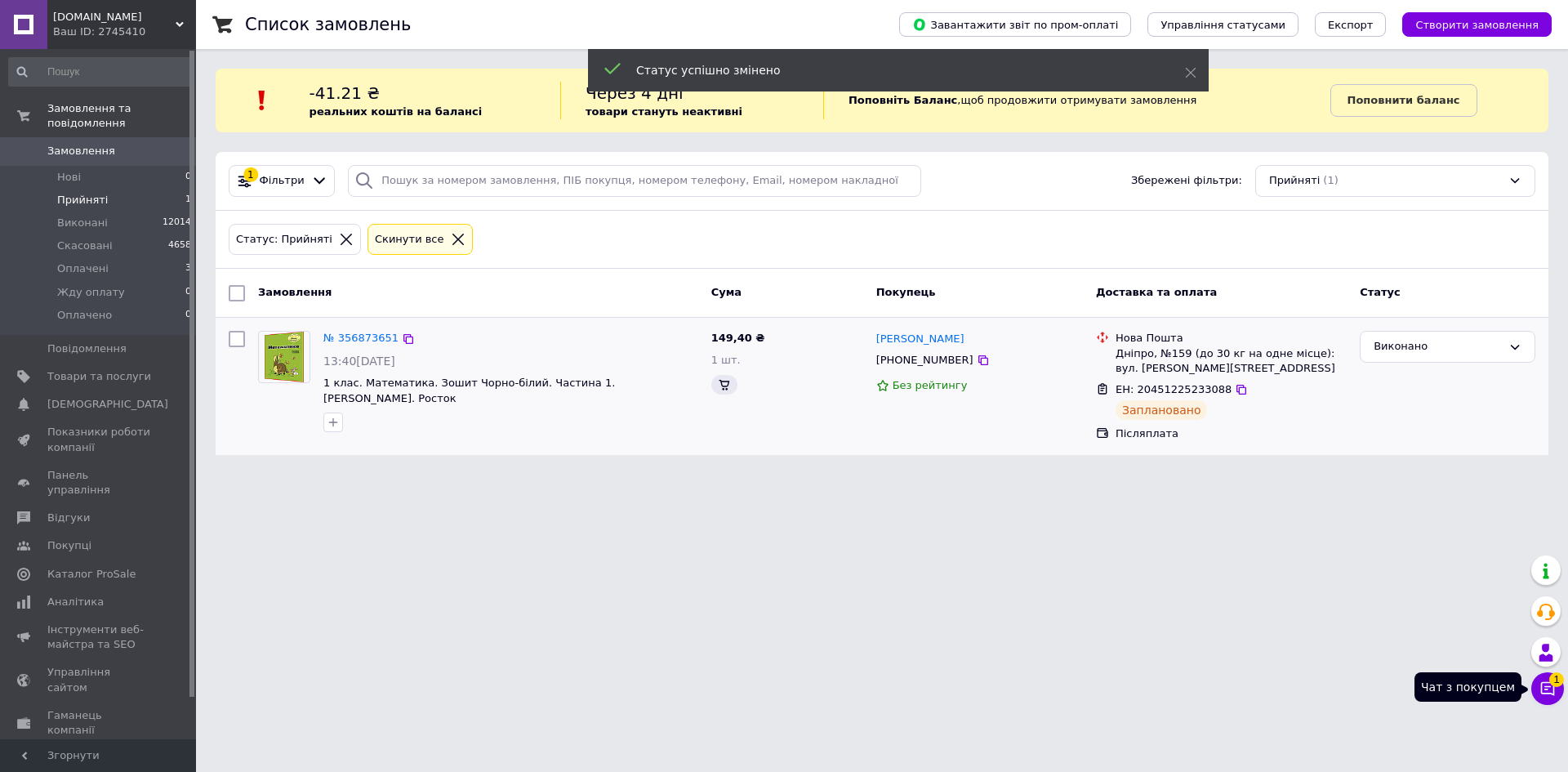
click at [1554, 691] on icon at bounding box center [1548, 689] width 14 height 14
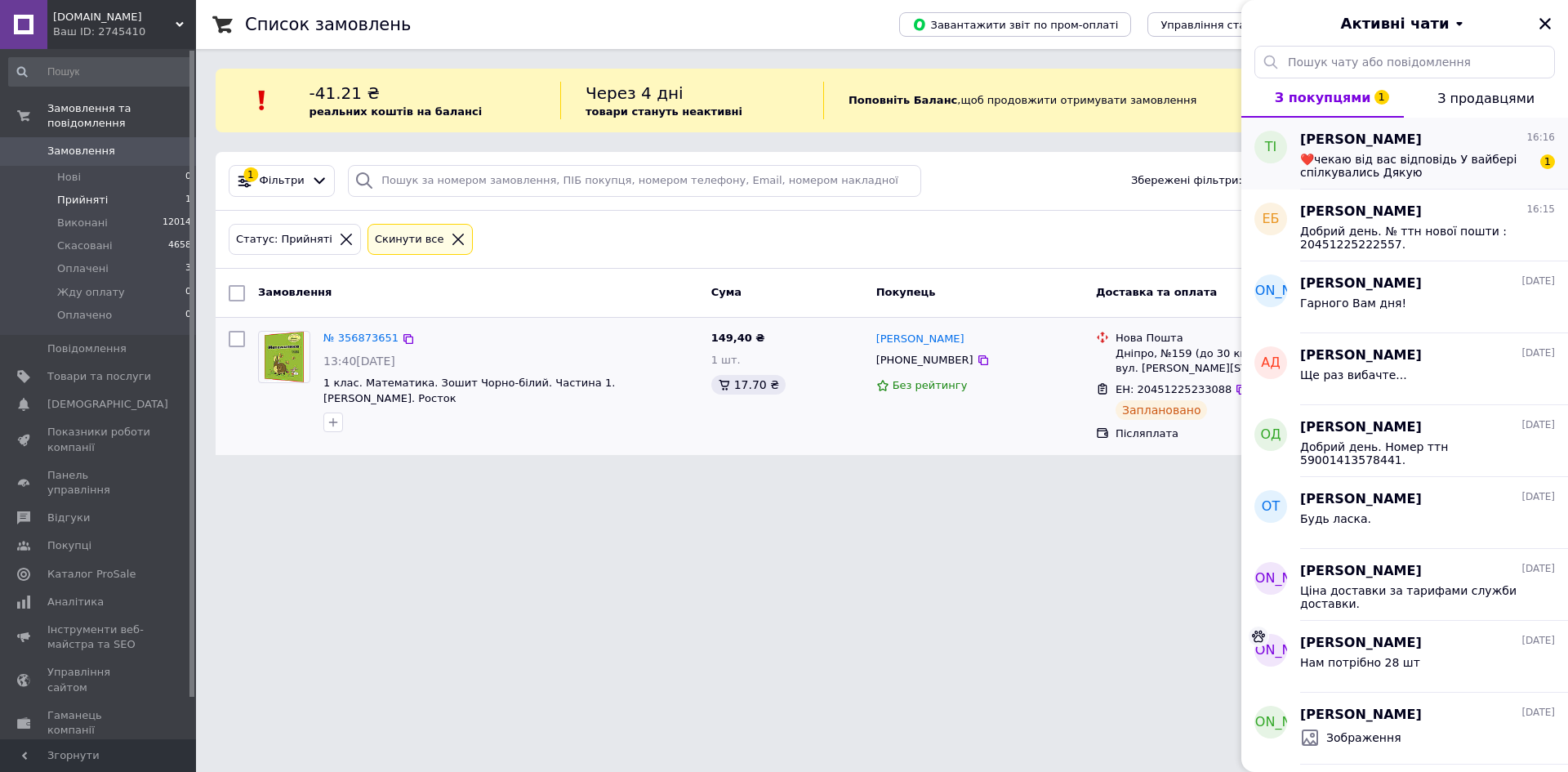
click at [1448, 167] on span "❤️чекаю від вас відповідь У вайбері спілкувались Дякую" at bounding box center [1416, 165] width 232 height 26
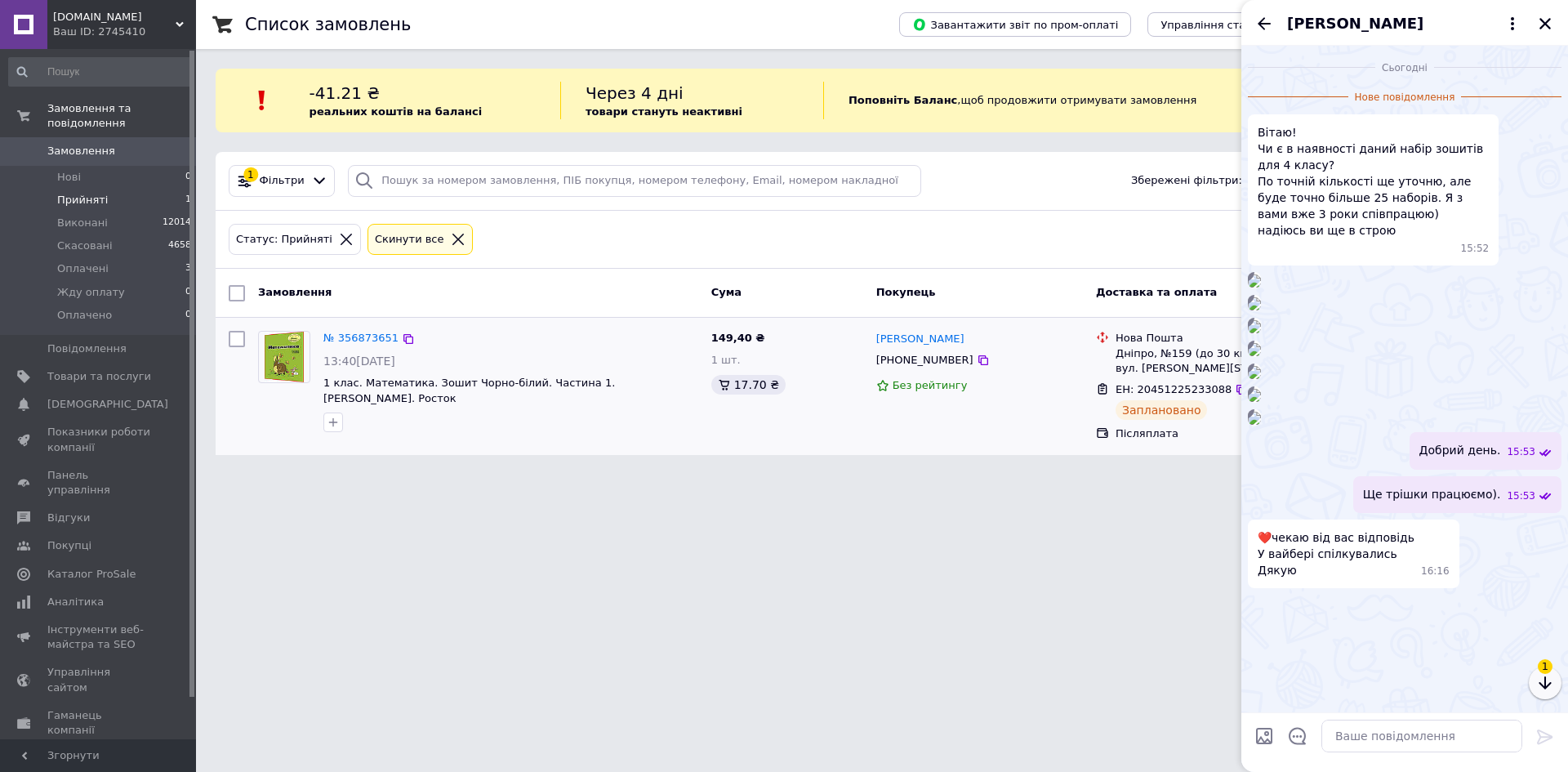
click at [1552, 680] on icon "button" at bounding box center [1545, 682] width 19 height 19
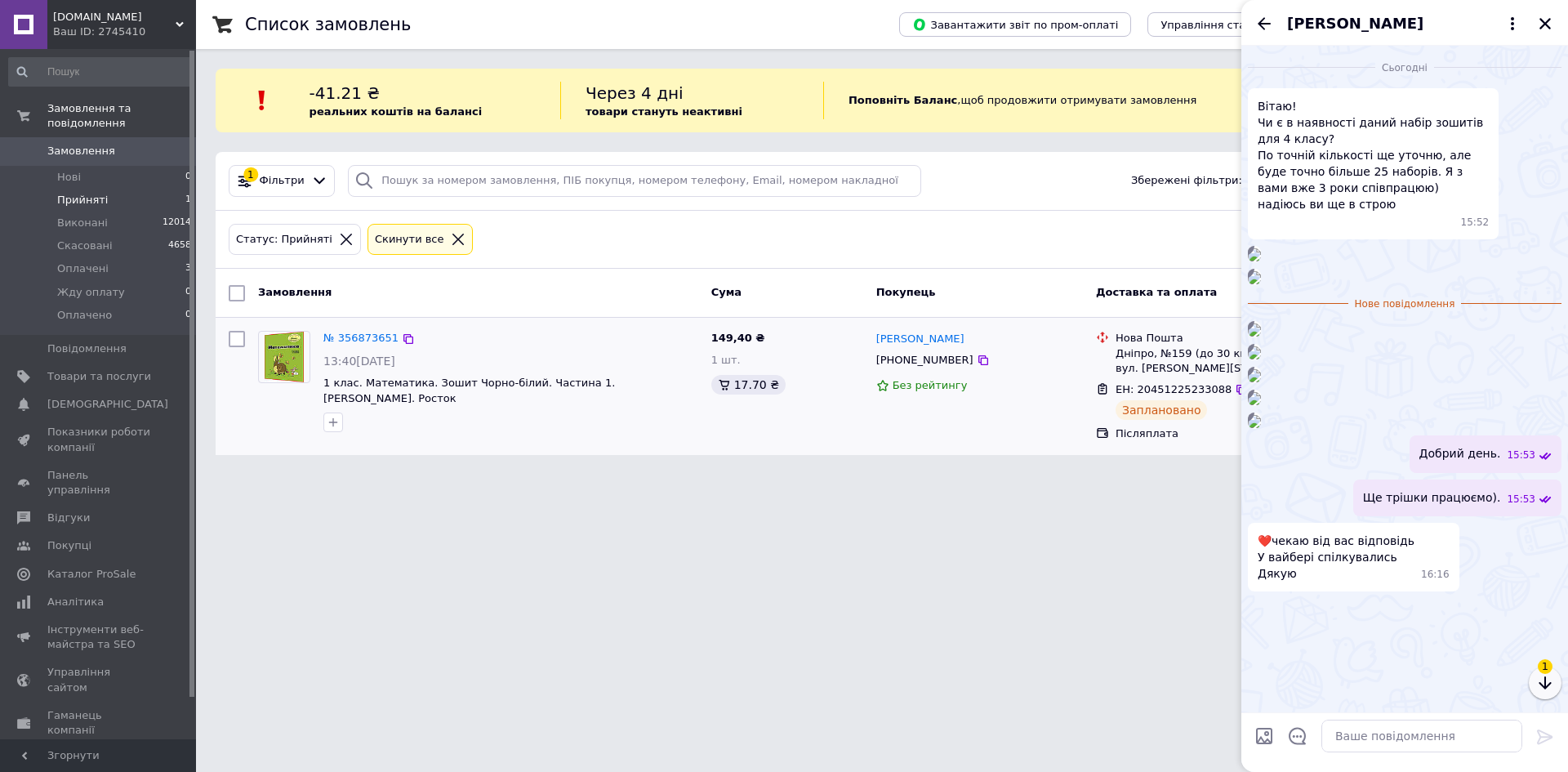
click at [1549, 684] on icon "button" at bounding box center [1545, 682] width 13 height 13
click at [1543, 689] on icon "button" at bounding box center [1545, 682] width 19 height 19
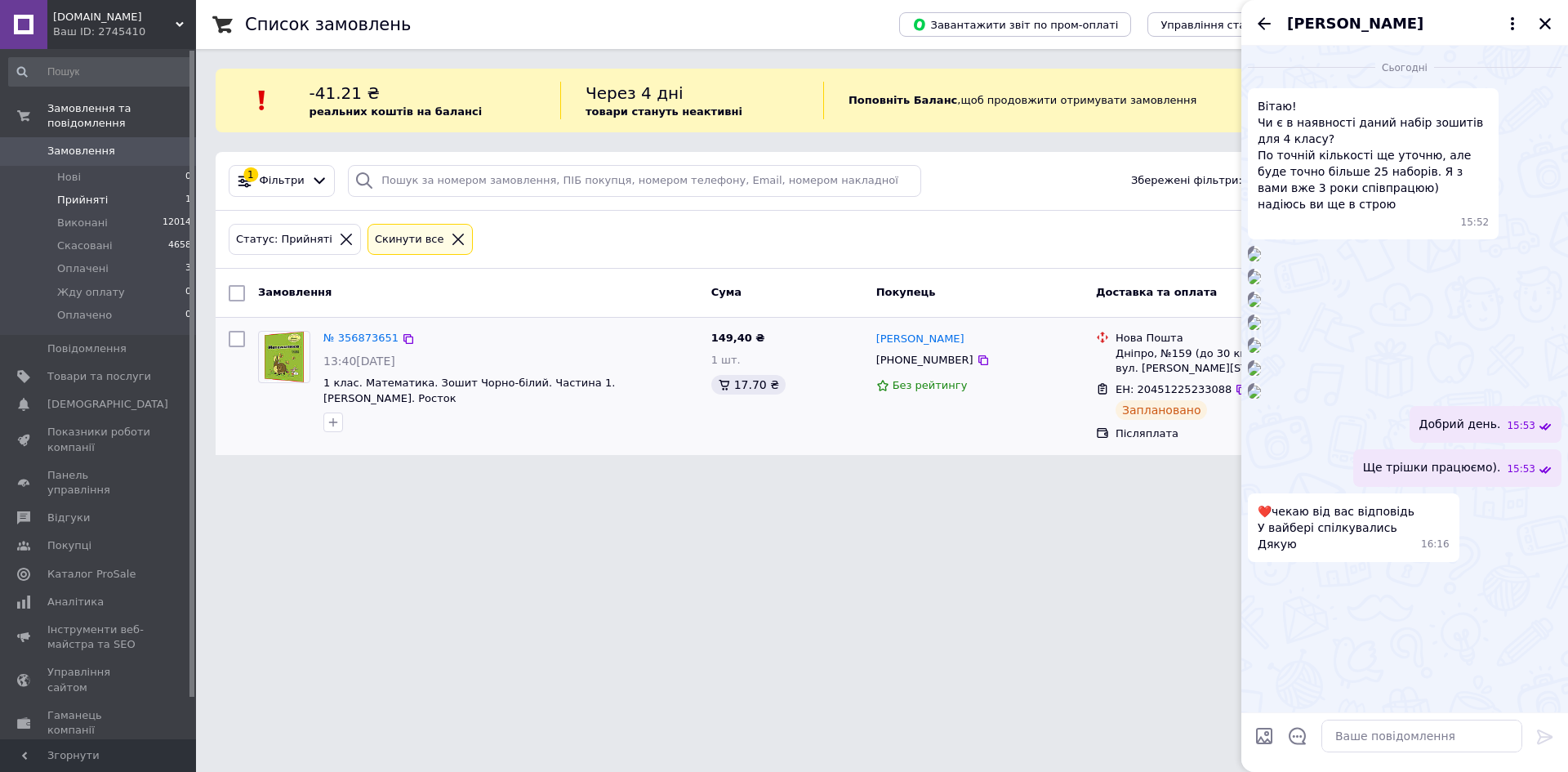
scroll to position [1513, 0]
click at [1376, 729] on textarea at bounding box center [1422, 736] width 201 height 33
type textarea "++"
